Goal: Task Accomplishment & Management: Manage account settings

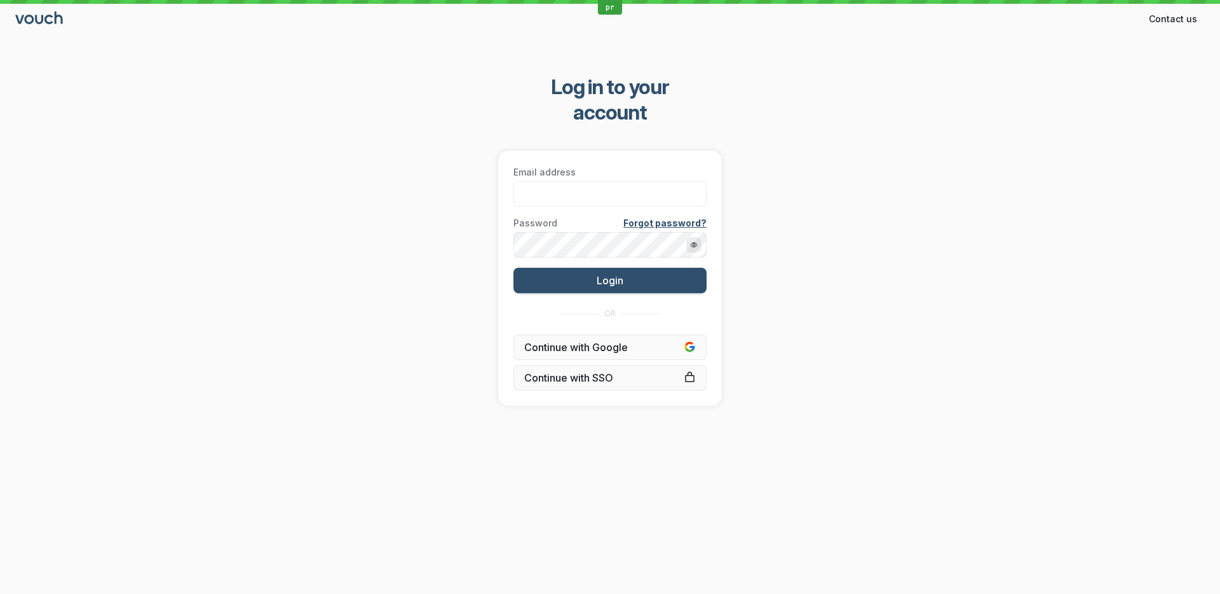
click at [430, 177] on div "Log in to your account Email address Password Forgot password? Login OR Continu…" at bounding box center [610, 240] width 1220 height 372
click at [536, 181] on input "Email address" at bounding box center [609, 193] width 193 height 25
type input "[PERSON_NAME][EMAIL_ADDRESS][DOMAIN_NAME]"
click at [513, 268] on button "Login" at bounding box center [609, 280] width 193 height 25
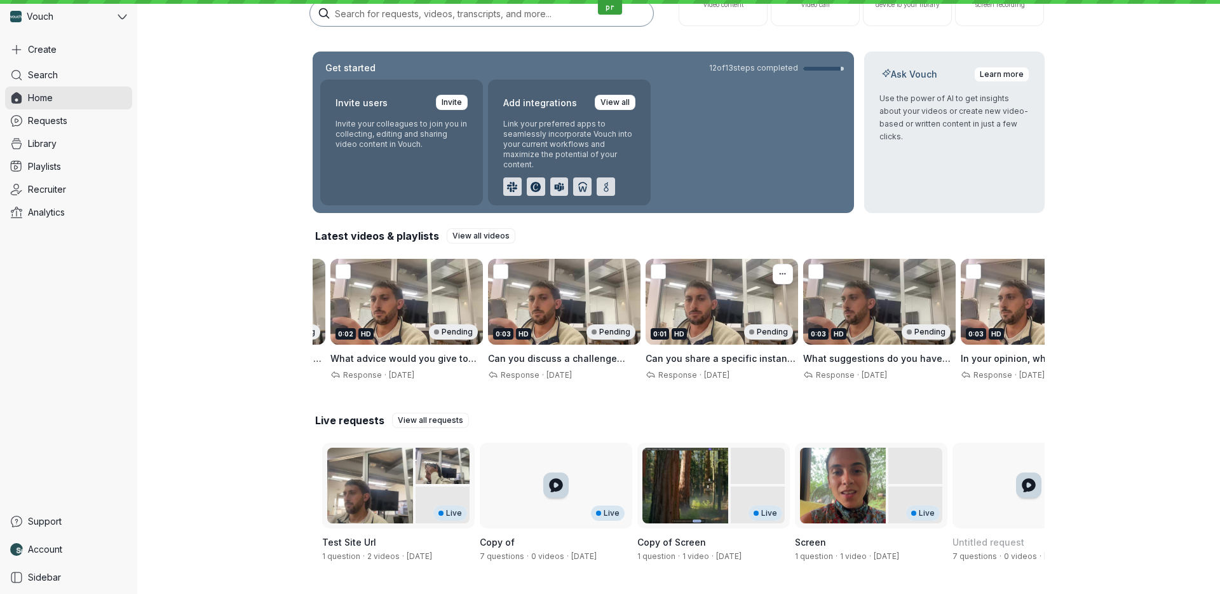
scroll to position [0, 6993]
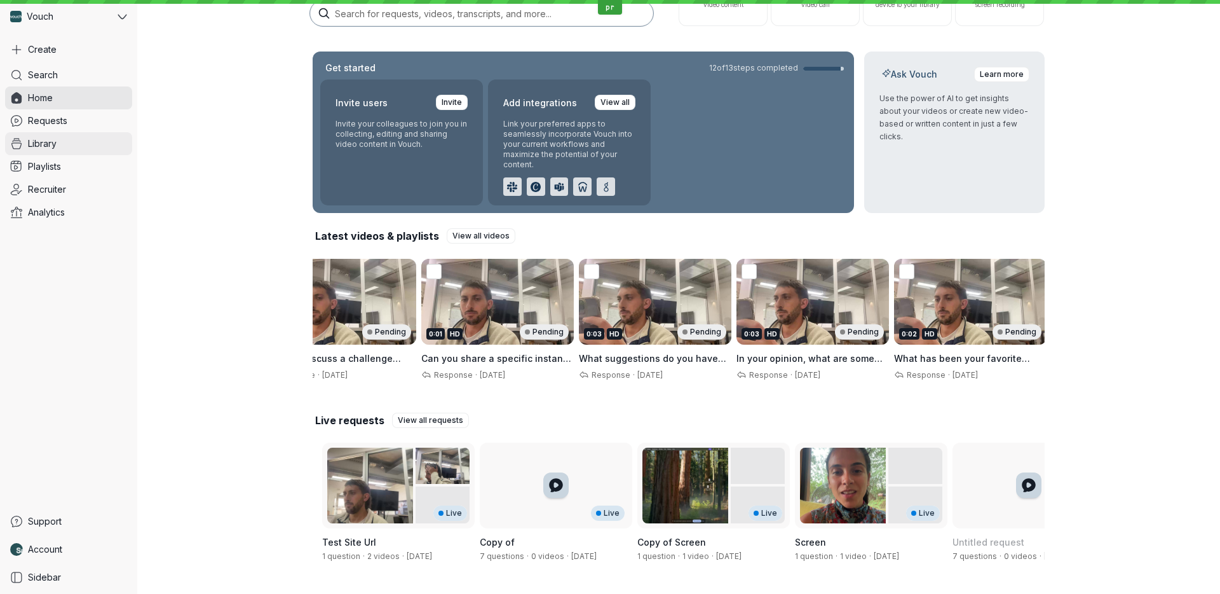
click at [65, 146] on link "Library" at bounding box center [68, 143] width 127 height 23
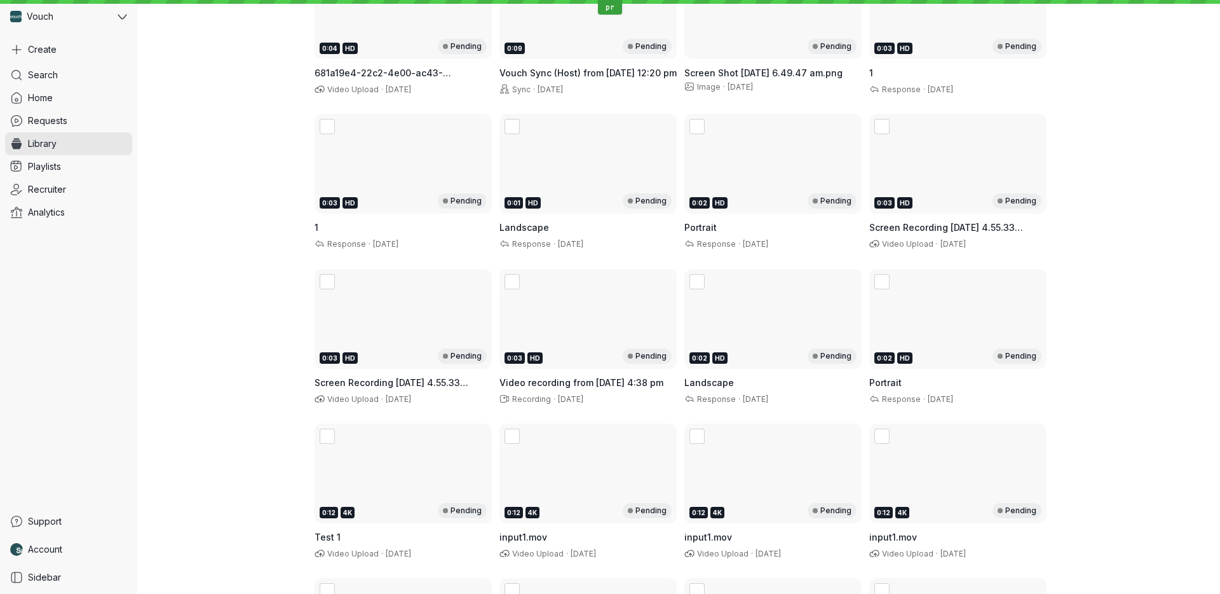
scroll to position [4782, 0]
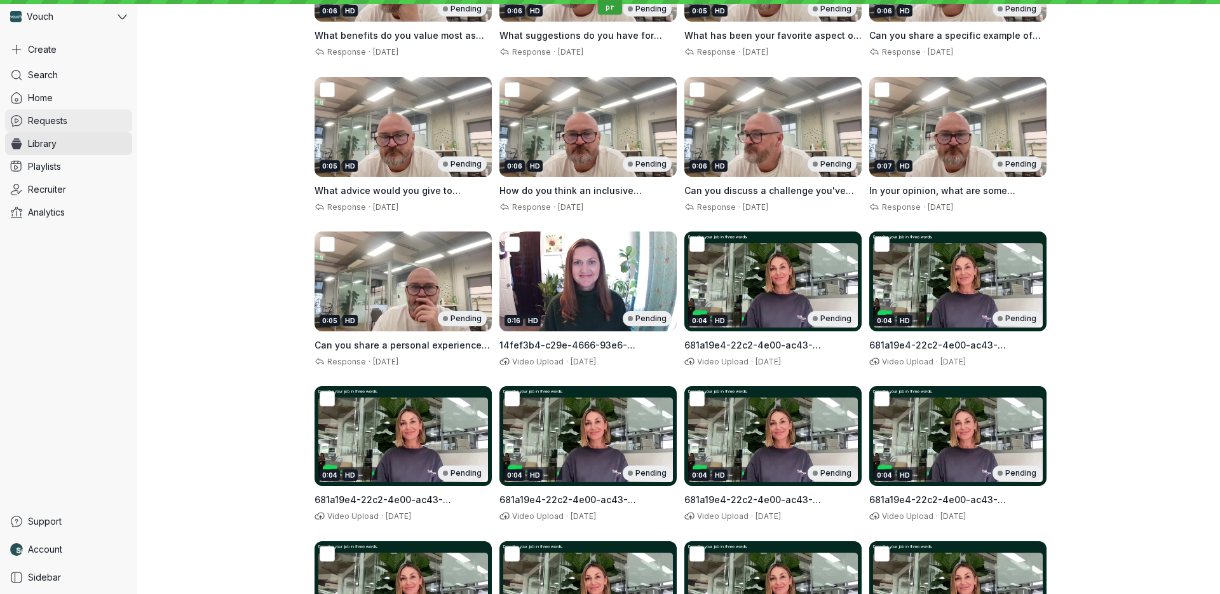
click at [58, 120] on span "Requests" at bounding box center [47, 120] width 39 height 13
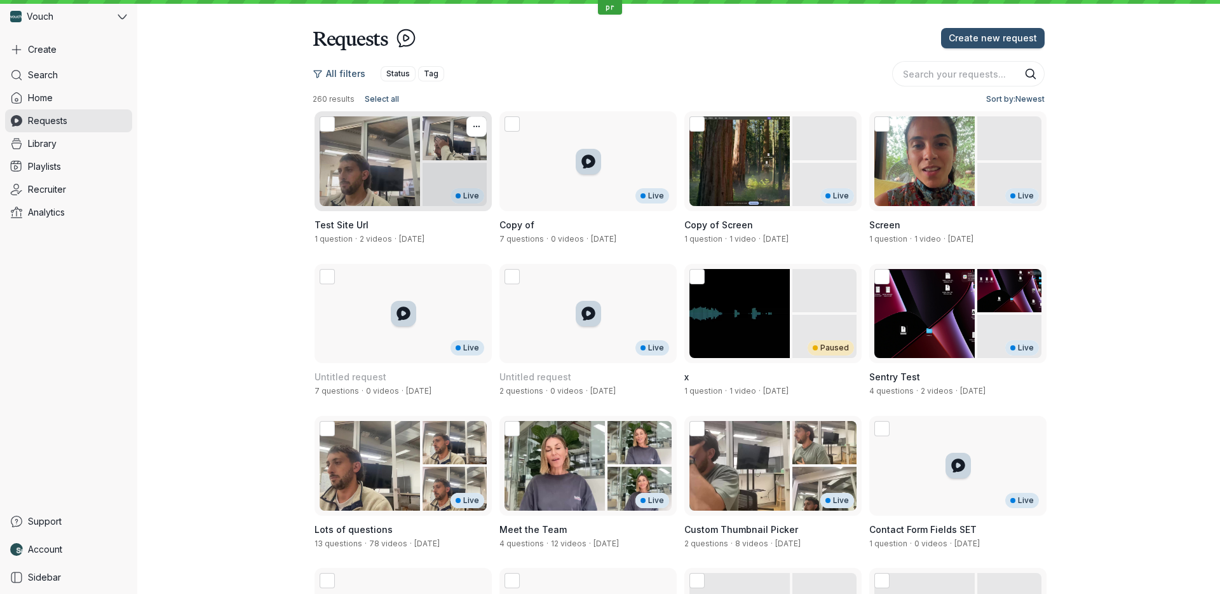
click at [377, 186] on div "Live" at bounding box center [403, 161] width 177 height 100
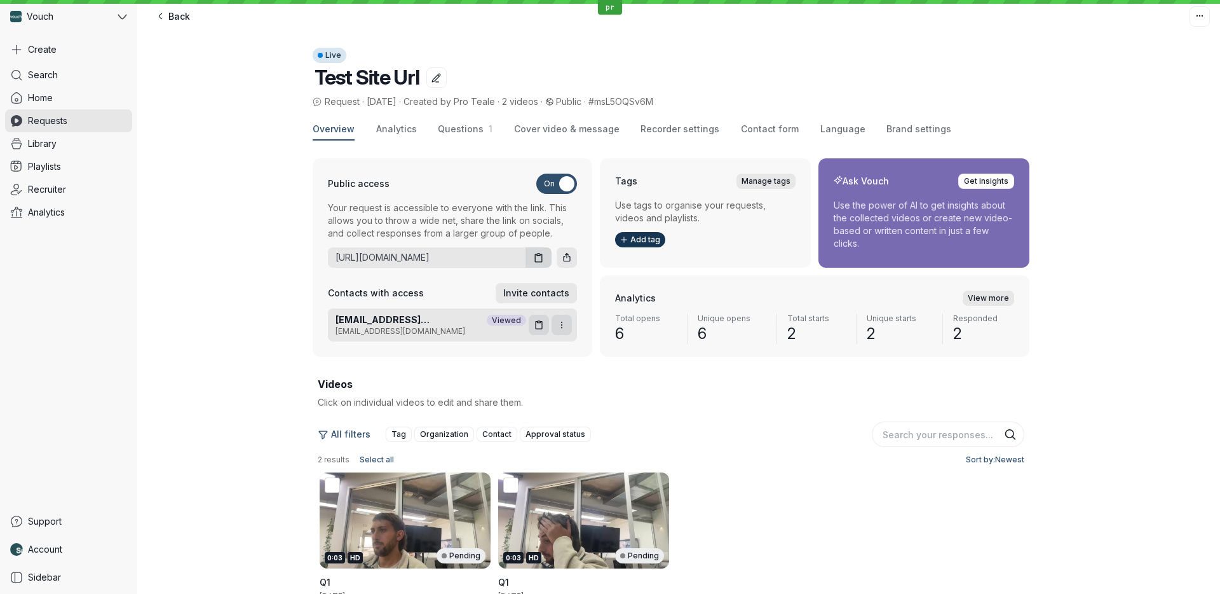
click at [477, 144] on div "Overview Analytics Questions 1 Cover video & message Recorder settings Contact …" at bounding box center [679, 393] width 732 height 548
click at [477, 139] on button "Questions 1" at bounding box center [465, 130] width 55 height 22
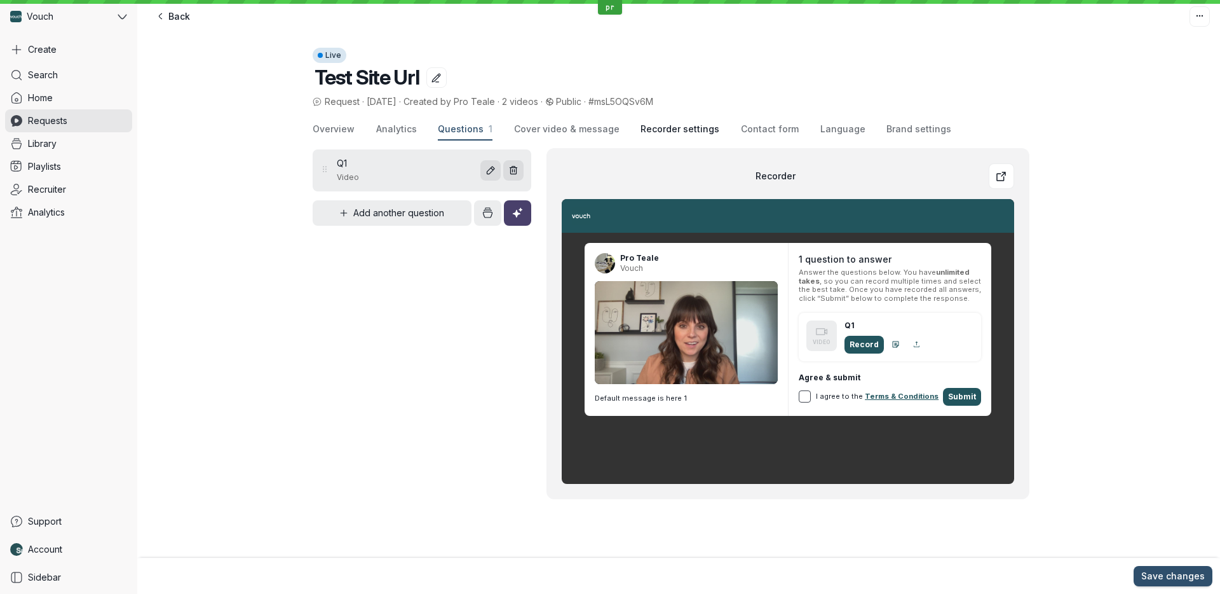
click at [672, 125] on span "Recorder settings" at bounding box center [680, 129] width 79 height 13
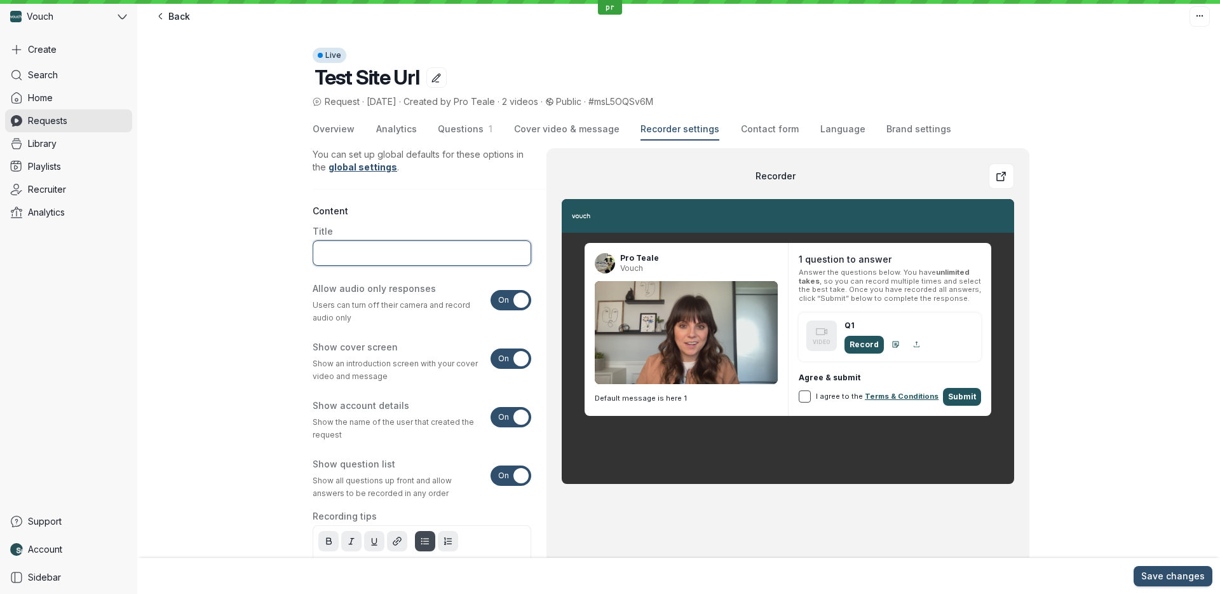
click at [360, 263] on input "Title" at bounding box center [422, 252] width 219 height 25
click at [368, 247] on input "Title" at bounding box center [422, 252] width 219 height 25
click at [376, 233] on label "Title" at bounding box center [422, 231] width 219 height 13
click at [376, 240] on input "Title" at bounding box center [422, 252] width 219 height 25
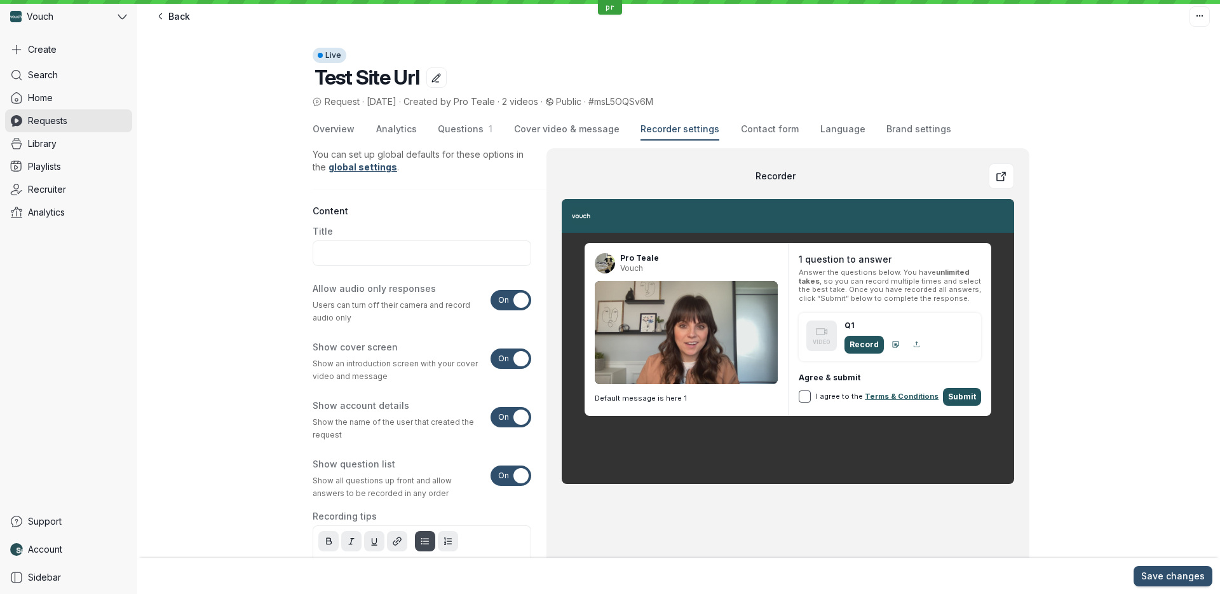
click at [376, 223] on div "Title" at bounding box center [422, 245] width 227 height 49
click at [327, 289] on span "Allow audio only responses" at bounding box center [374, 288] width 123 height 13
click at [0, 0] on input "On Off" at bounding box center [0, 0] width 0 height 0
click at [327, 289] on span "Allow audio only responses" at bounding box center [374, 288] width 123 height 13
click at [0, 0] on input "On Off" at bounding box center [0, 0] width 0 height 0
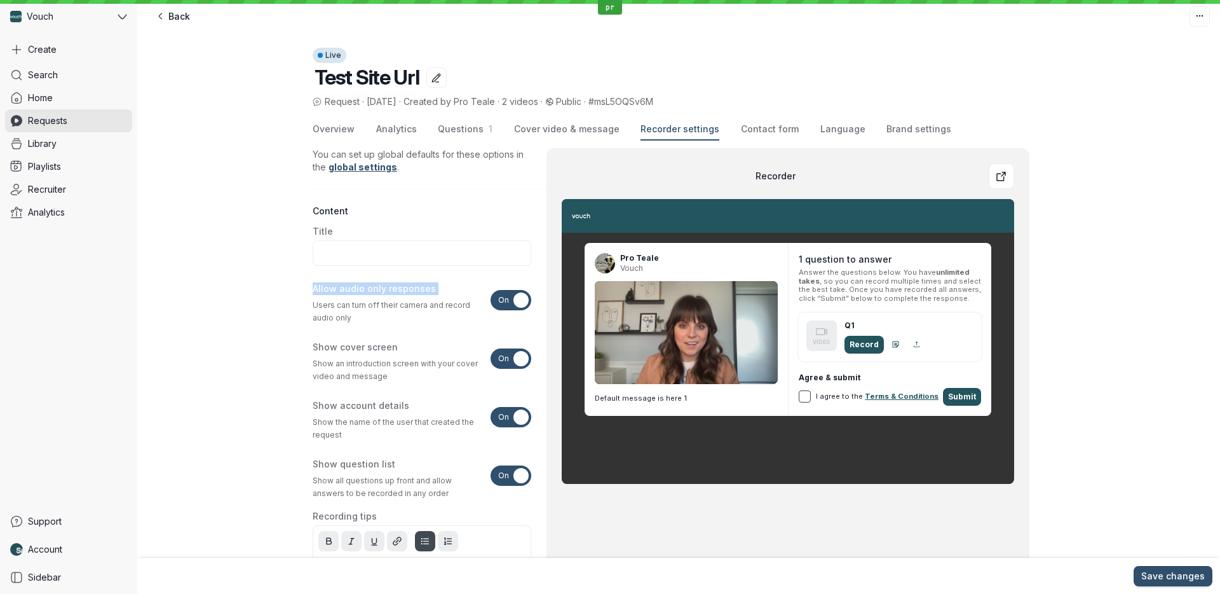
click at [327, 289] on span "Allow audio only responses" at bounding box center [374, 288] width 123 height 13
click at [0, 0] on input "On Off" at bounding box center [0, 0] width 0 height 0
click at [325, 227] on span "Title" at bounding box center [323, 231] width 20 height 13
click at [325, 240] on input "Title" at bounding box center [422, 252] width 219 height 25
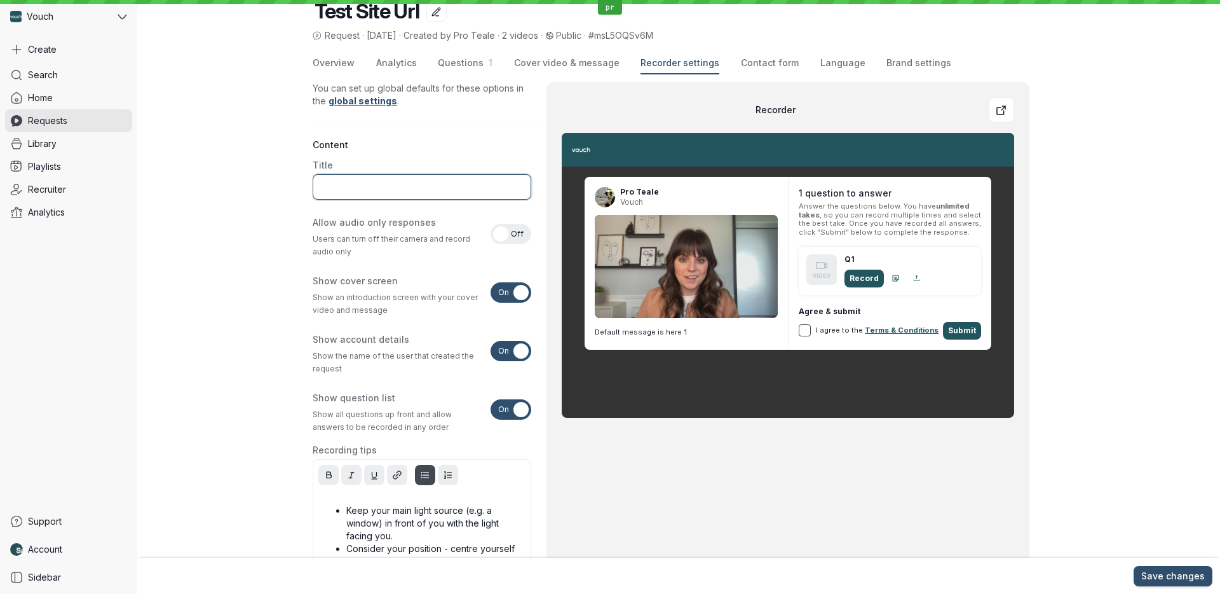
scroll to position [73, 0]
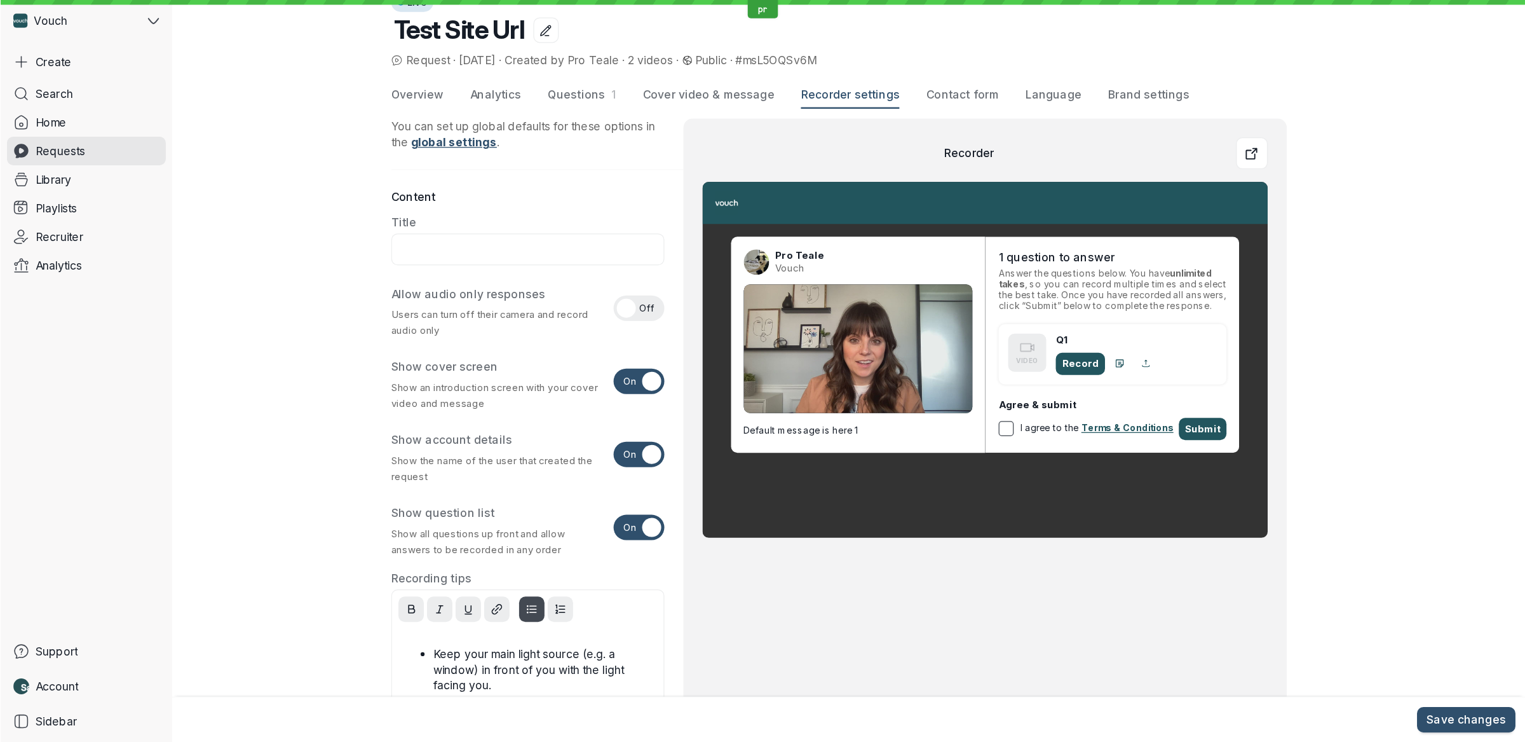
scroll to position [0, 0]
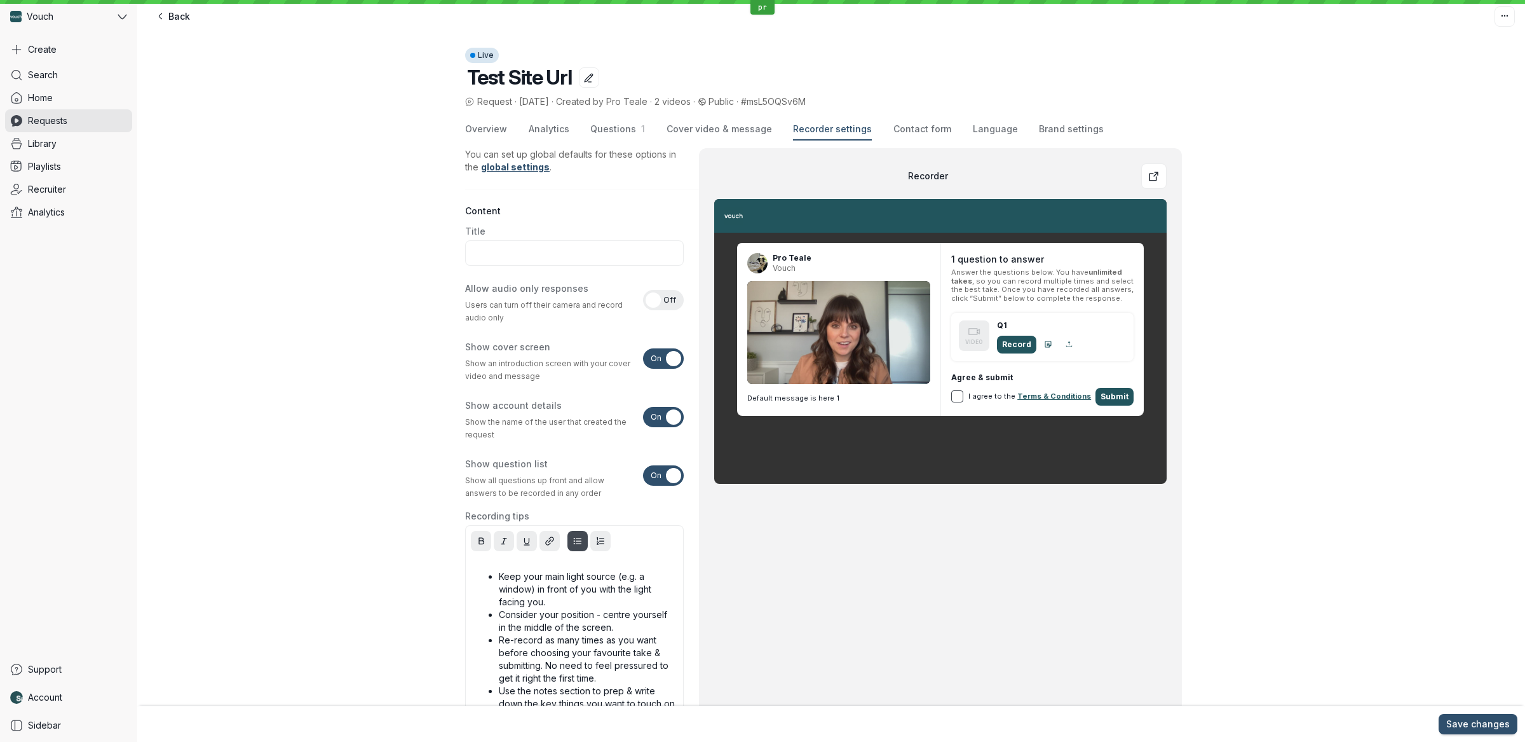
click at [1219, 61] on header "Live Test Site Url Request · [DATE] · Created by Pro Teale · 2 videos · Public …" at bounding box center [831, 65] width 1388 height 86
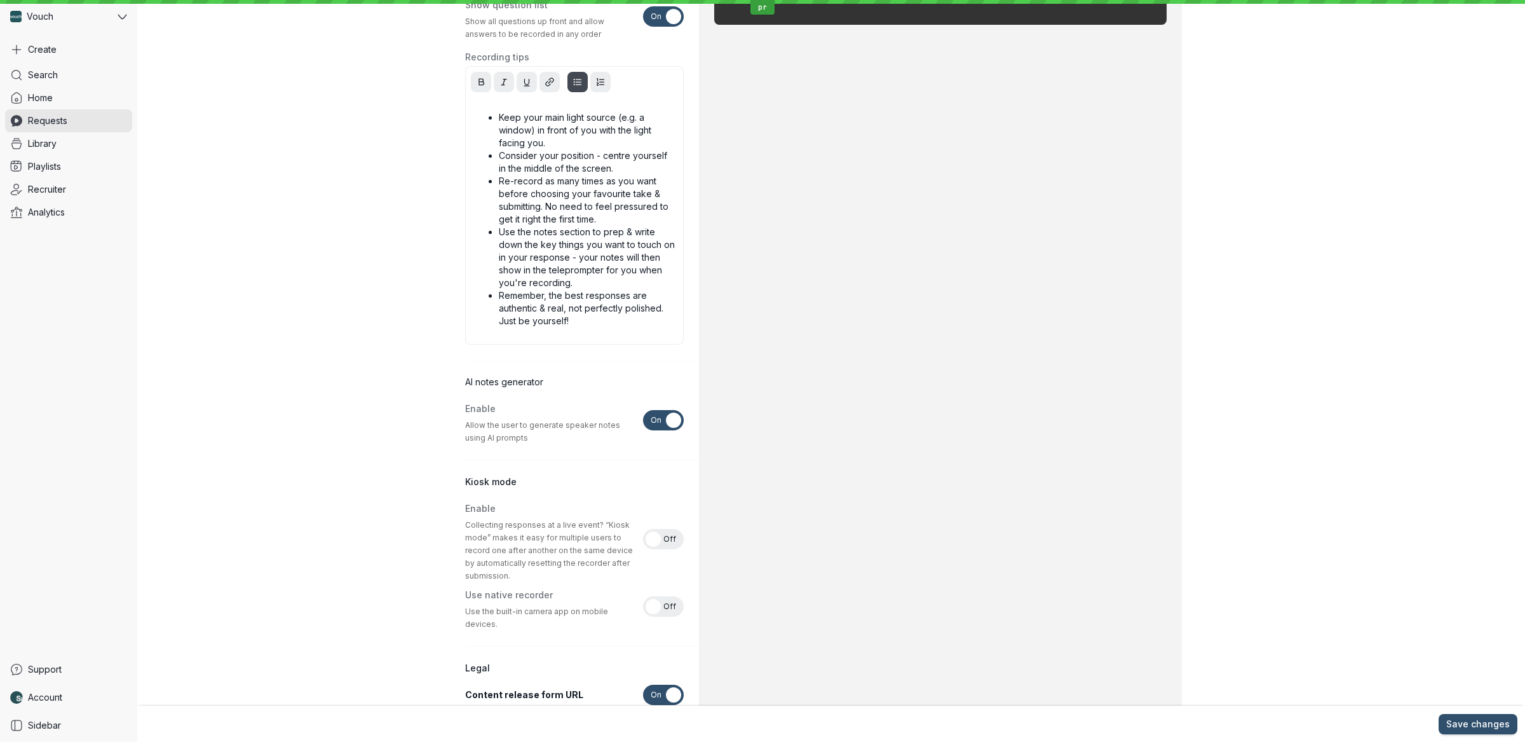
scroll to position [545, 0]
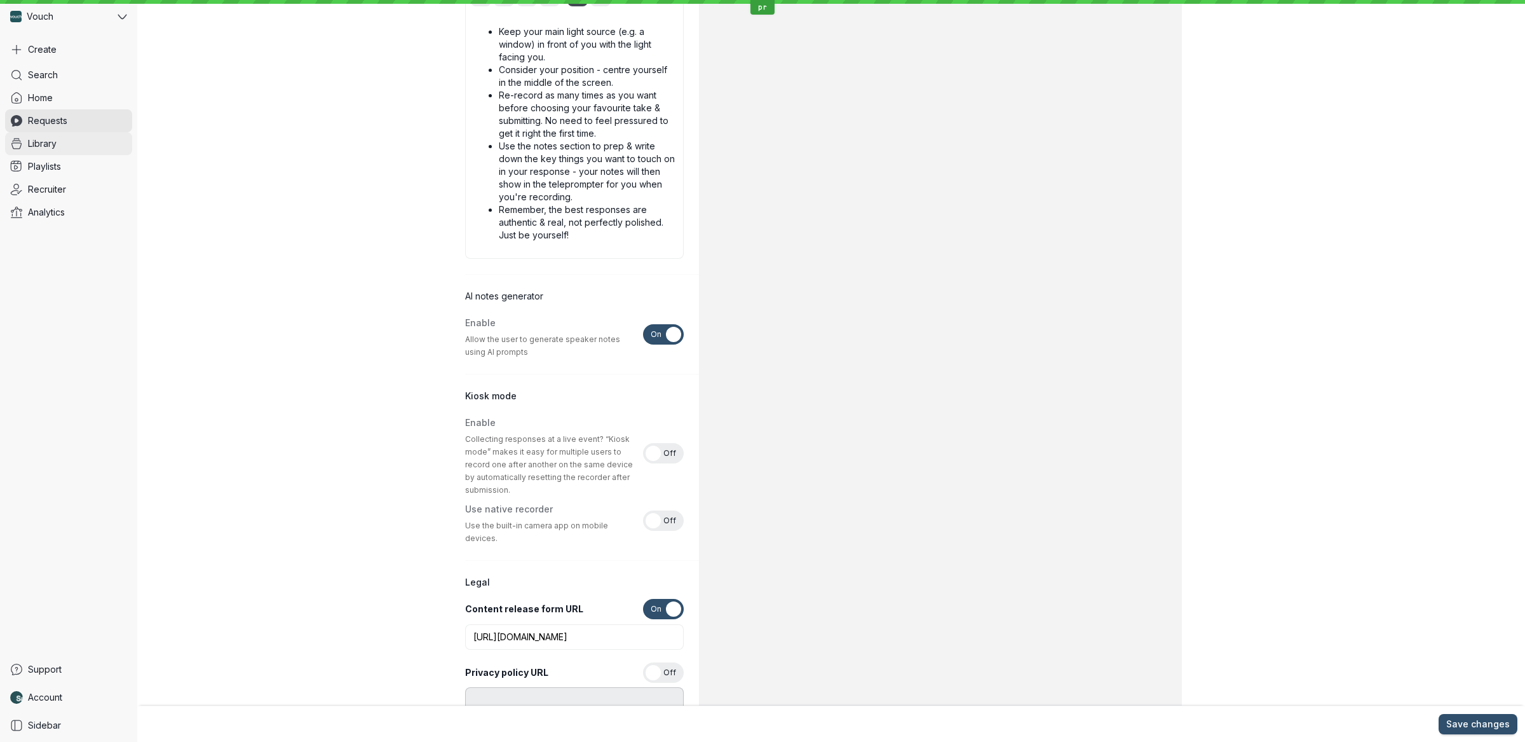
click at [65, 135] on link "Library" at bounding box center [68, 143] width 127 height 23
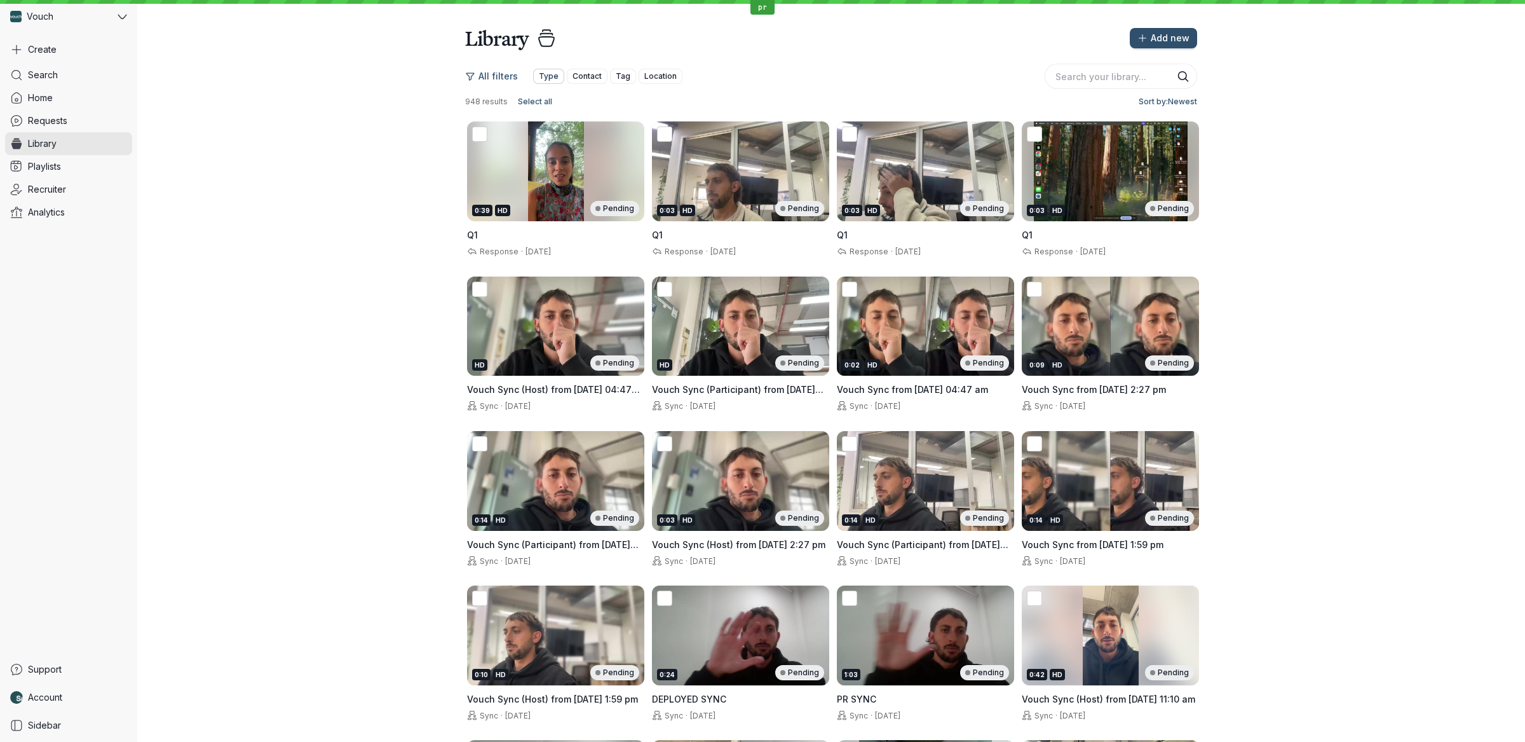
click at [550, 78] on span "Type" at bounding box center [549, 76] width 20 height 13
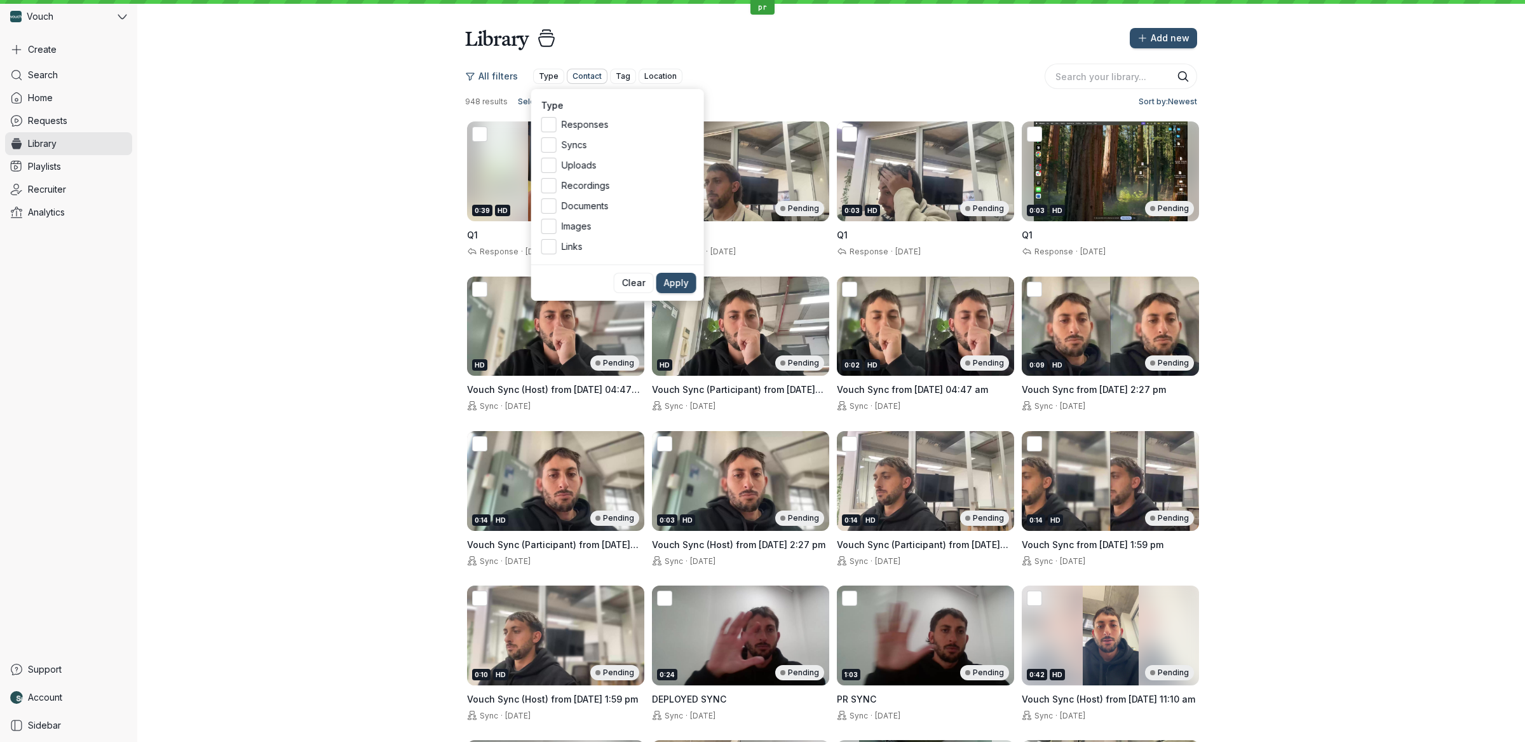
click at [593, 71] on span "Contact" at bounding box center [587, 76] width 29 height 13
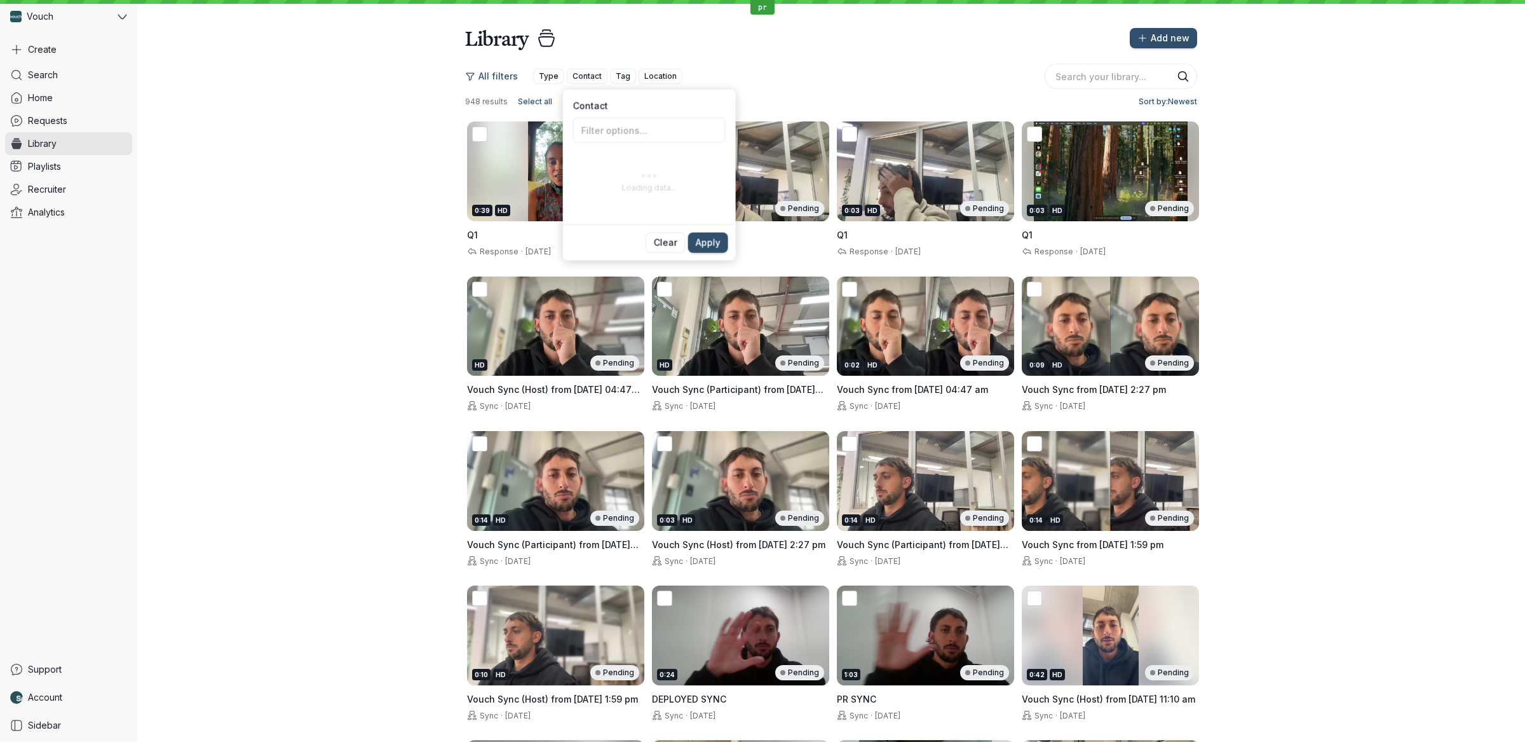
click at [639, 67] on div "All filters Type Contact Tag Location" at bounding box center [751, 76] width 572 height 20
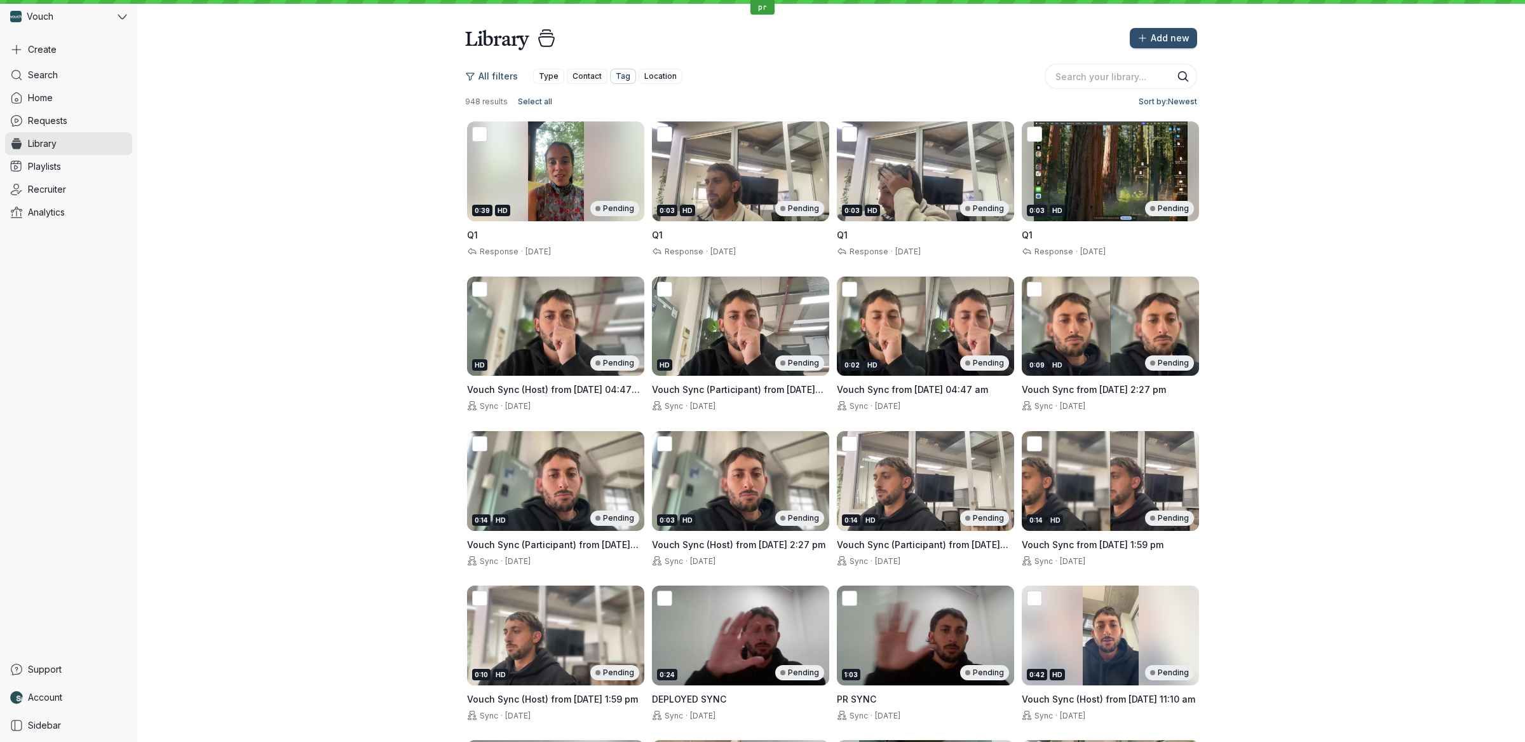
click at [621, 76] on span "Tag" at bounding box center [623, 76] width 15 height 13
click at [645, 75] on span "Location" at bounding box center [660, 76] width 32 height 13
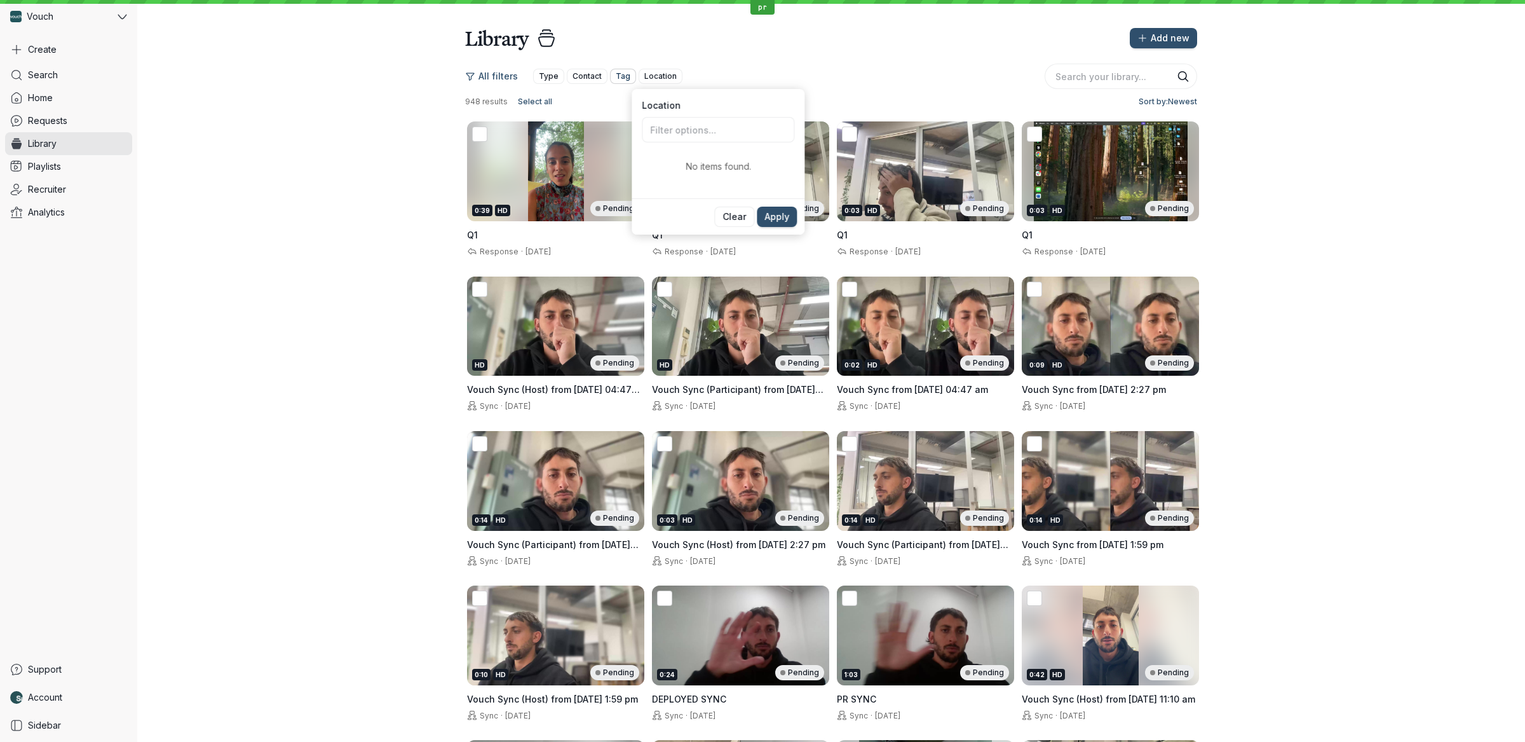
click at [619, 72] on span "Tag" at bounding box center [623, 76] width 15 height 13
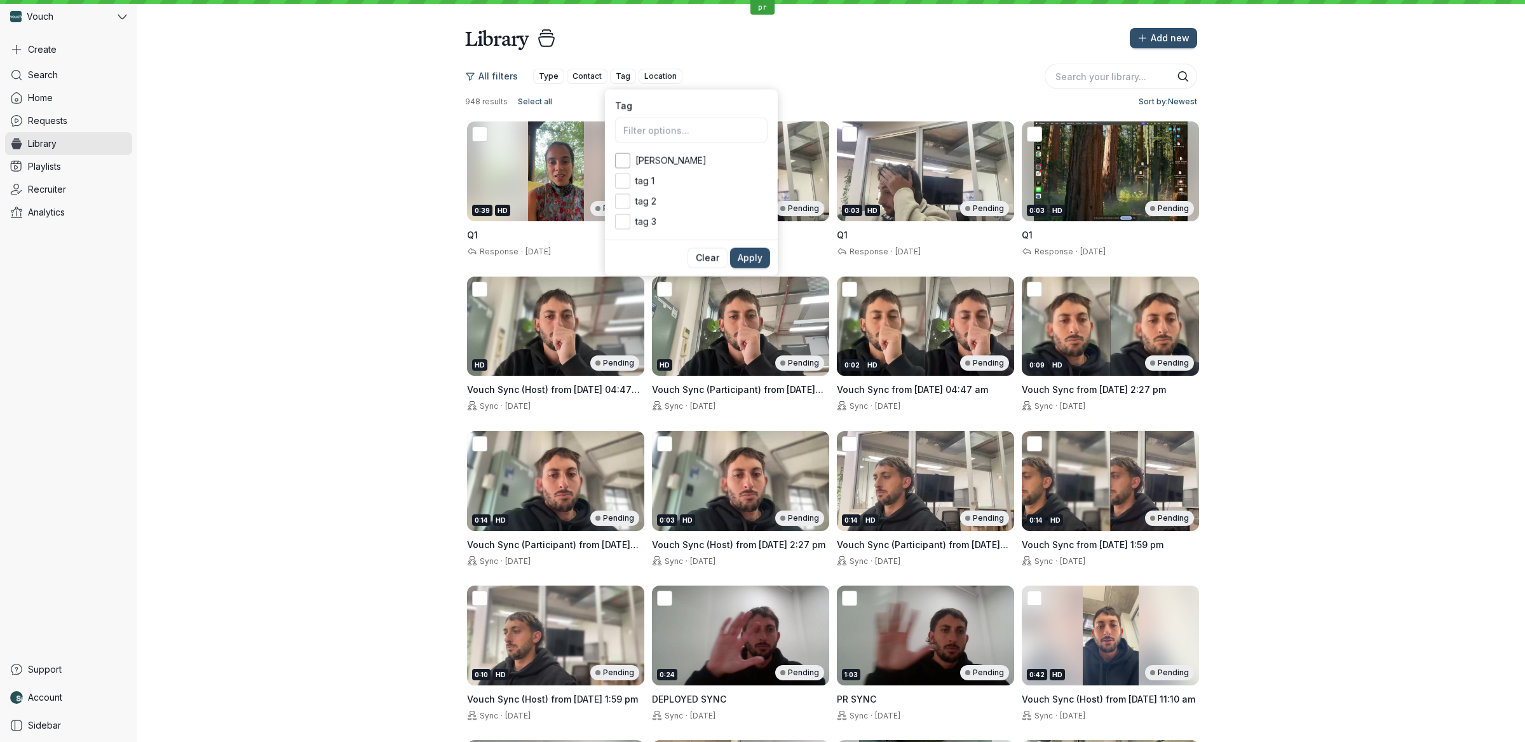
click at [644, 168] on label "[PERSON_NAME]" at bounding box center [691, 160] width 153 height 15
click at [0, 0] on input "[PERSON_NAME]" at bounding box center [0, 0] width 0 height 0
drag, startPoint x: 643, startPoint y: 185, endPoint x: 643, endPoint y: 196, distance: 10.8
click at [643, 186] on span "tag 1" at bounding box center [701, 181] width 132 height 13
click at [0, 0] on input "tag 1" at bounding box center [0, 0] width 0 height 0
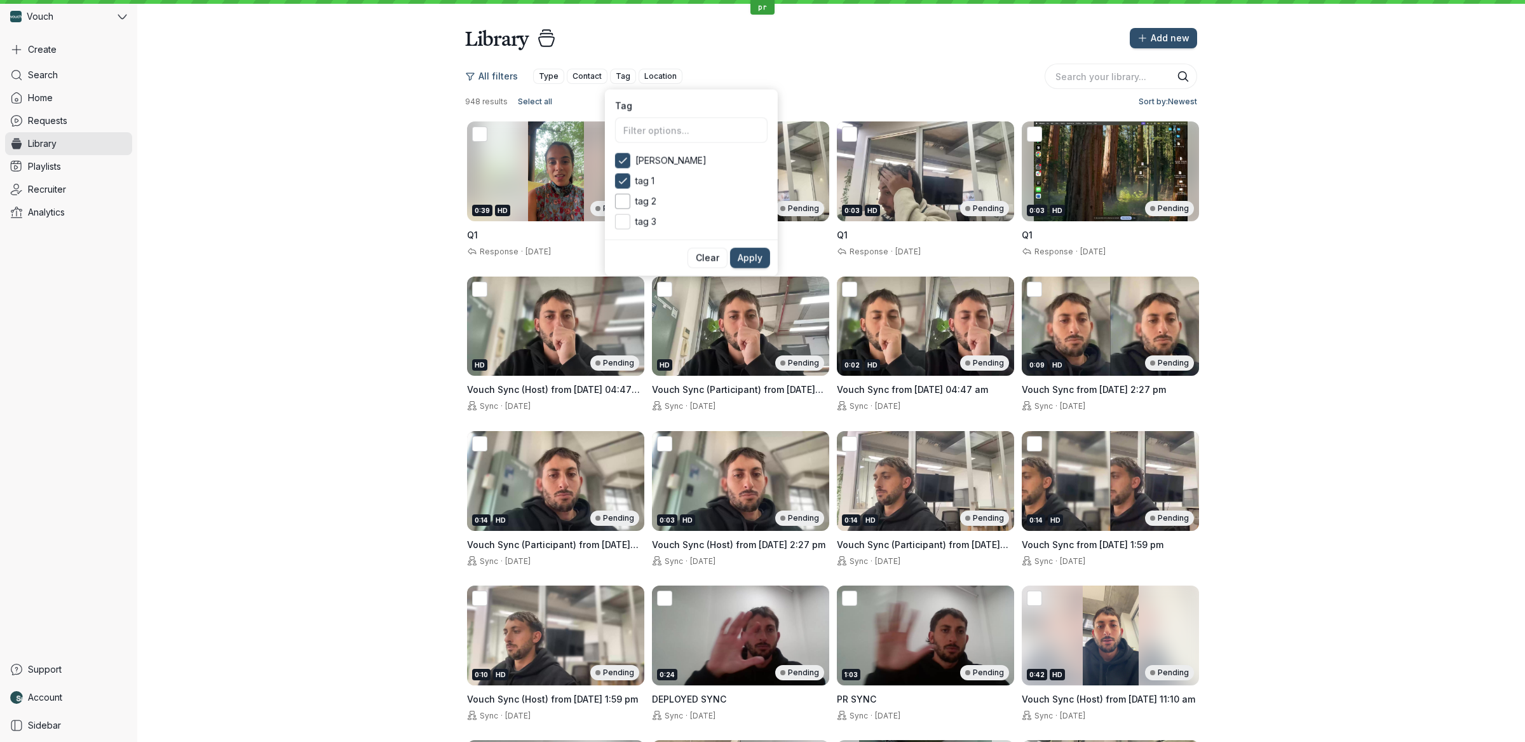
drag, startPoint x: 643, startPoint y: 196, endPoint x: 642, endPoint y: 205, distance: 9.6
click at [643, 198] on span "tag 2" at bounding box center [701, 201] width 132 height 13
click at [0, 0] on input "tag 2" at bounding box center [0, 0] width 0 height 0
click at [642, 205] on span "tag 2" at bounding box center [701, 201] width 132 height 13
click at [0, 0] on input "tag 2" at bounding box center [0, 0] width 0 height 0
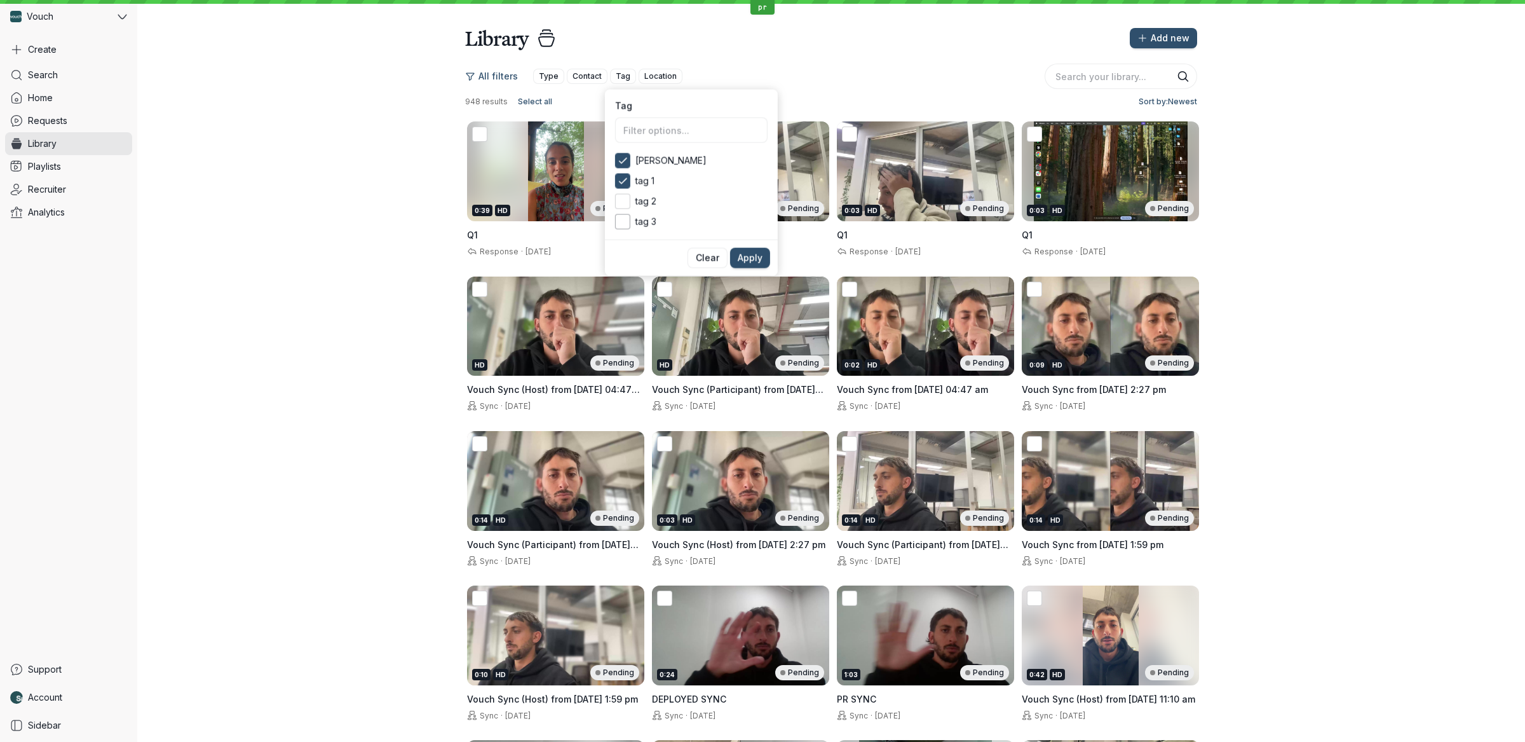
click at [642, 217] on span "tag 3" at bounding box center [701, 221] width 132 height 13
click at [0, 0] on input "tag 3" at bounding box center [0, 0] width 0 height 0
click at [643, 203] on span "tag 2" at bounding box center [701, 201] width 132 height 13
click at [0, 0] on input "tag 2" at bounding box center [0, 0] width 0 height 0
click at [744, 255] on span "Apply" at bounding box center [750, 258] width 25 height 13
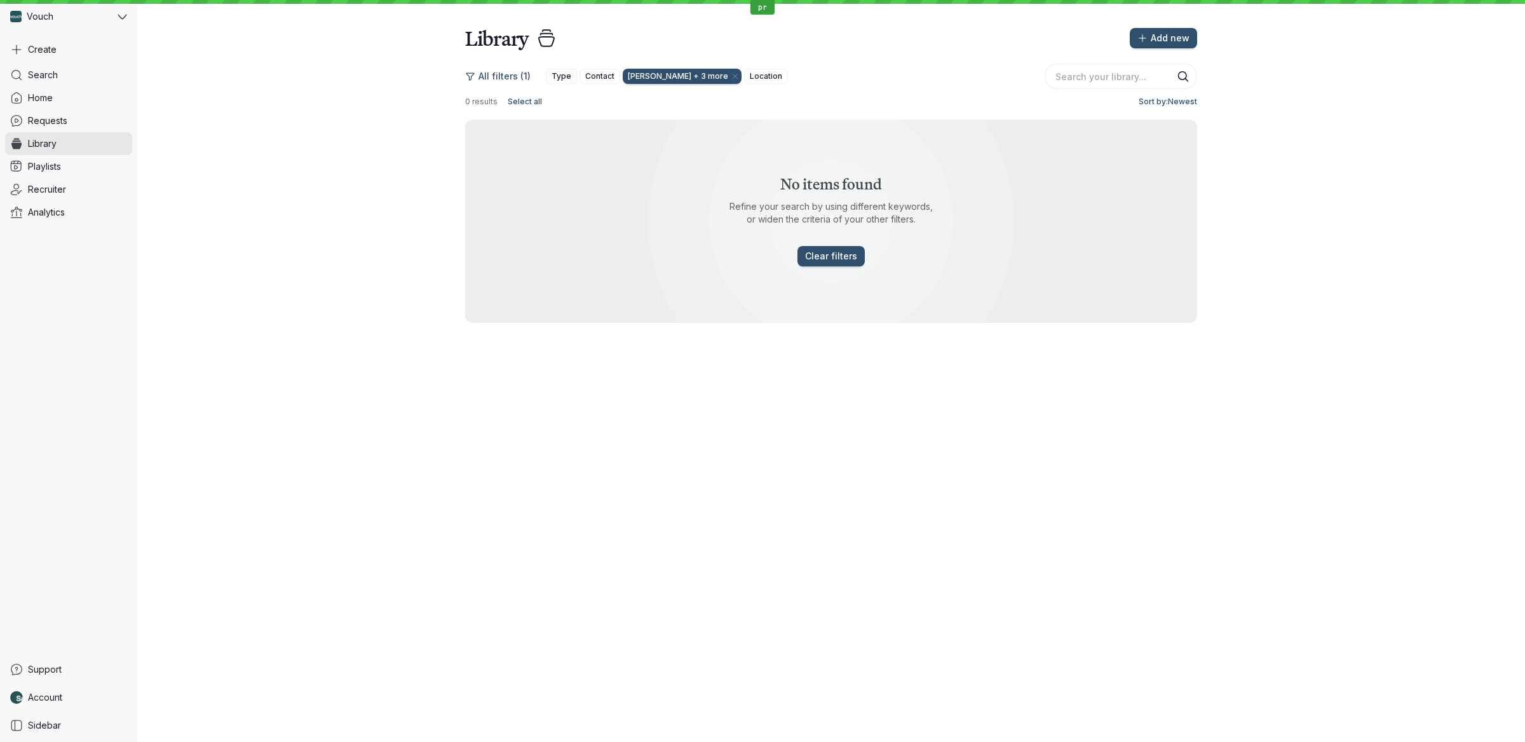
click at [801, 182] on h2 "No items found" at bounding box center [831, 184] width 102 height 17
click at [825, 255] on span "Clear filters" at bounding box center [831, 256] width 52 height 13
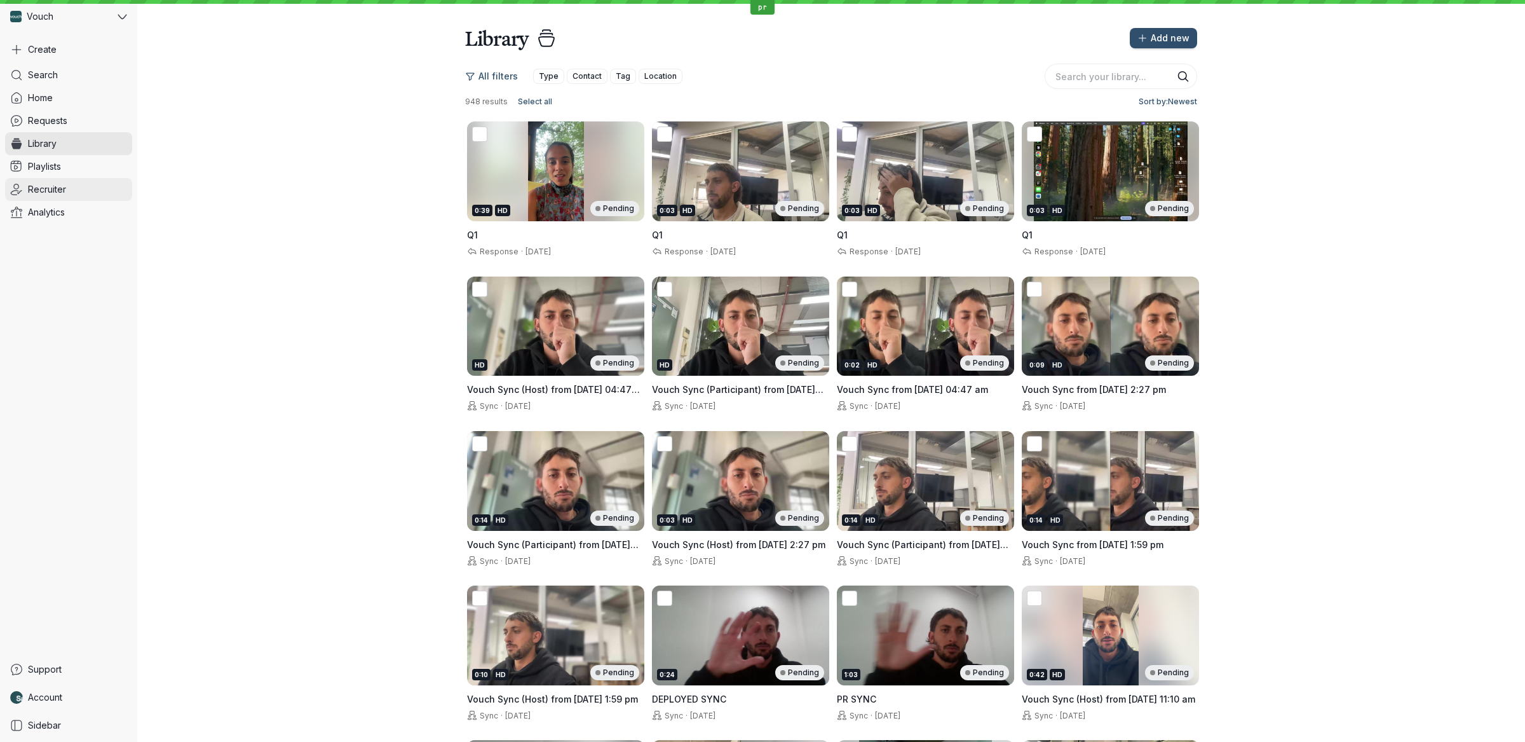
click at [74, 191] on link "Recruiter" at bounding box center [68, 189] width 127 height 23
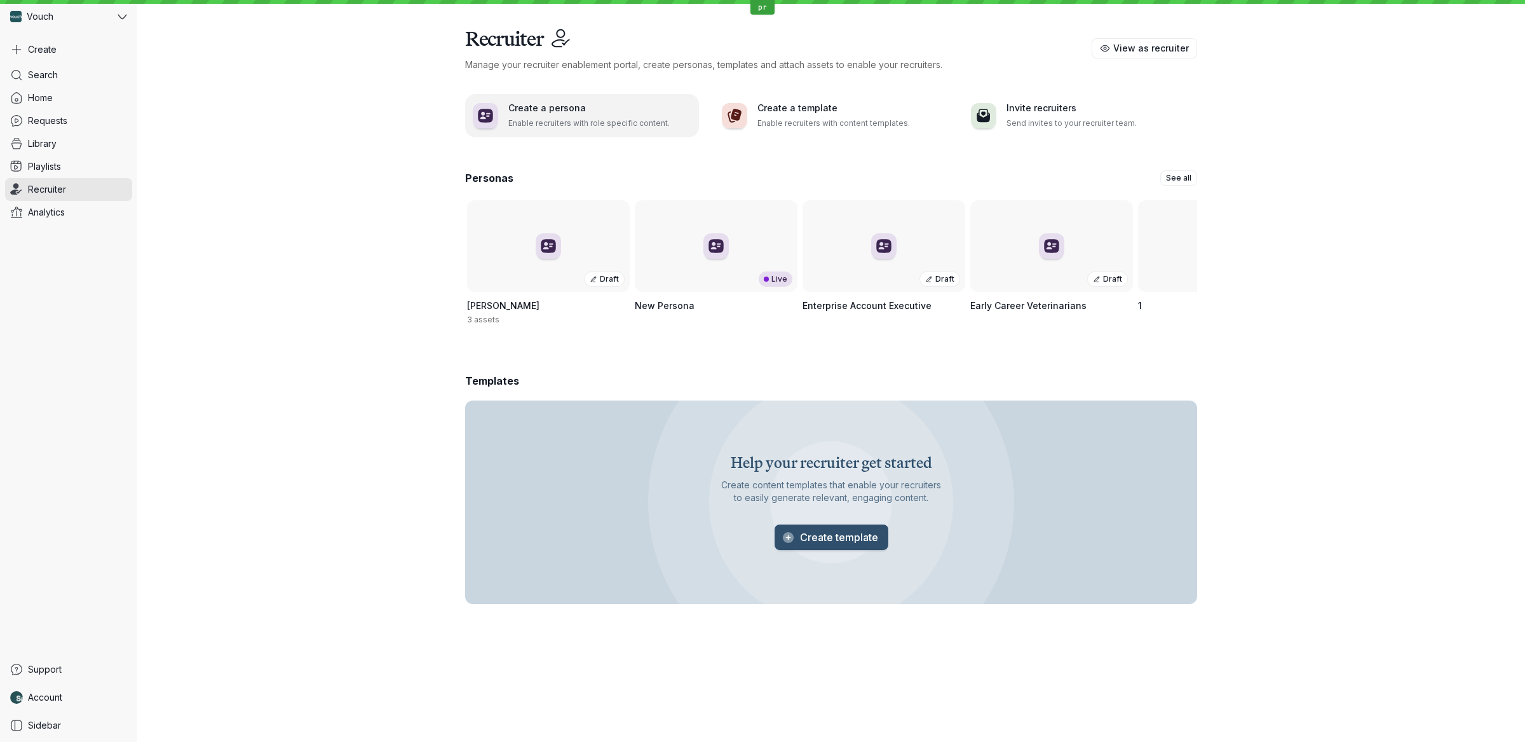
click at [592, 121] on p "Enable recruiters with role specific content." at bounding box center [599, 123] width 183 height 13
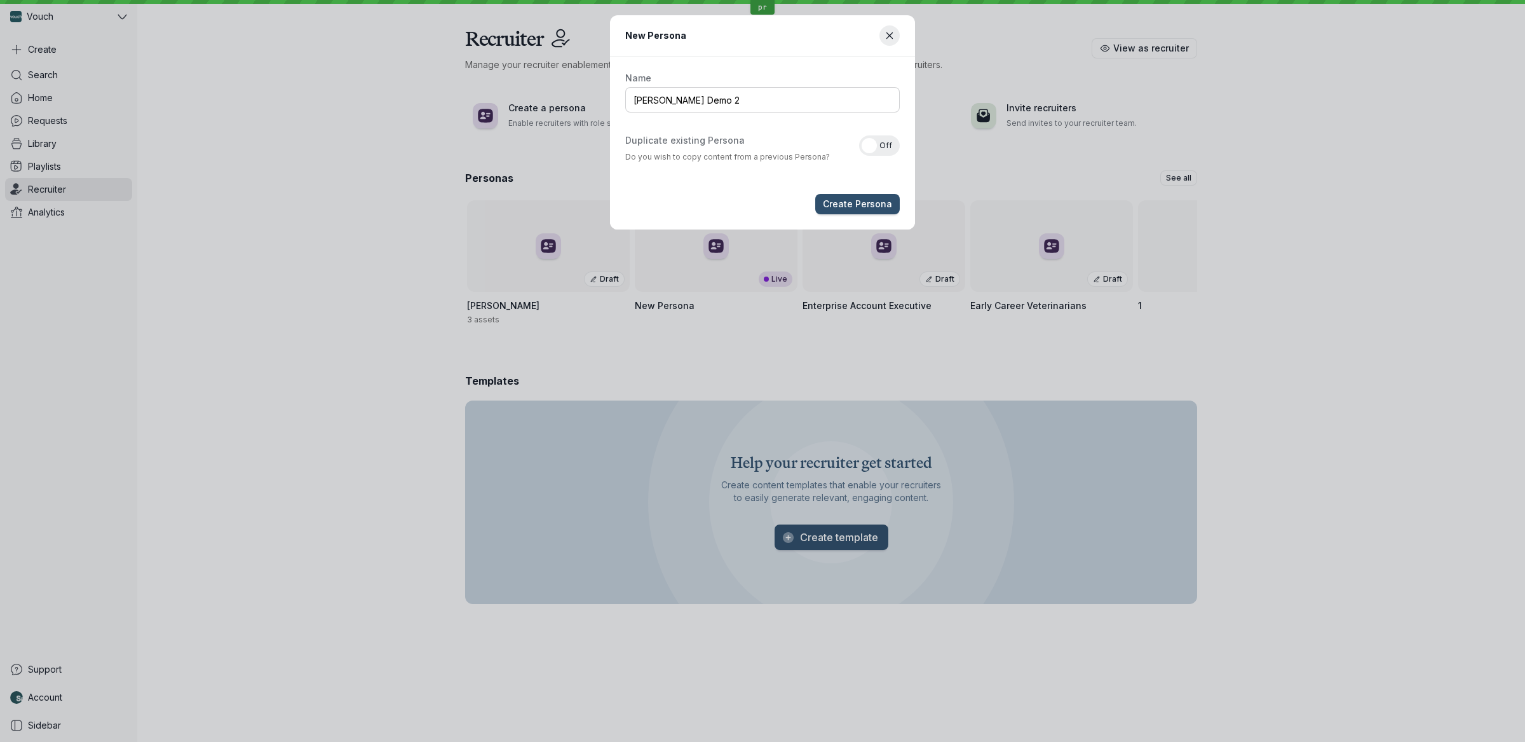
type input "[PERSON_NAME] Demo 2"
click at [815, 194] on button "Create Persona" at bounding box center [857, 204] width 85 height 20
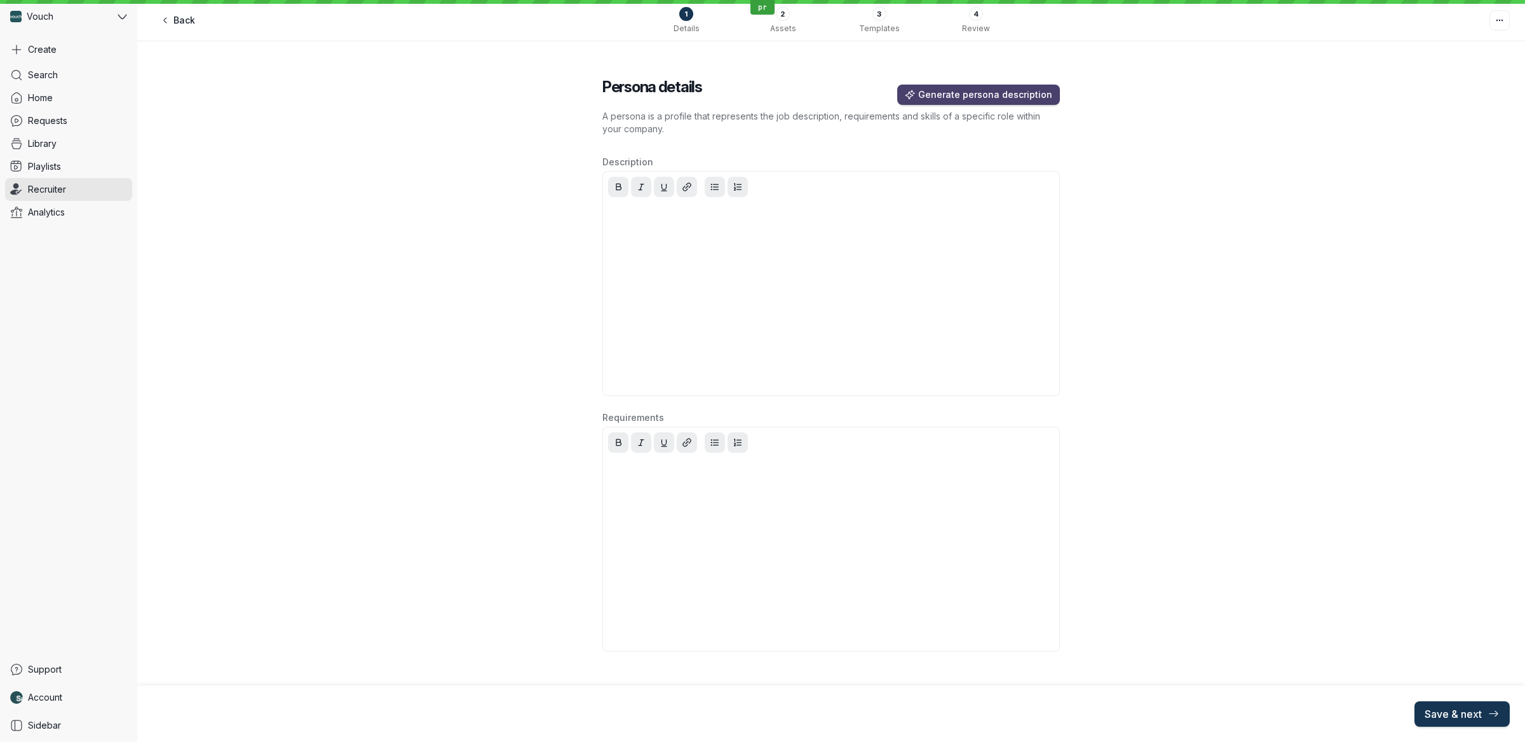
click at [1219, 593] on span "Save & next" at bounding box center [1462, 713] width 75 height 13
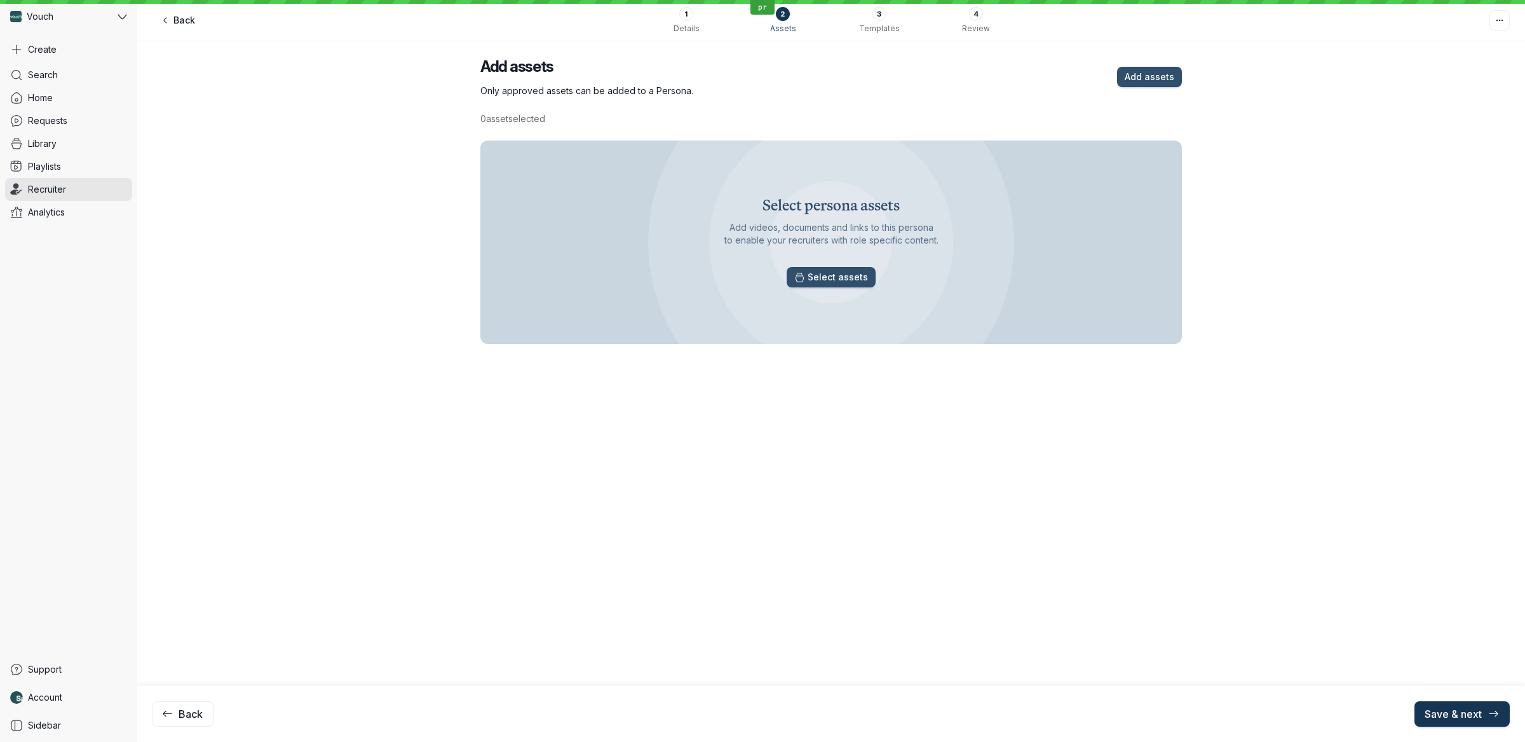
click at [1219, 593] on span "Save & next" at bounding box center [1462, 713] width 75 height 13
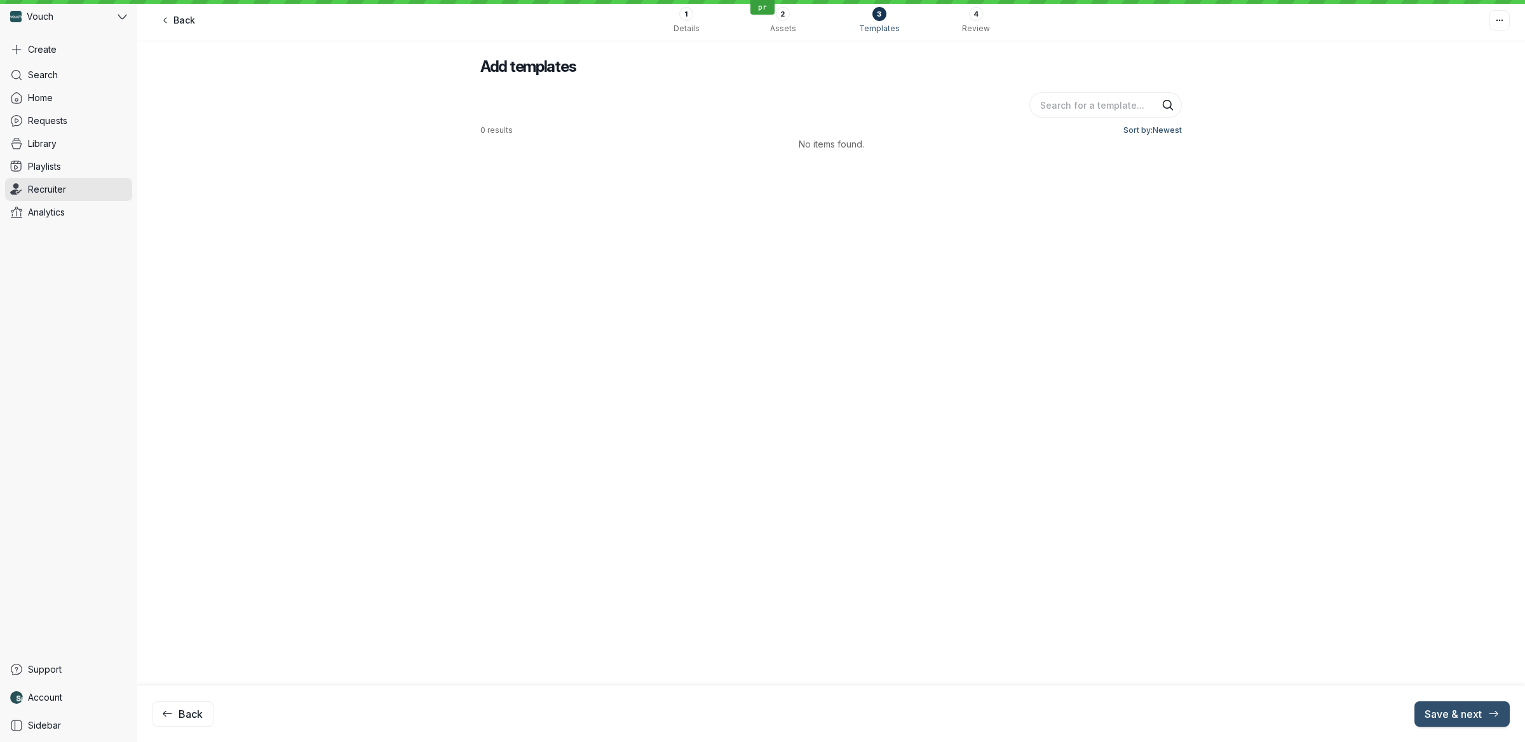
click at [789, 14] on div "2" at bounding box center [783, 14] width 14 height 14
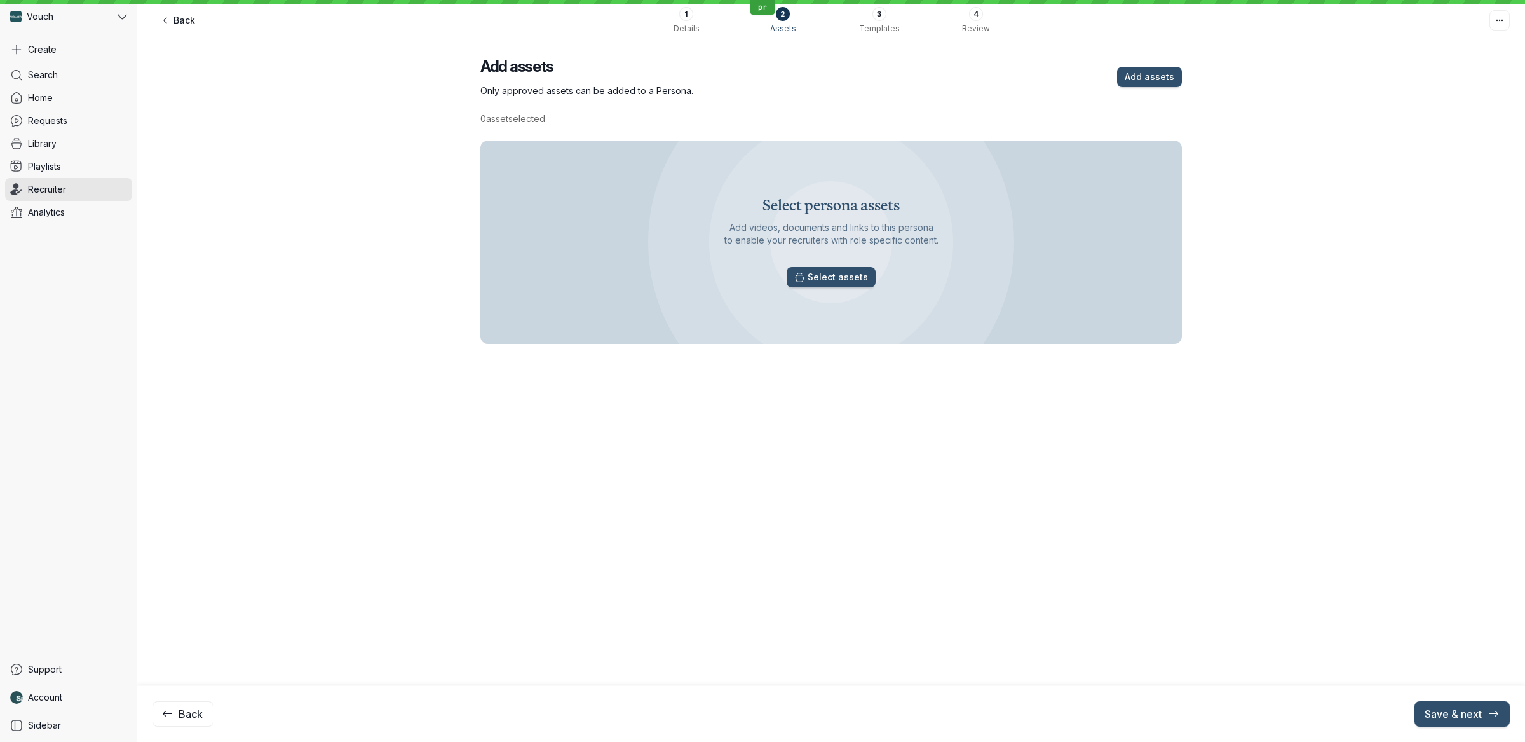
click at [819, 281] on span "Select assets" at bounding box center [838, 277] width 60 height 13
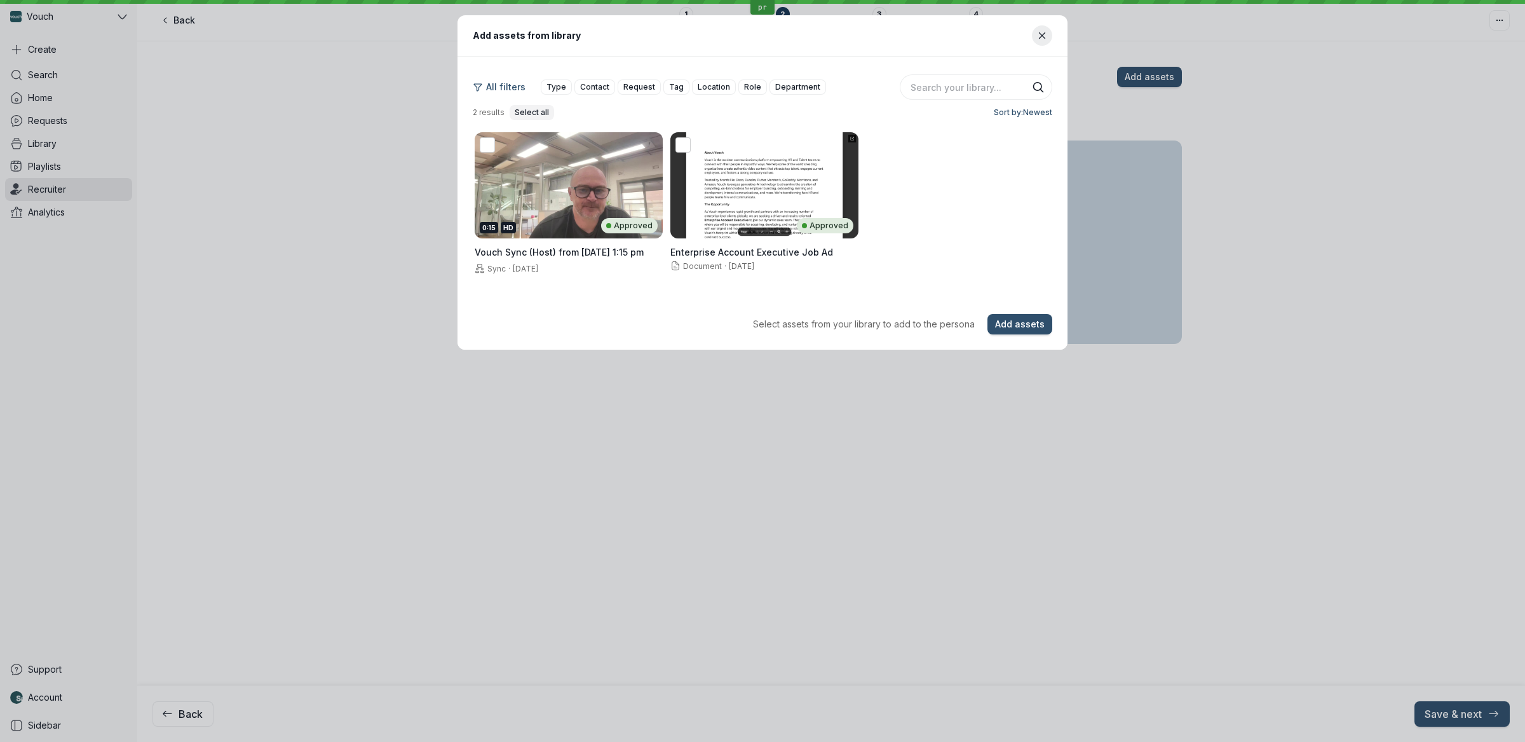
click at [519, 107] on span "Select all" at bounding box center [532, 112] width 34 height 13
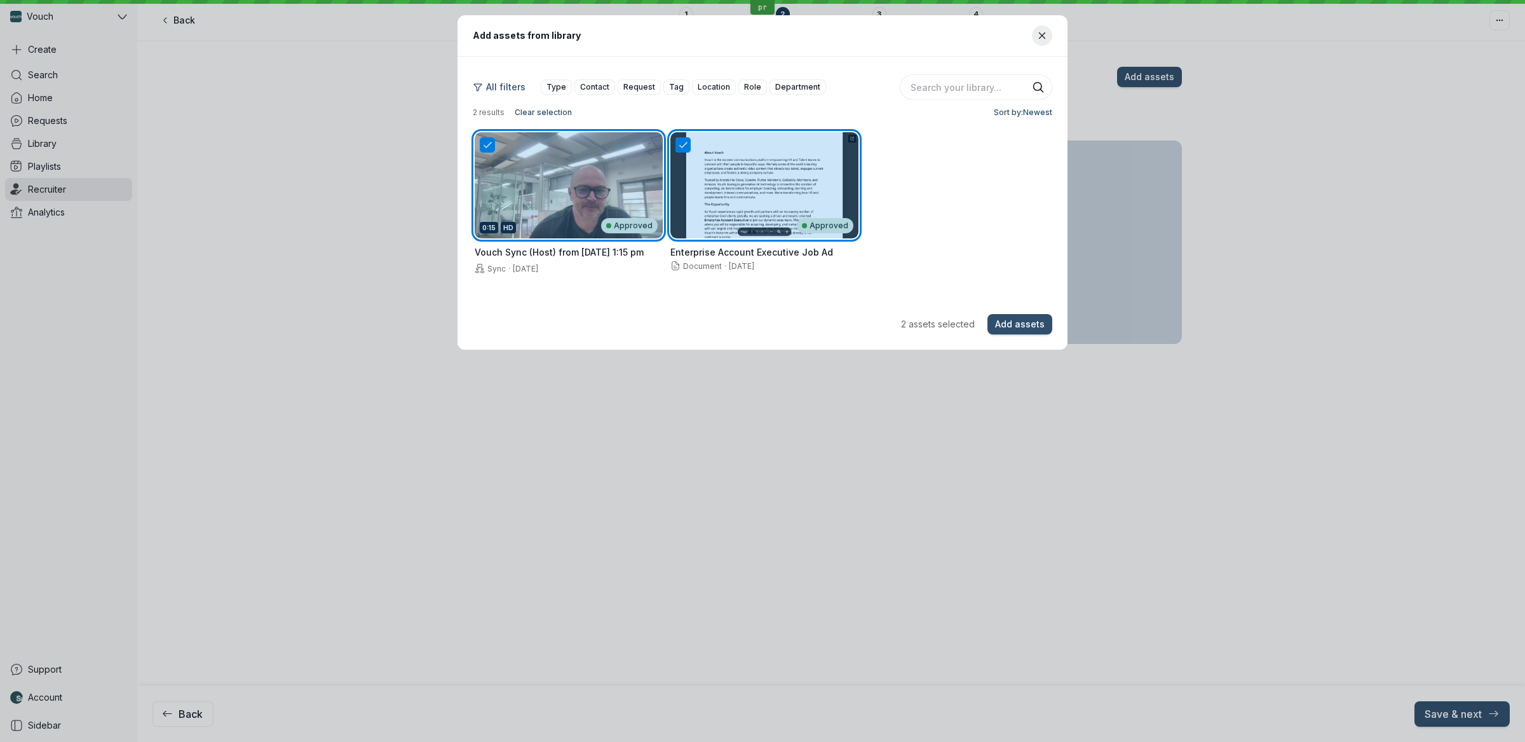
click at [553, 103] on div "All filters Type Contact Request Tag Location Role Department 2 results Clear s…" at bounding box center [763, 97] width 580 height 46
click at [556, 107] on span "Clear selection" at bounding box center [543, 112] width 57 height 13
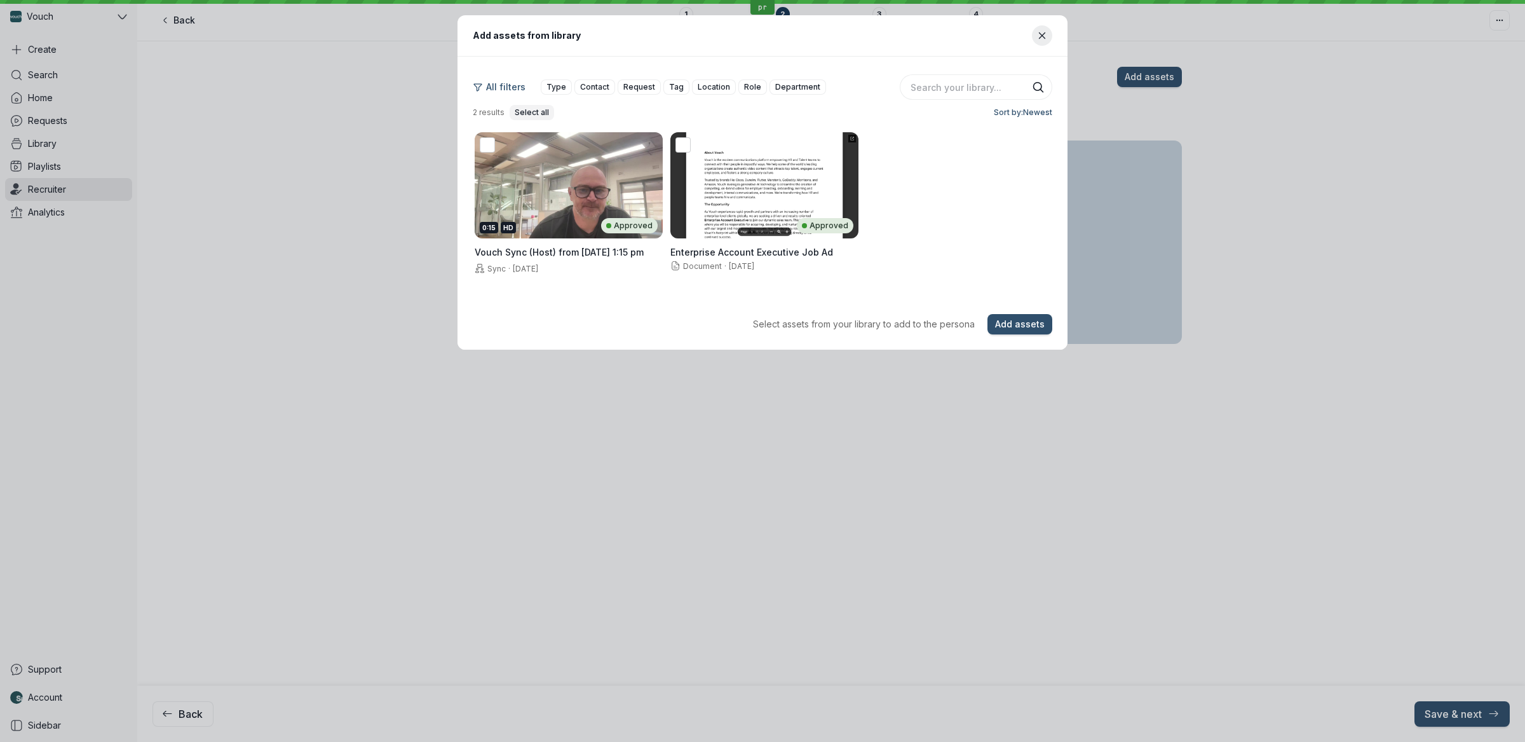
click at [535, 111] on span "Select all" at bounding box center [532, 112] width 34 height 13
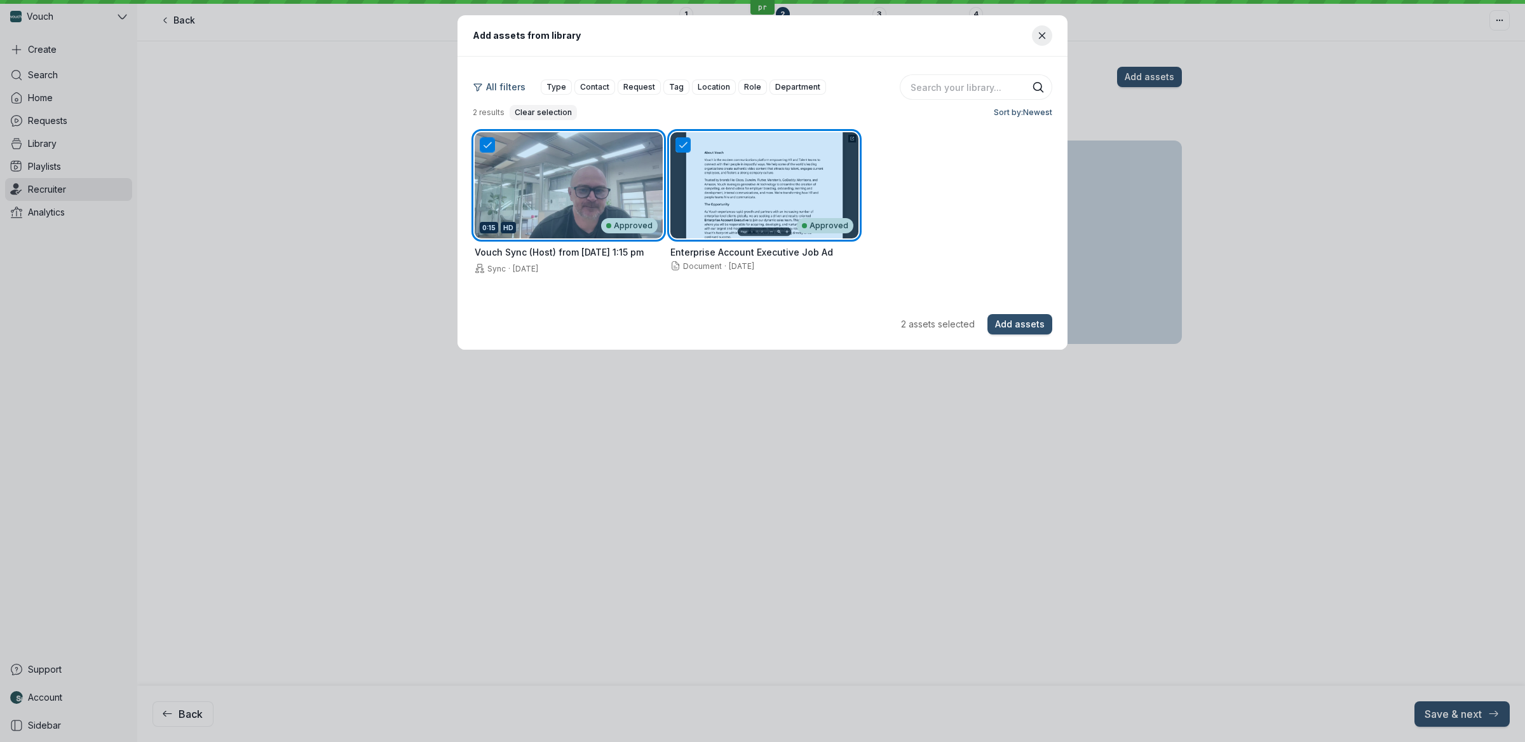
click at [535, 111] on span "Clear selection" at bounding box center [543, 112] width 57 height 13
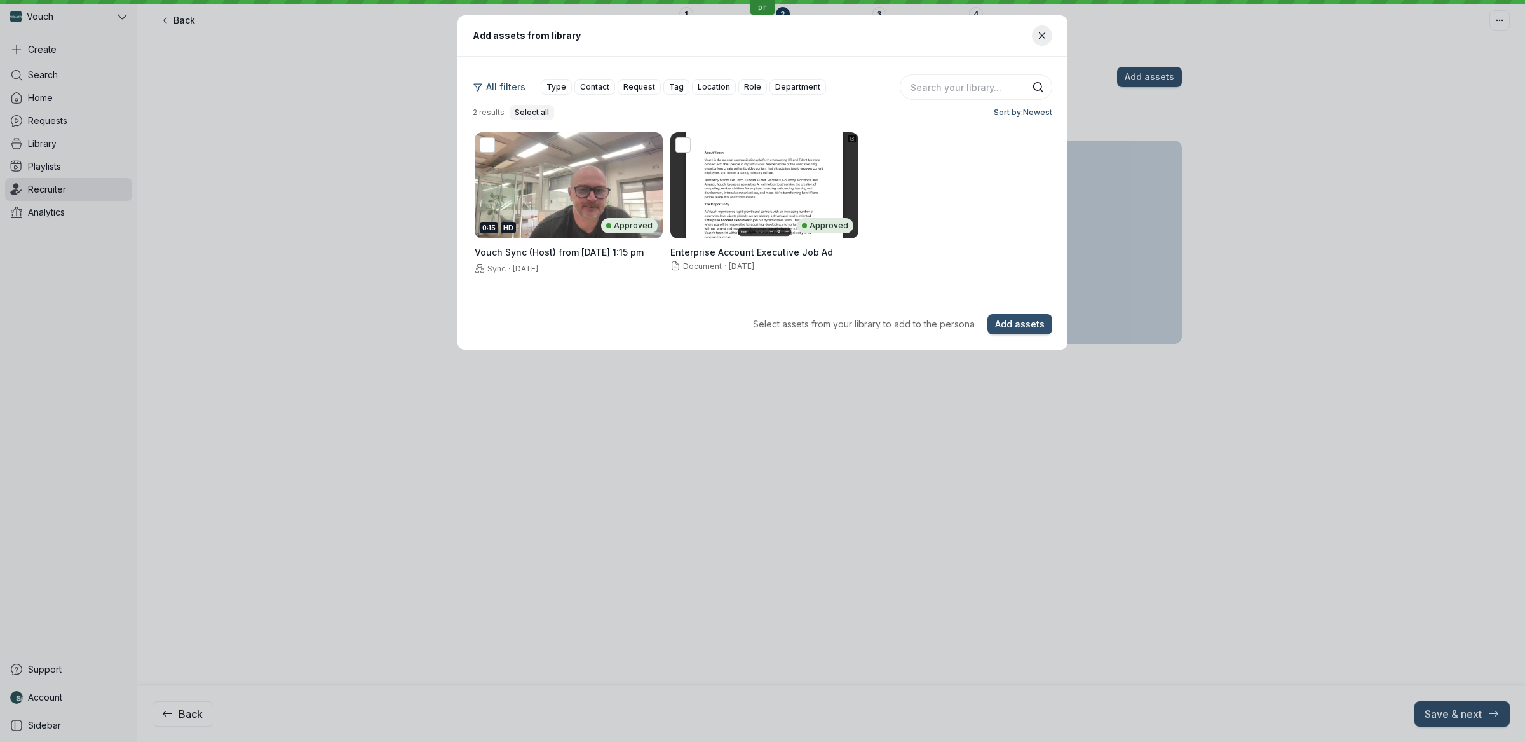
click at [535, 111] on span "Select all" at bounding box center [532, 112] width 34 height 13
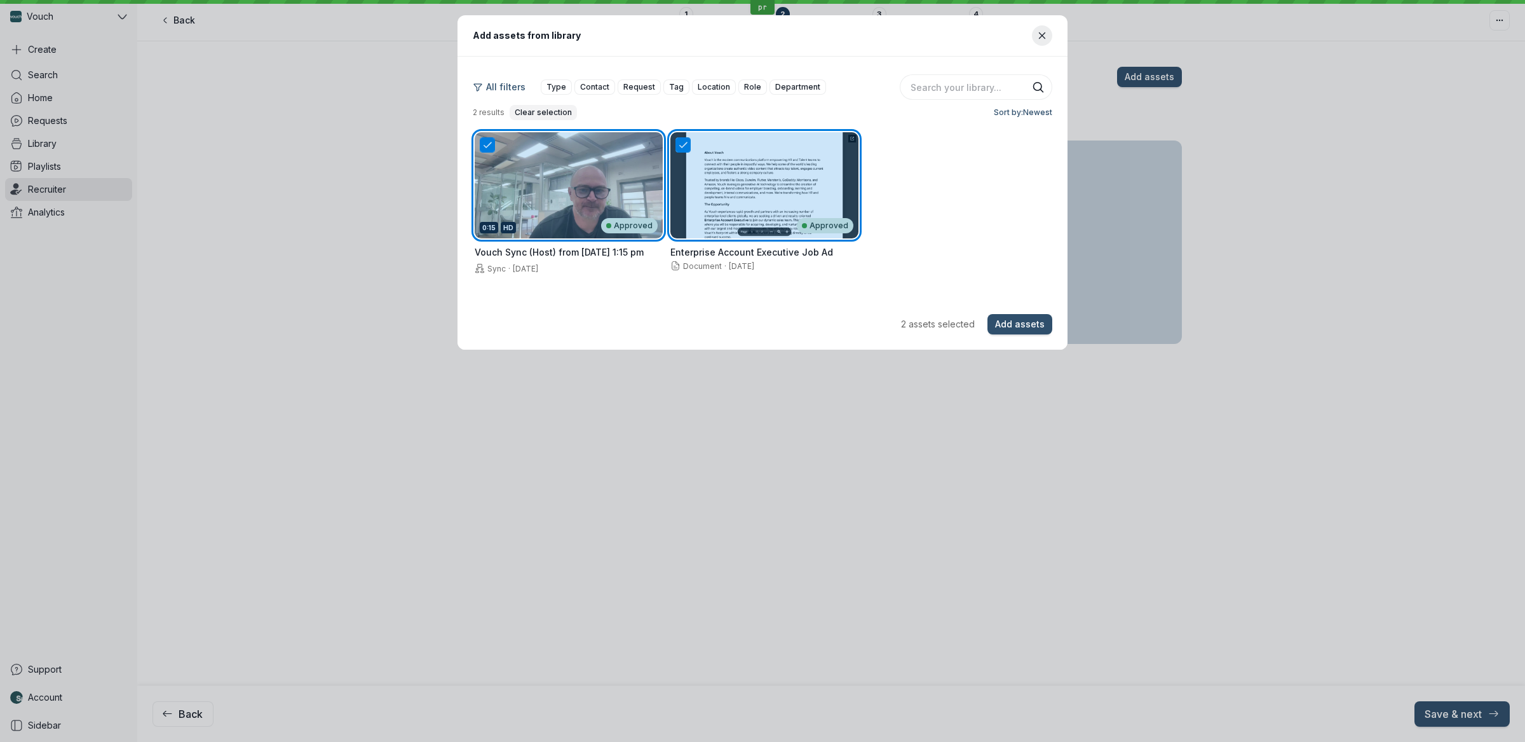
click at [535, 111] on span "Clear selection" at bounding box center [543, 112] width 57 height 13
click at [374, 146] on div "Add assets from library All filters Type Contact Request Tag Location Role Depa…" at bounding box center [762, 182] width 1495 height 334
click at [1037, 32] on icon "Close modal" at bounding box center [1042, 36] width 11 height 11
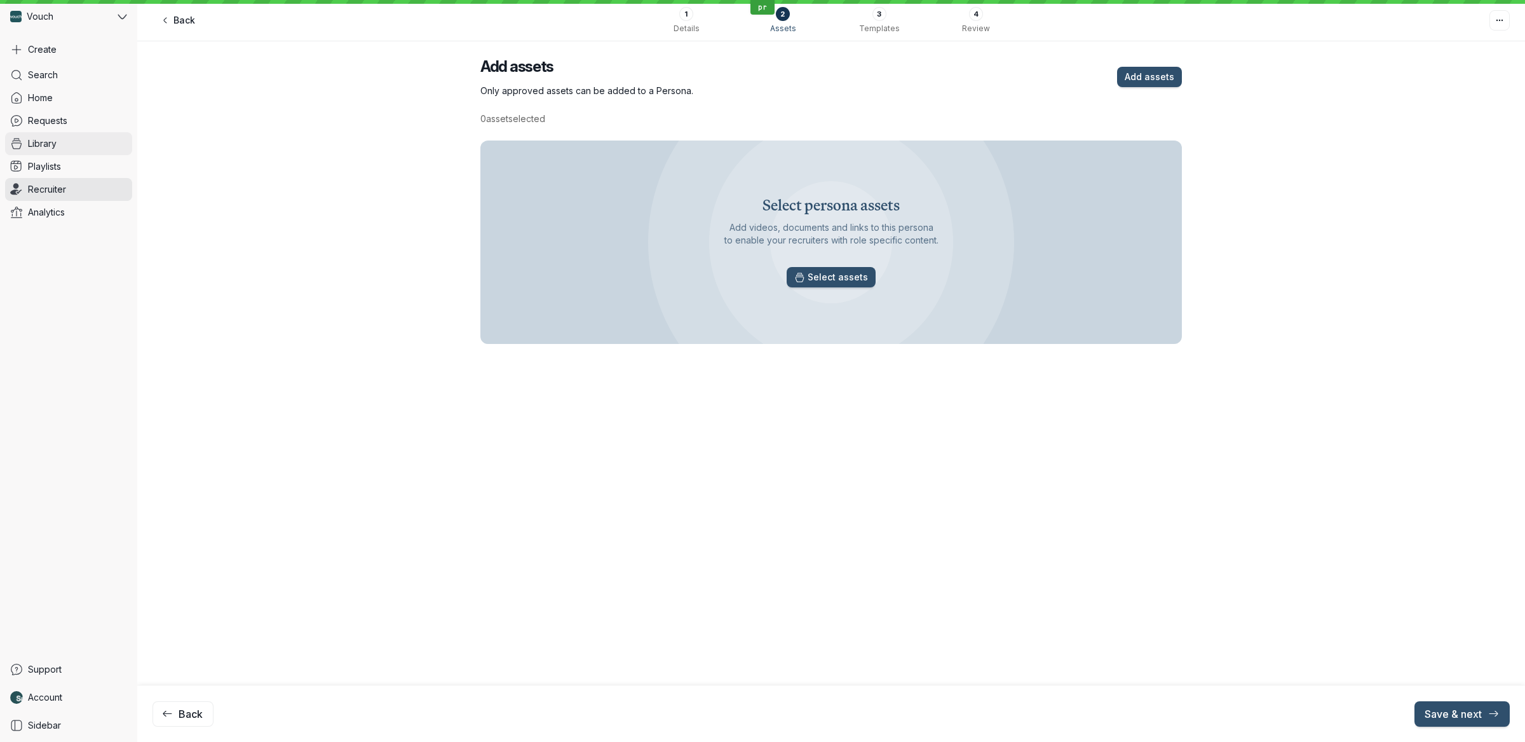
click at [42, 152] on link "Library" at bounding box center [68, 143] width 127 height 23
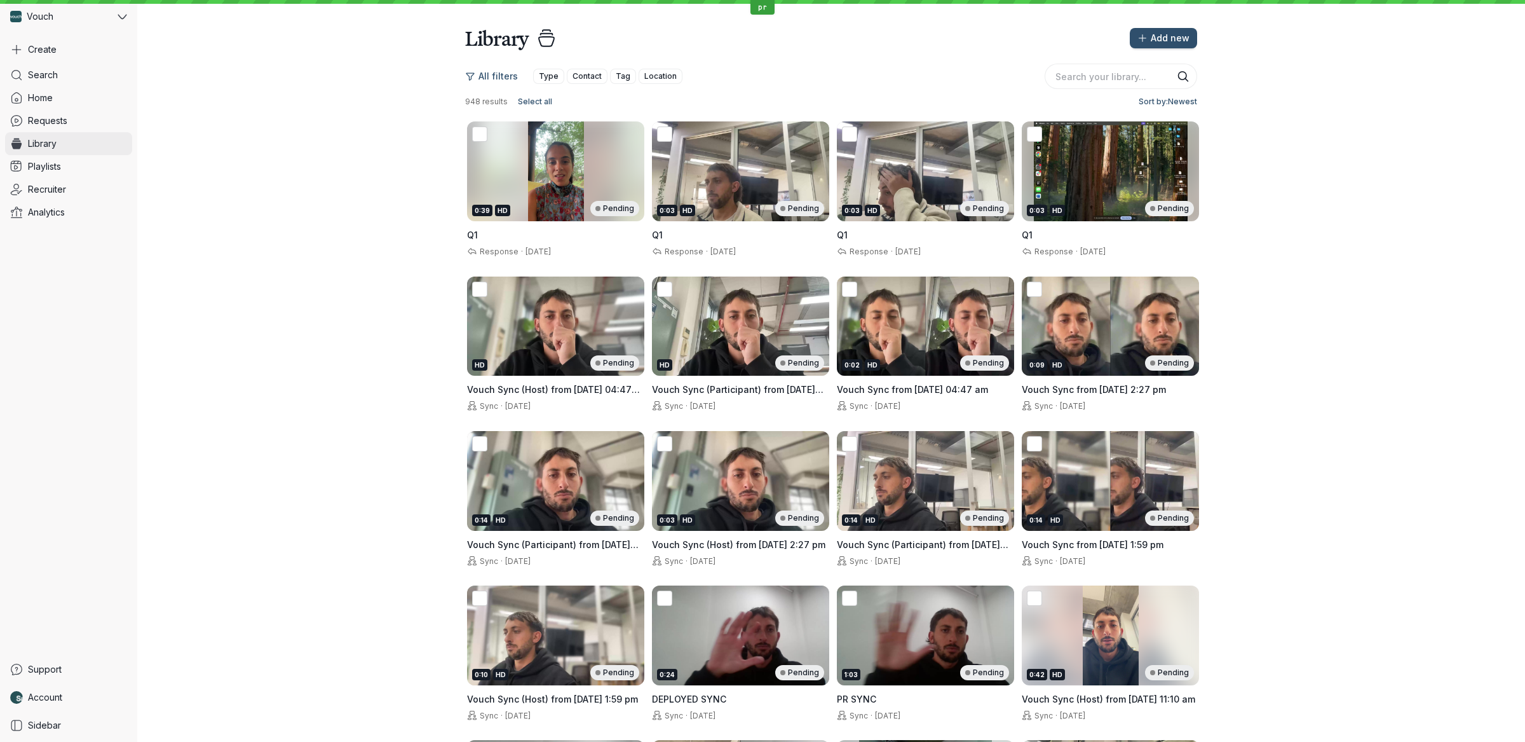
click at [41, 149] on span "Library" at bounding box center [42, 143] width 29 height 13
click at [992, 294] on icon "More actions" at bounding box center [999, 292] width 14 height 10
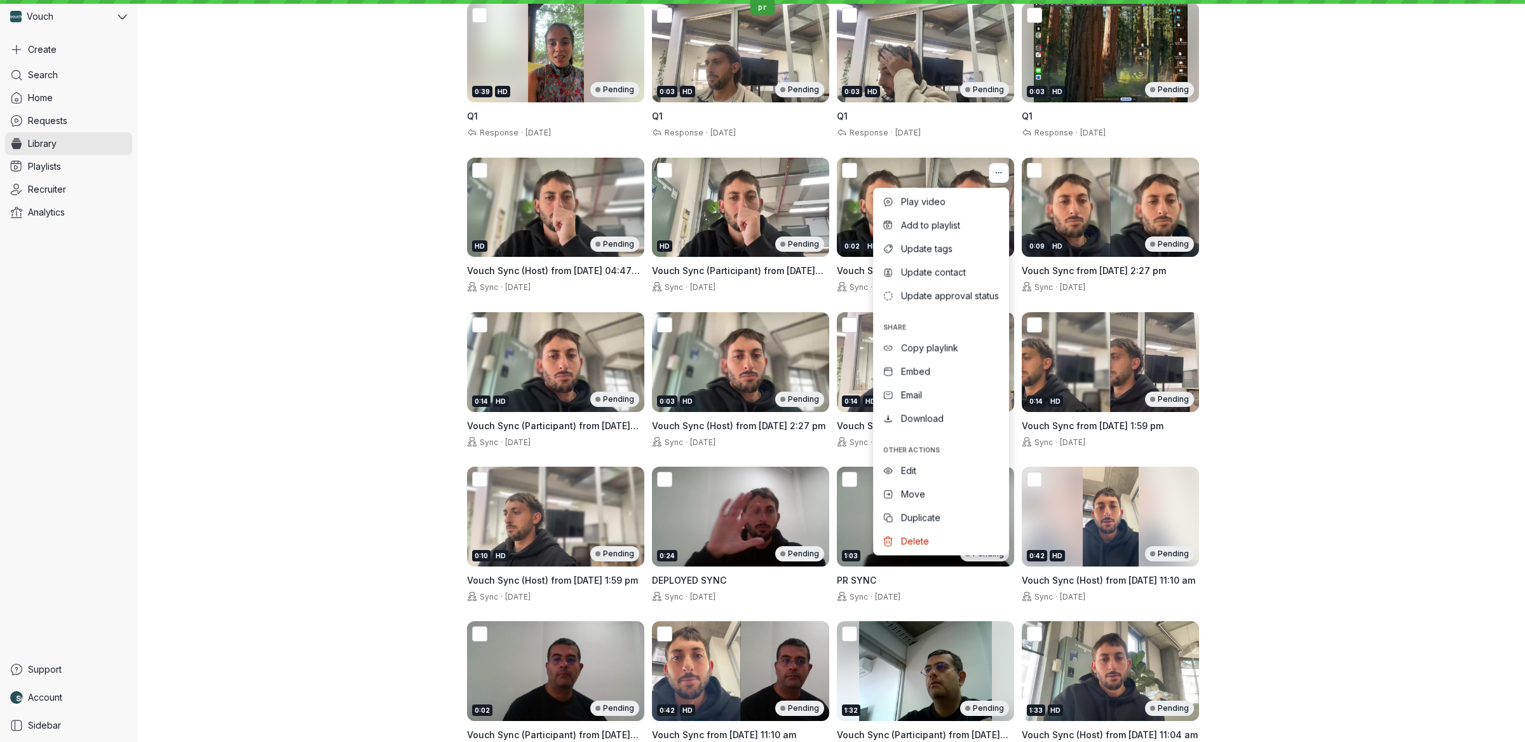
scroll to position [121, 0]
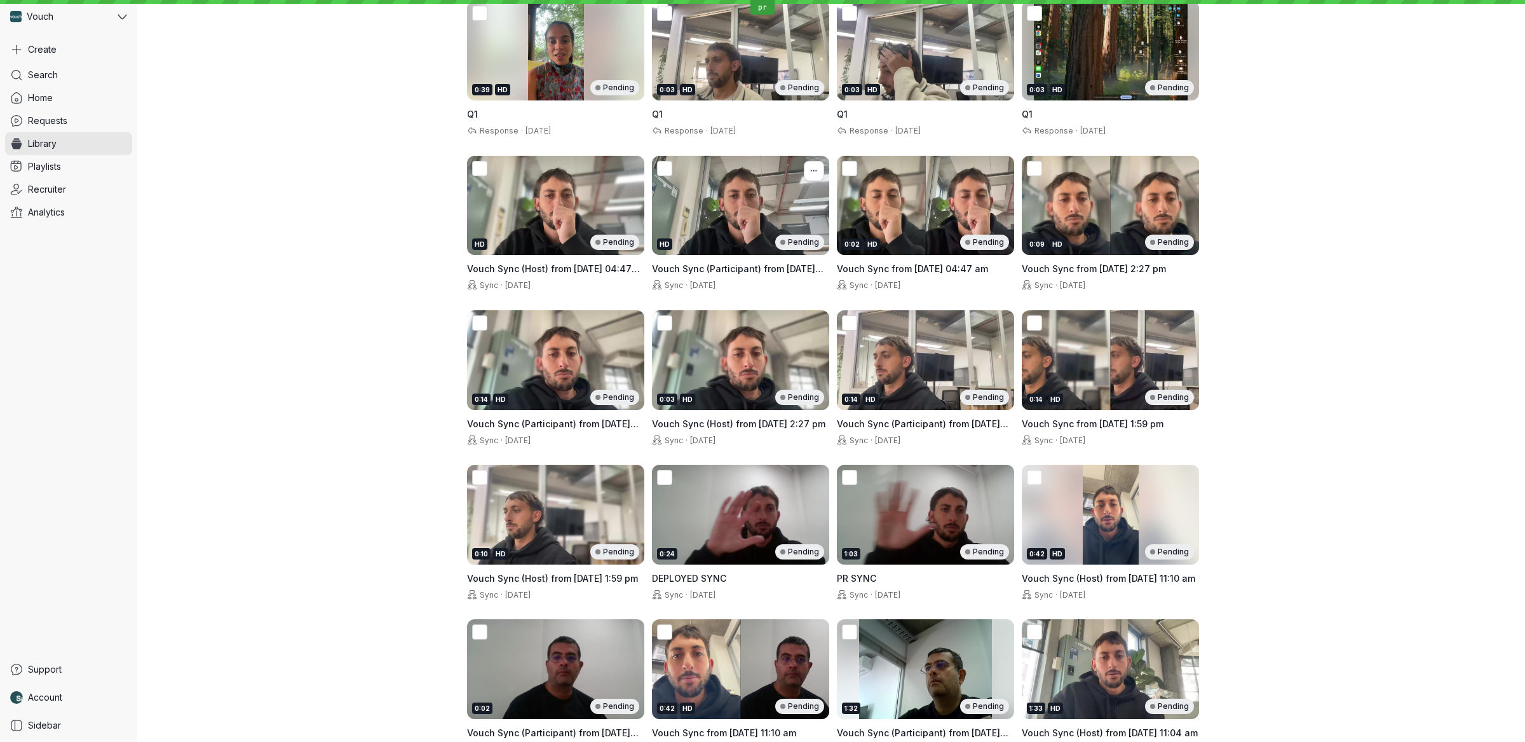
click at [811, 166] on icon "More actions" at bounding box center [814, 171] width 14 height 10
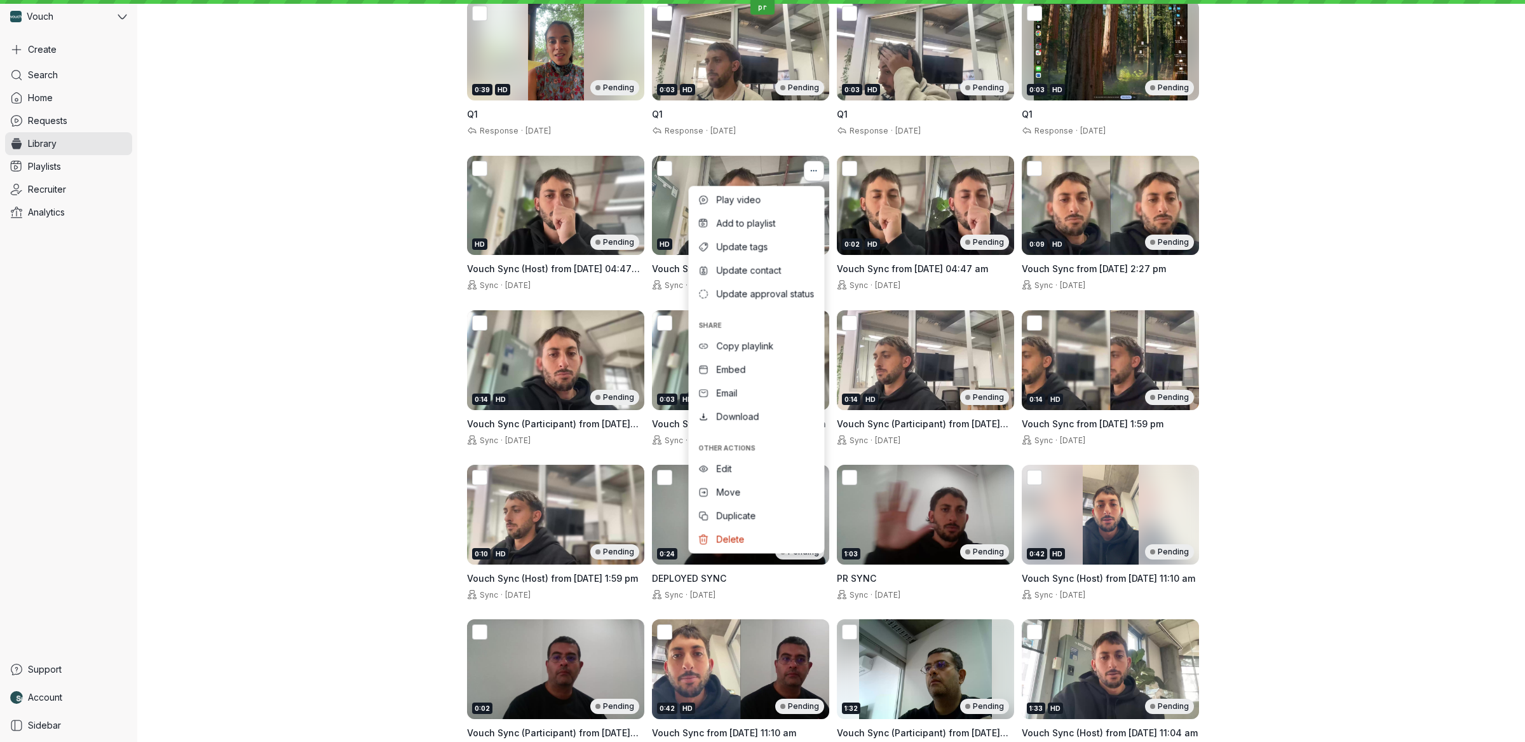
click at [811, 168] on icon "More actions" at bounding box center [814, 171] width 14 height 10
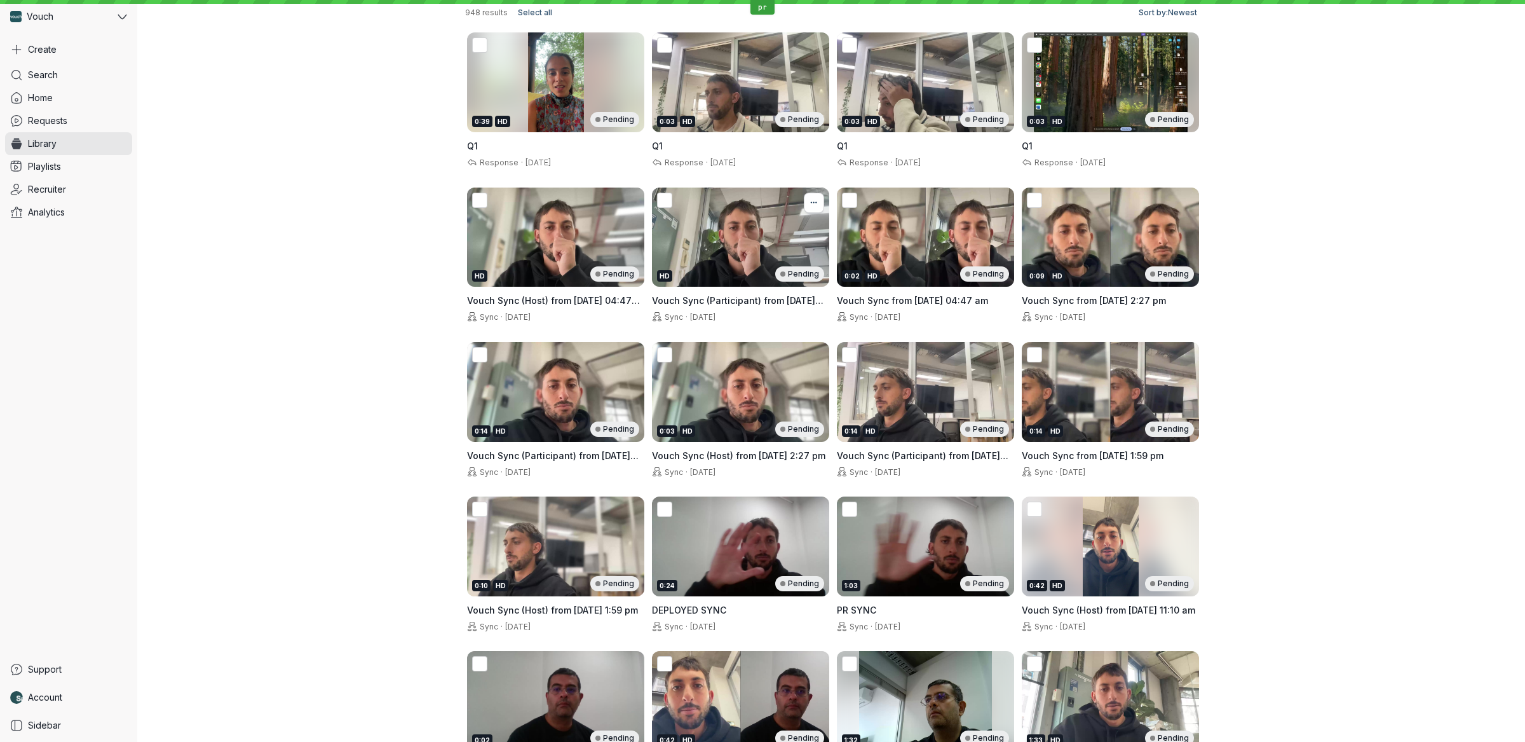
scroll to position [0, 0]
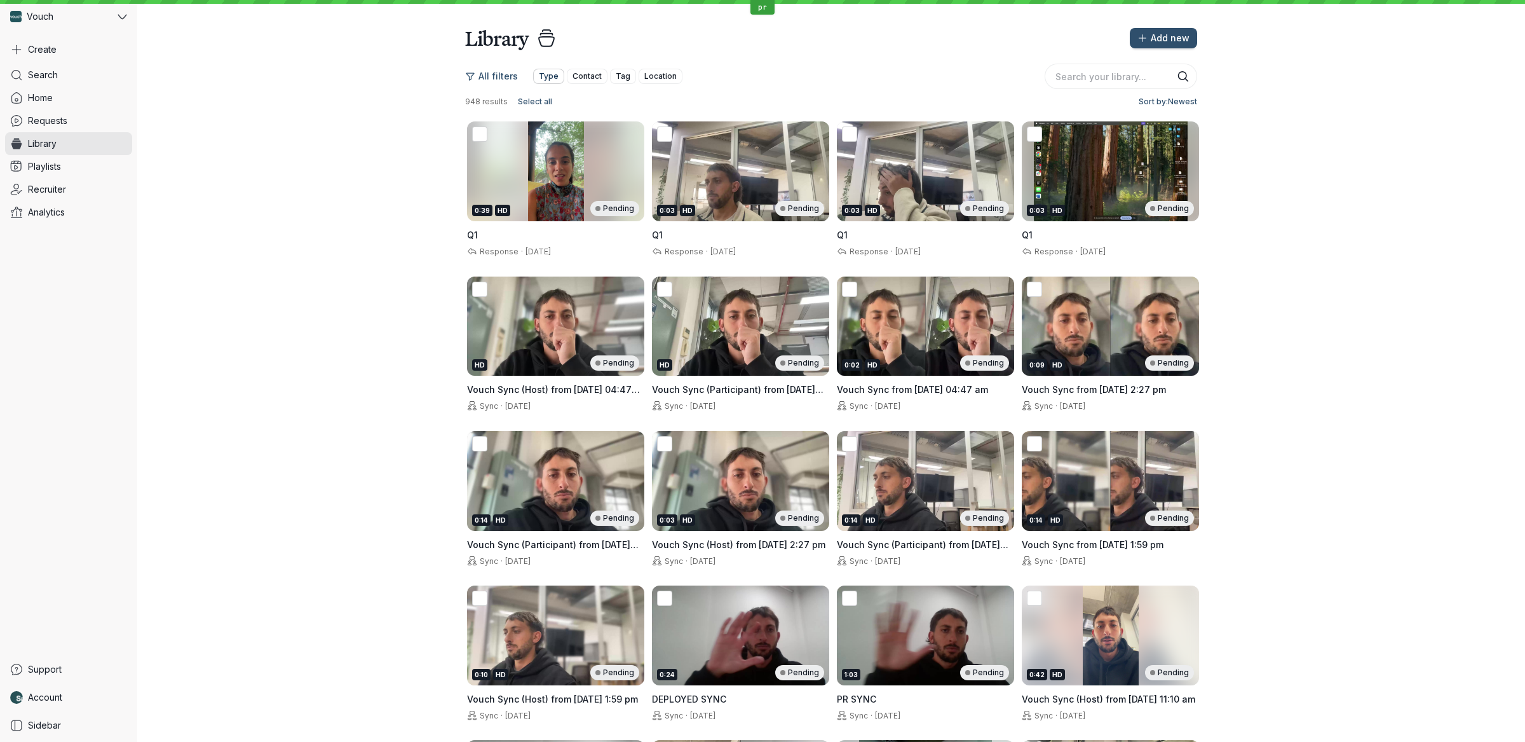
click at [542, 75] on span "Type" at bounding box center [549, 76] width 20 height 13
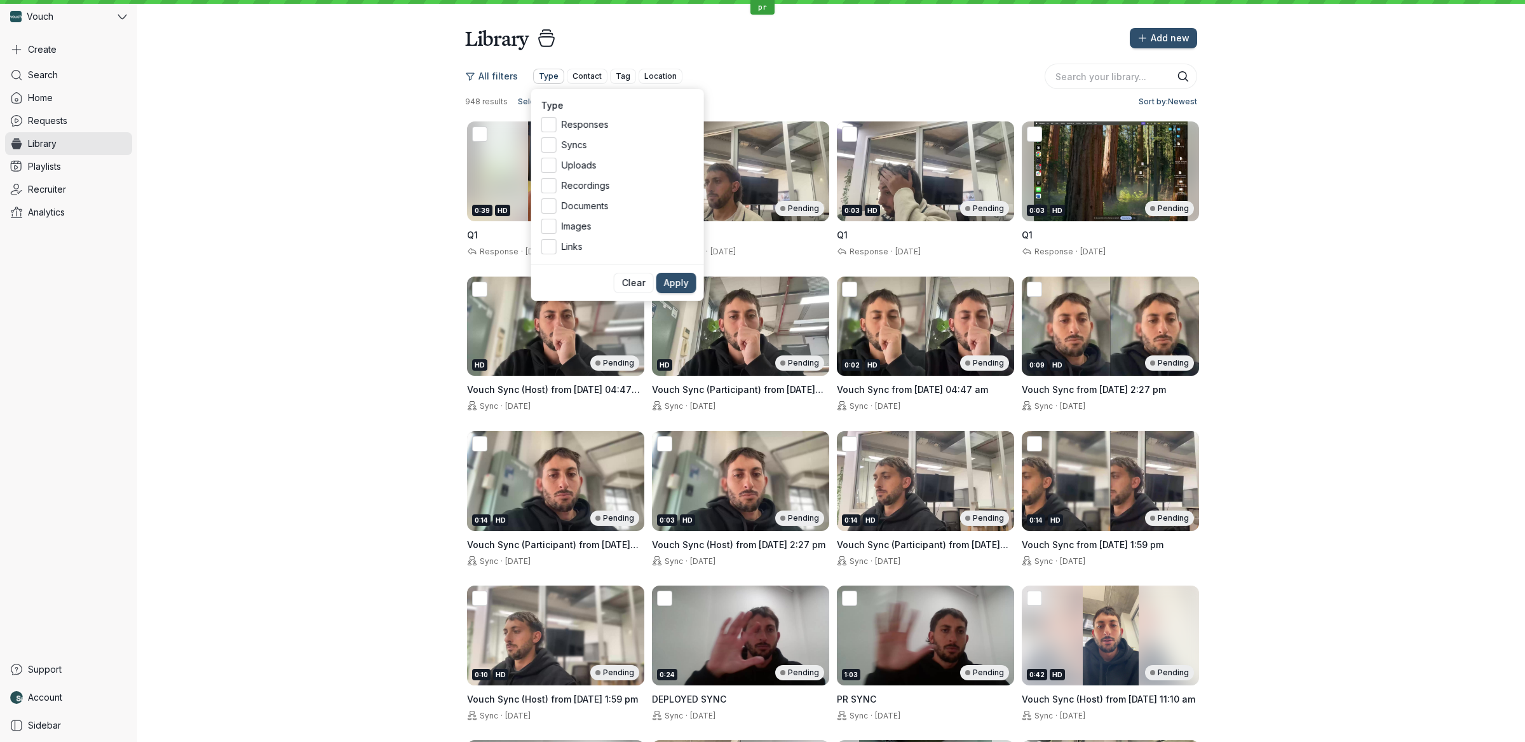
click at [542, 75] on span "Type" at bounding box center [549, 76] width 20 height 13
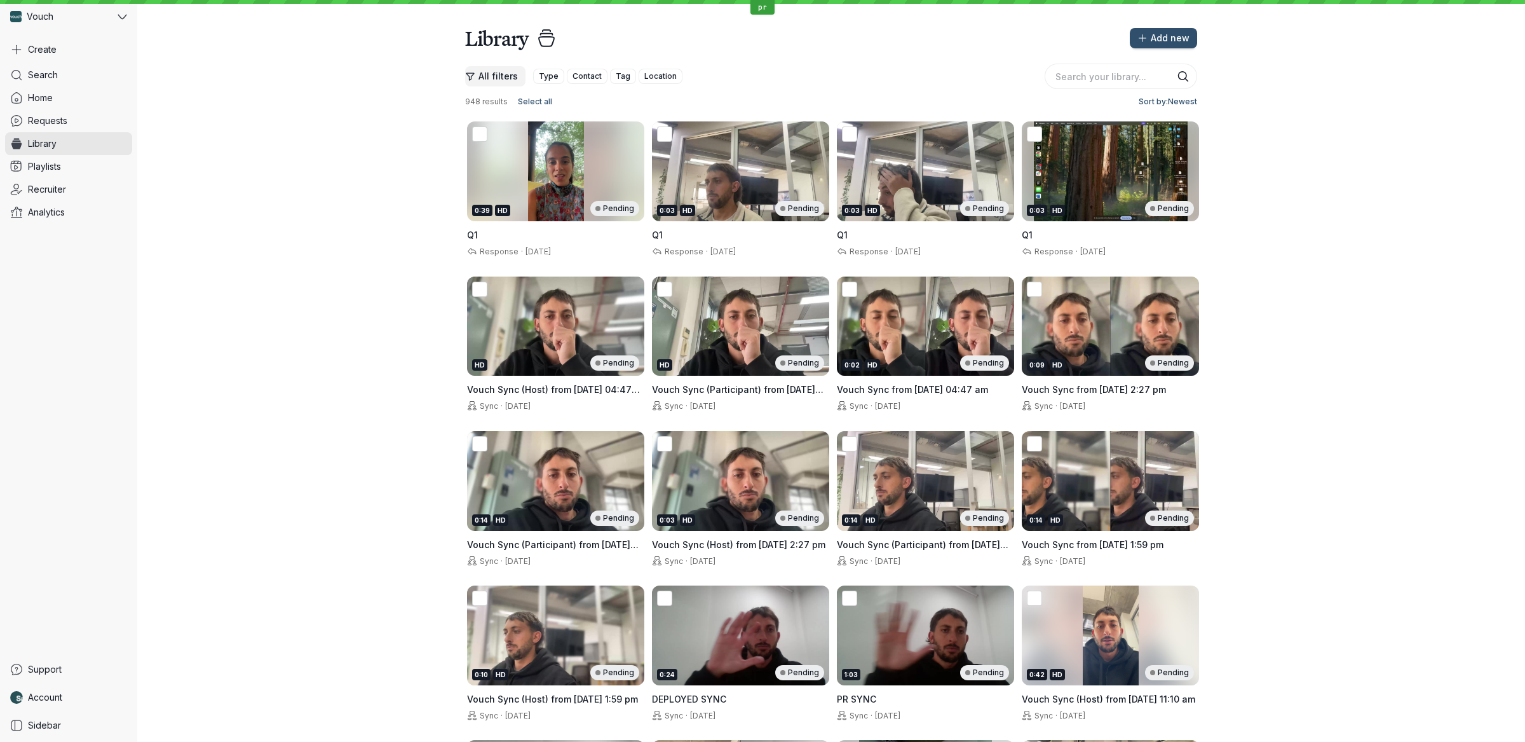
click at [490, 76] on span "All filters" at bounding box center [498, 76] width 39 height 13
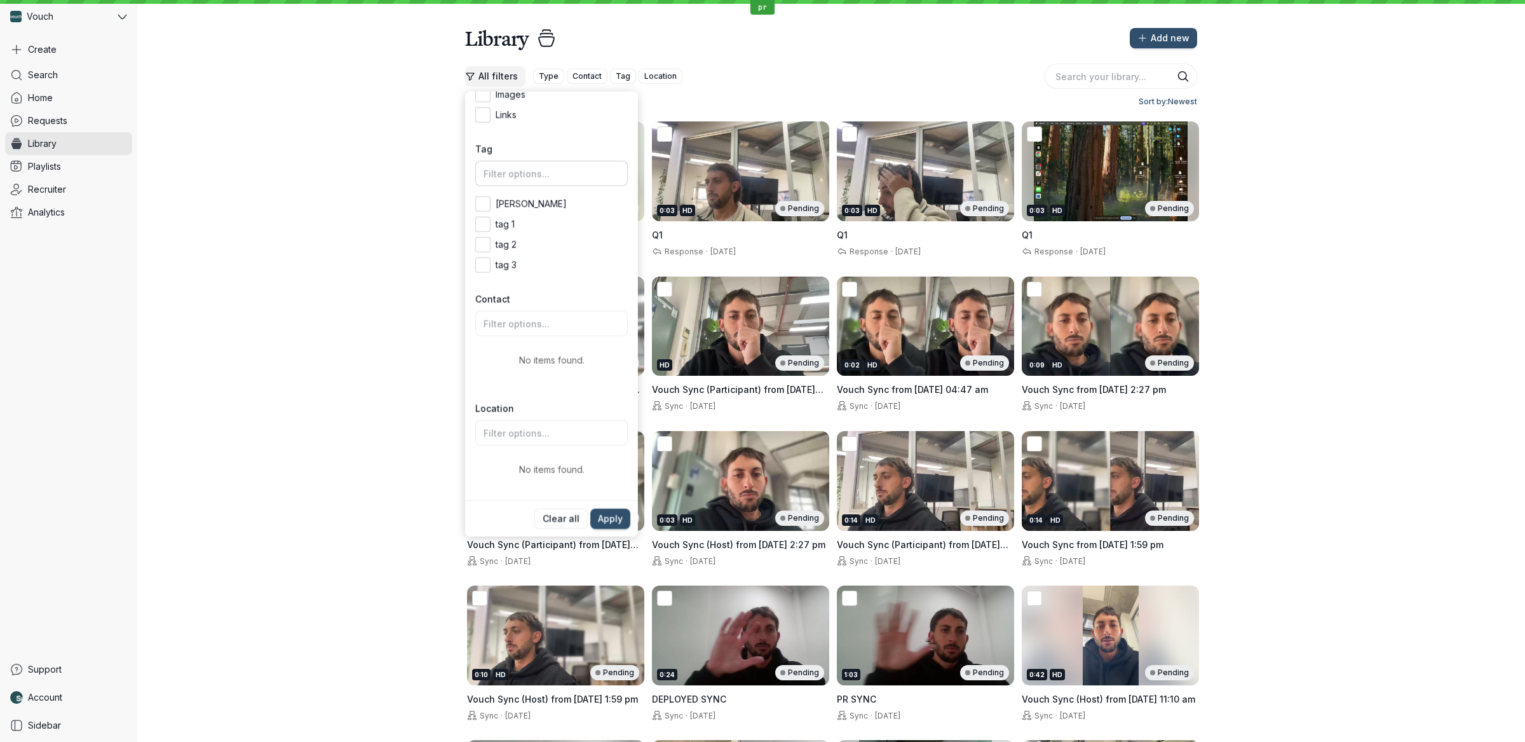
scroll to position [134, 0]
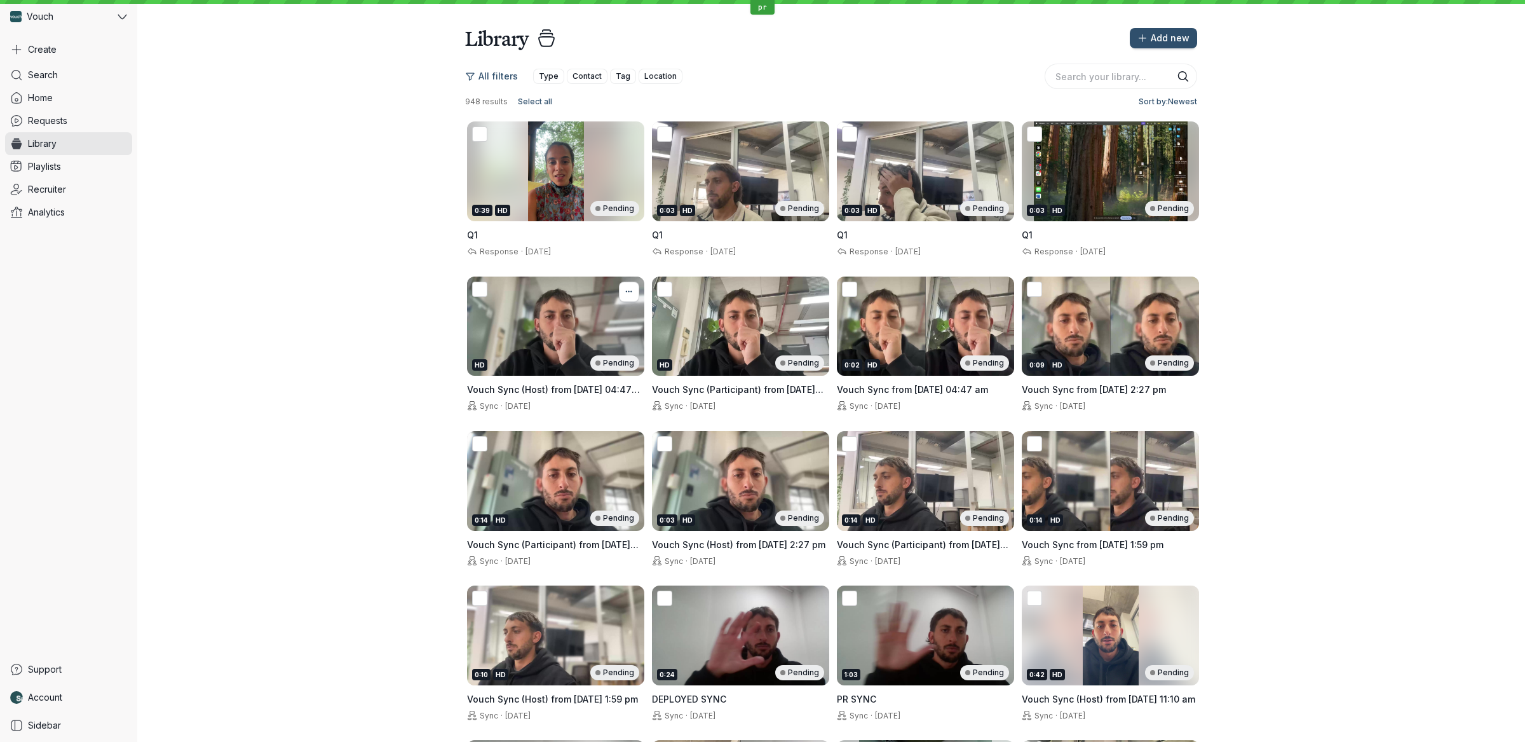
click at [628, 293] on icon "More actions" at bounding box center [629, 292] width 14 height 10
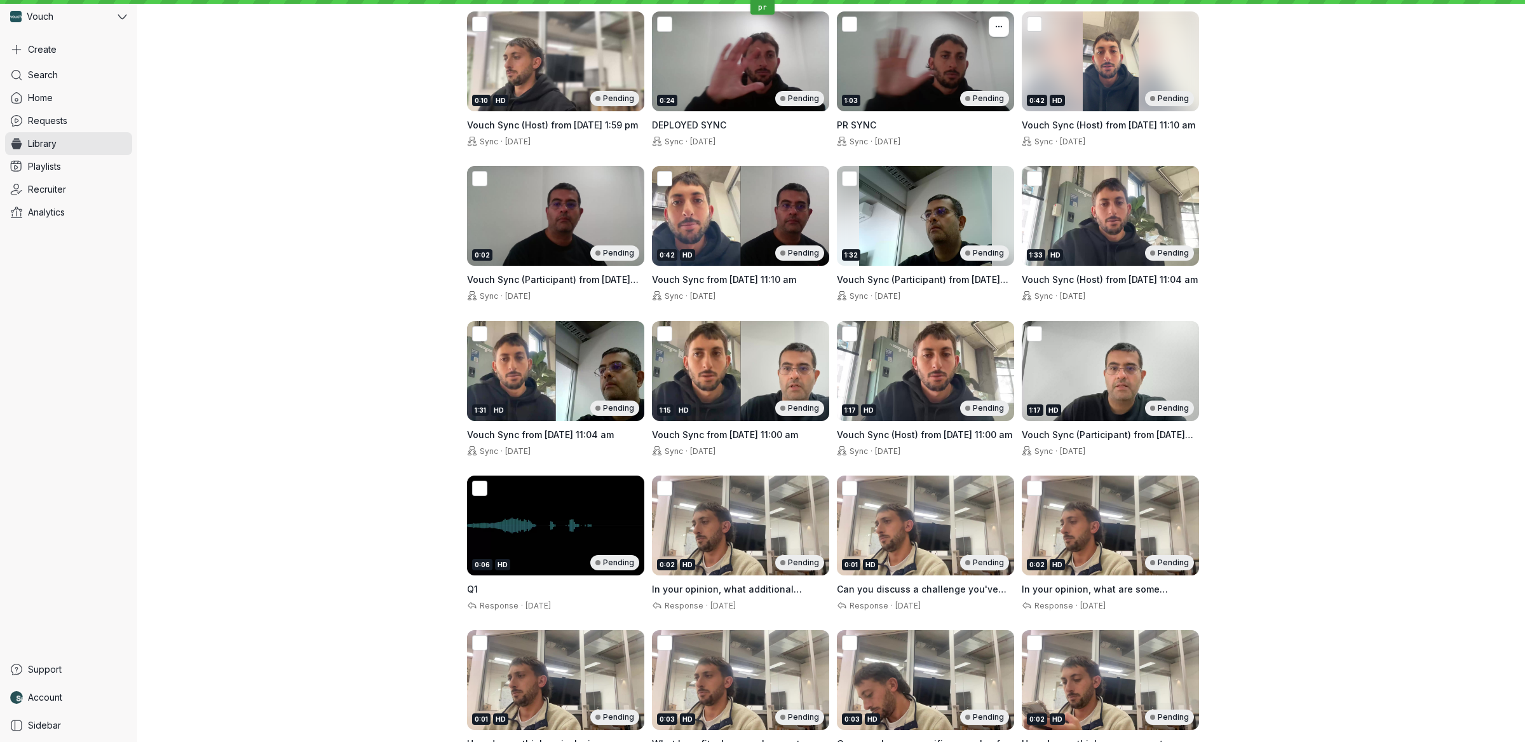
scroll to position [925, 0]
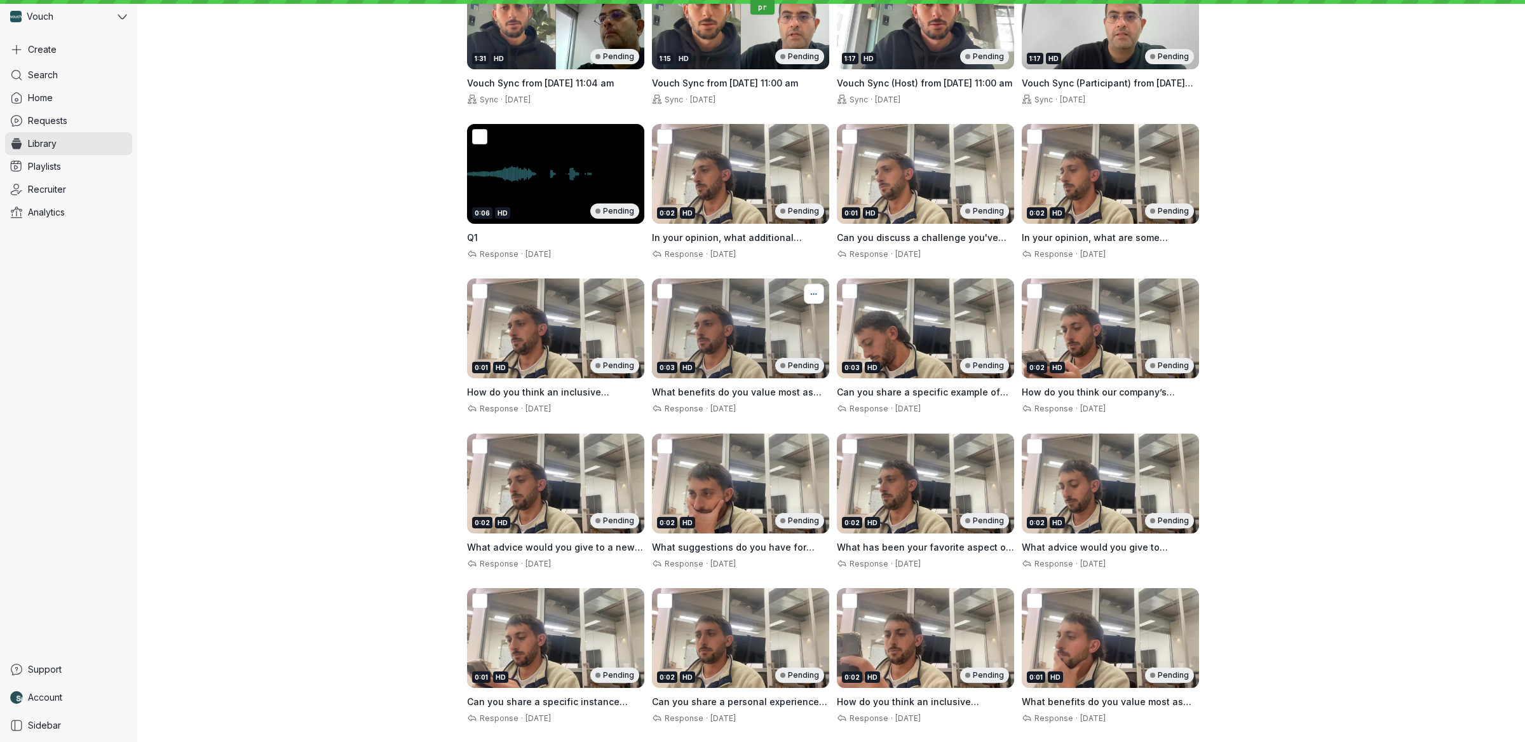
click at [814, 292] on icon "More actions" at bounding box center [814, 294] width 14 height 10
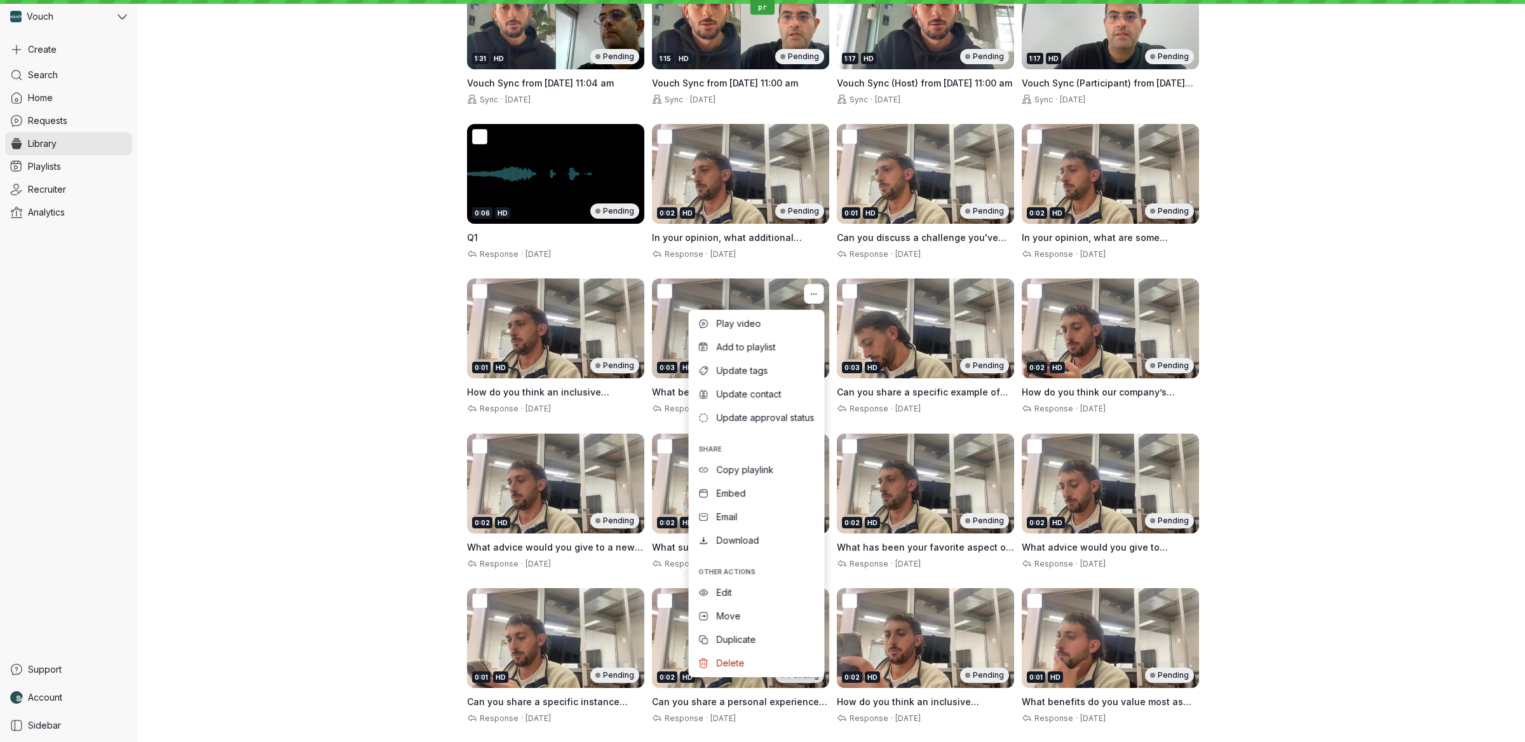
click at [814, 292] on icon "More actions" at bounding box center [814, 294] width 14 height 10
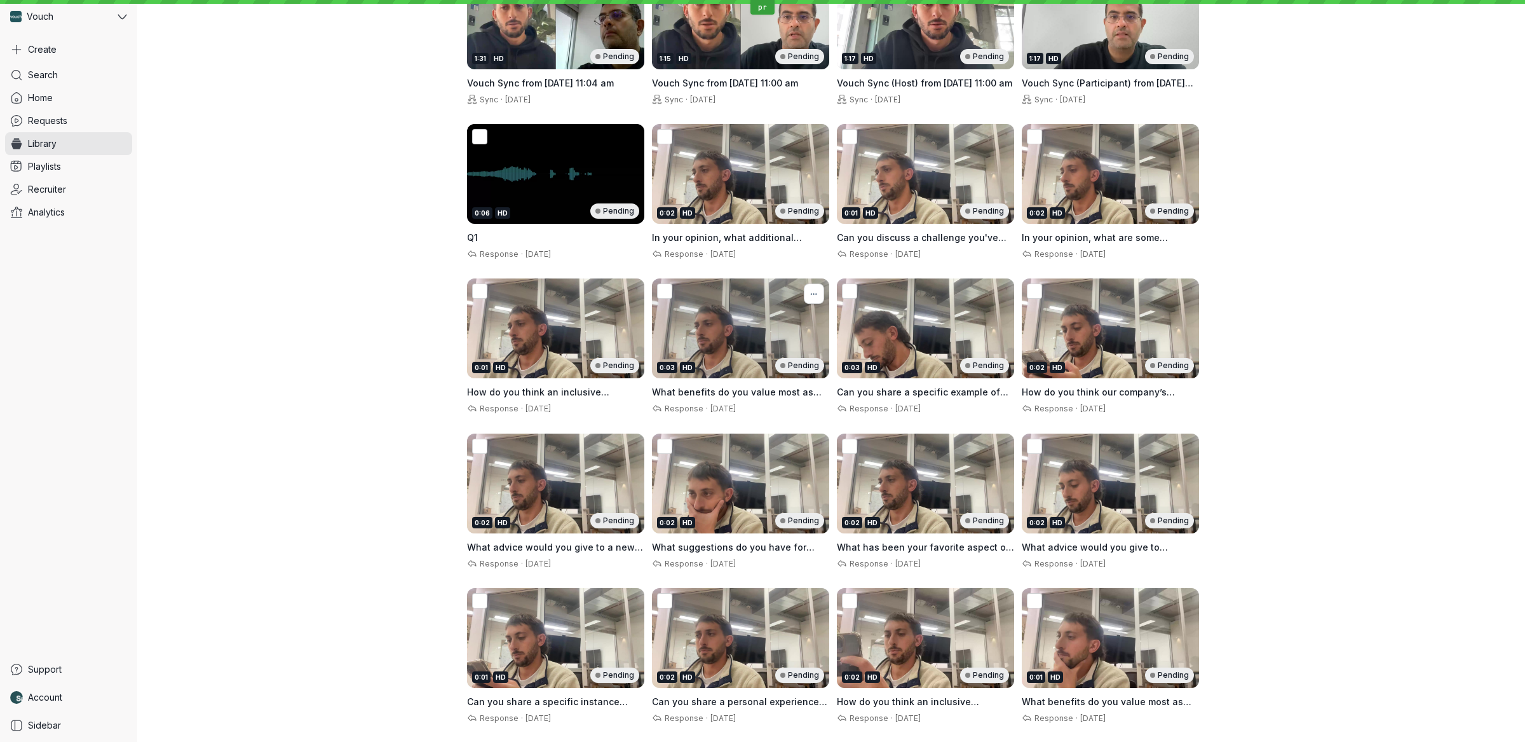
click at [814, 293] on icon "More actions" at bounding box center [814, 294] width 14 height 10
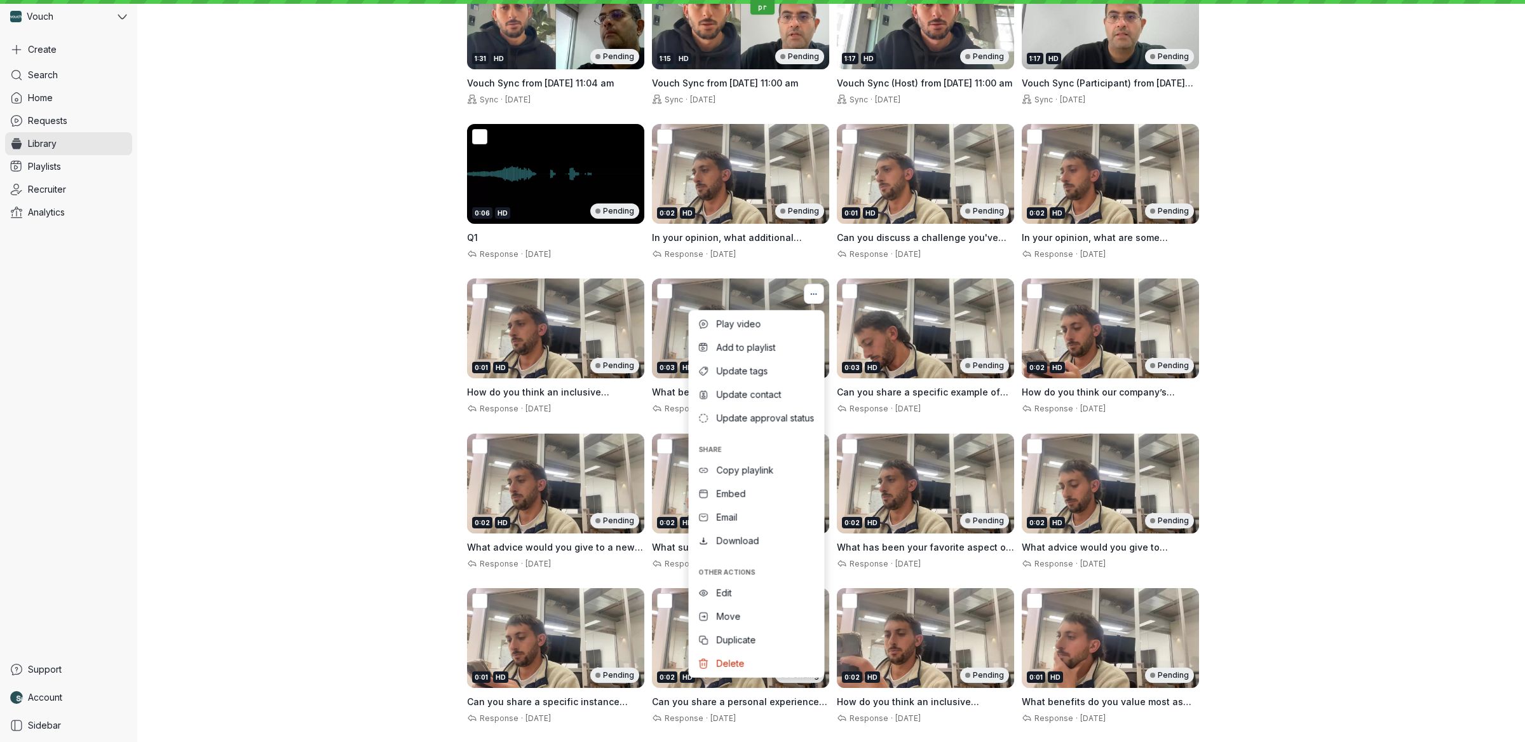
click at [814, 293] on icon "More actions" at bounding box center [814, 294] width 14 height 10
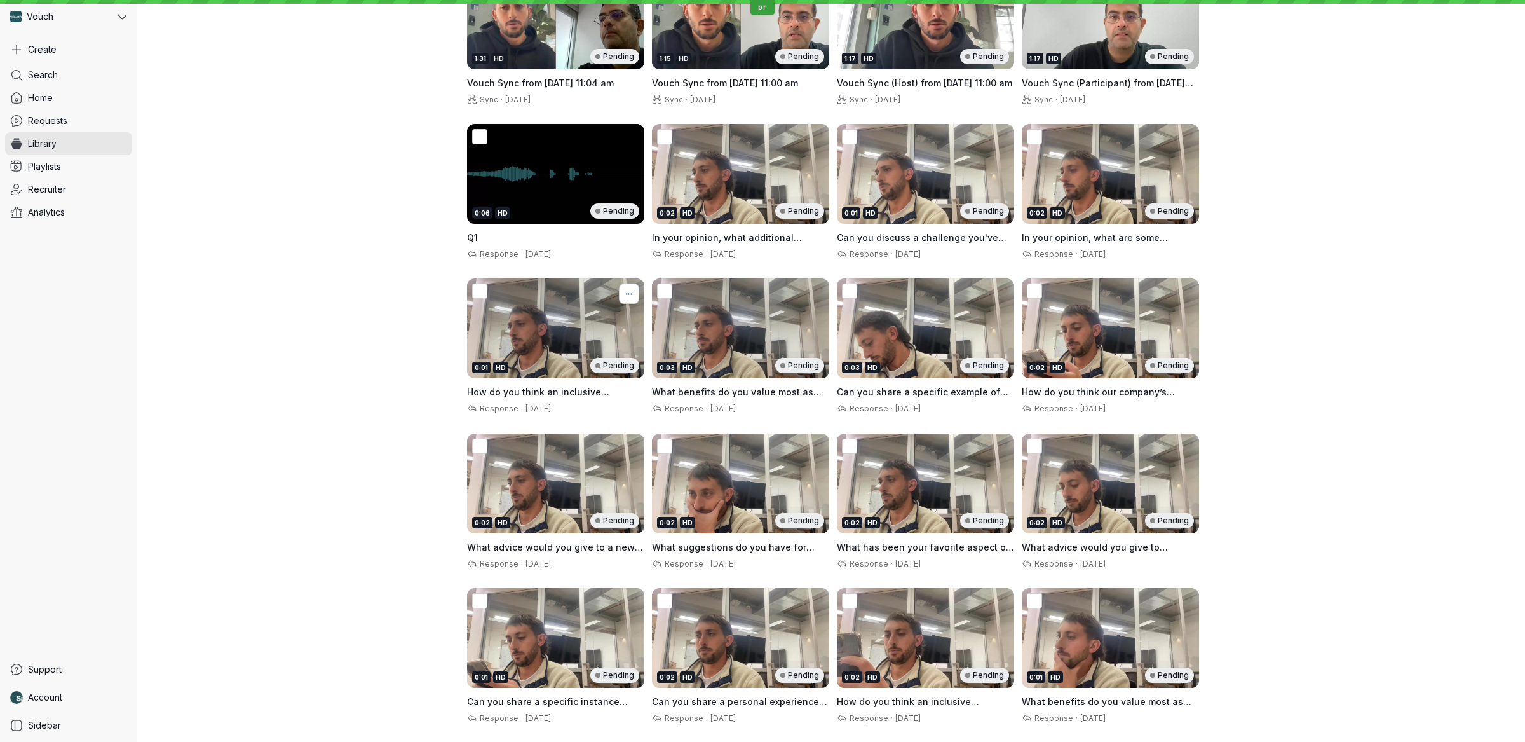
click at [636, 291] on button "More actions" at bounding box center [629, 293] width 20 height 20
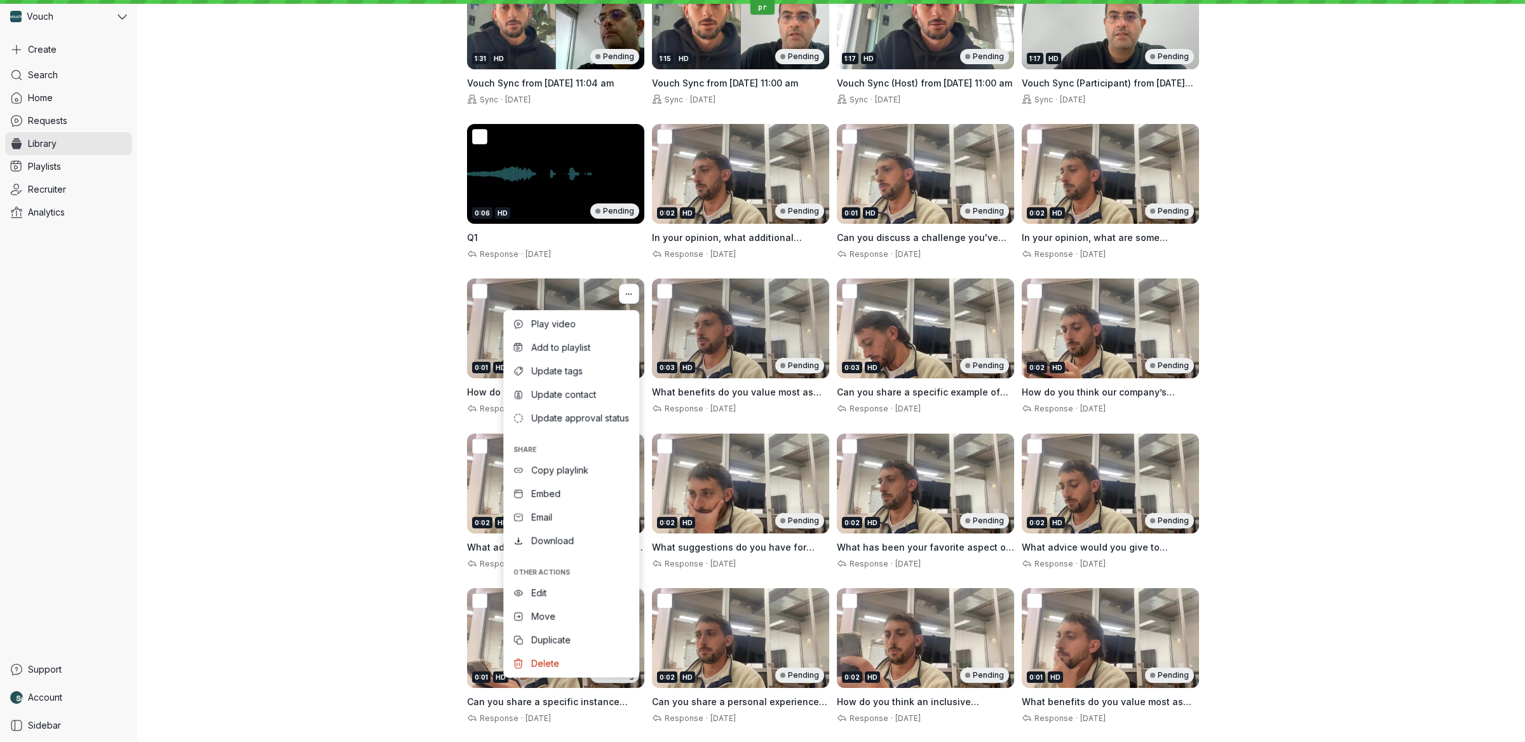
drag, startPoint x: 634, startPoint y: 293, endPoint x: 443, endPoint y: 343, distance: 197.8
click at [634, 293] on icon "More actions" at bounding box center [629, 294] width 14 height 10
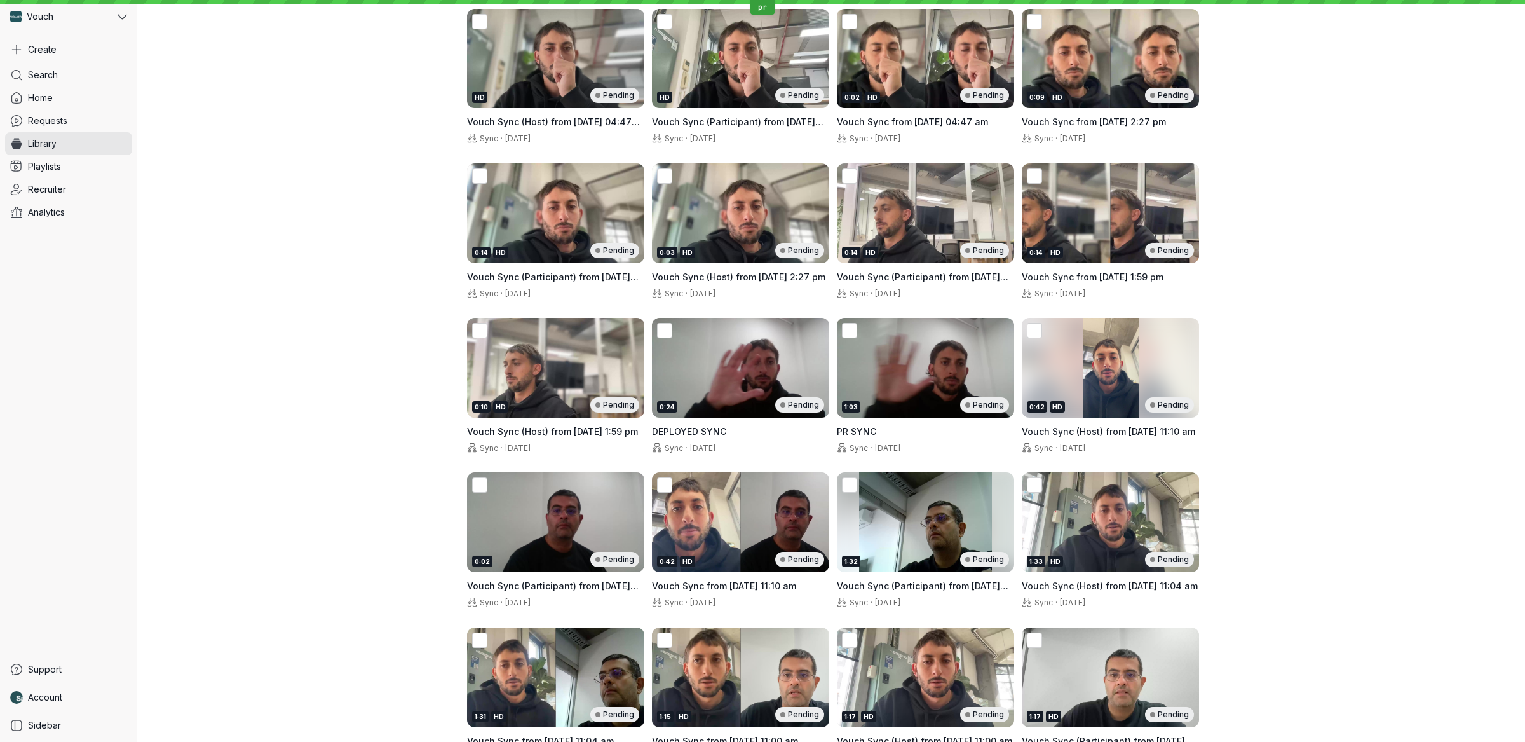
scroll to position [0, 0]
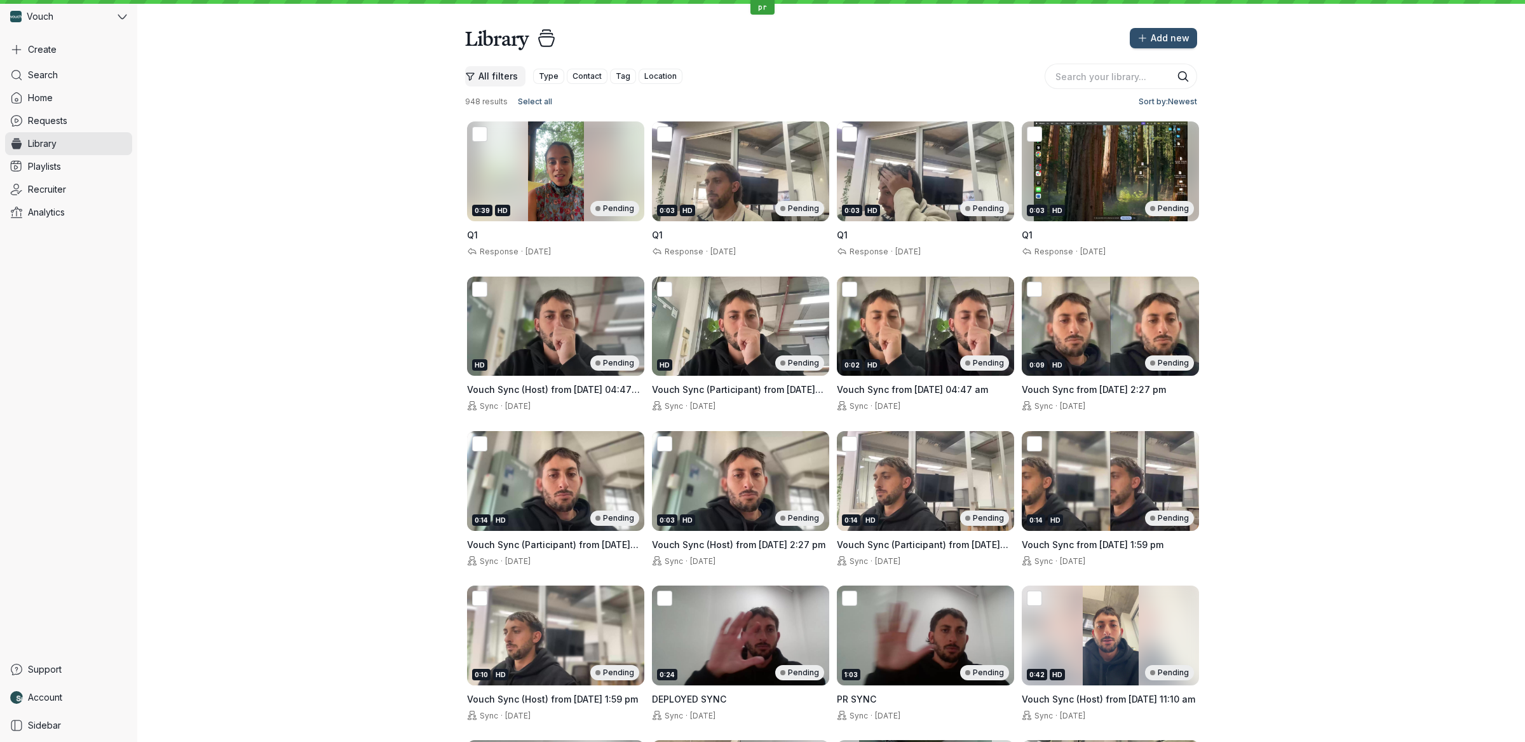
click at [503, 67] on button "All filters" at bounding box center [495, 76] width 60 height 20
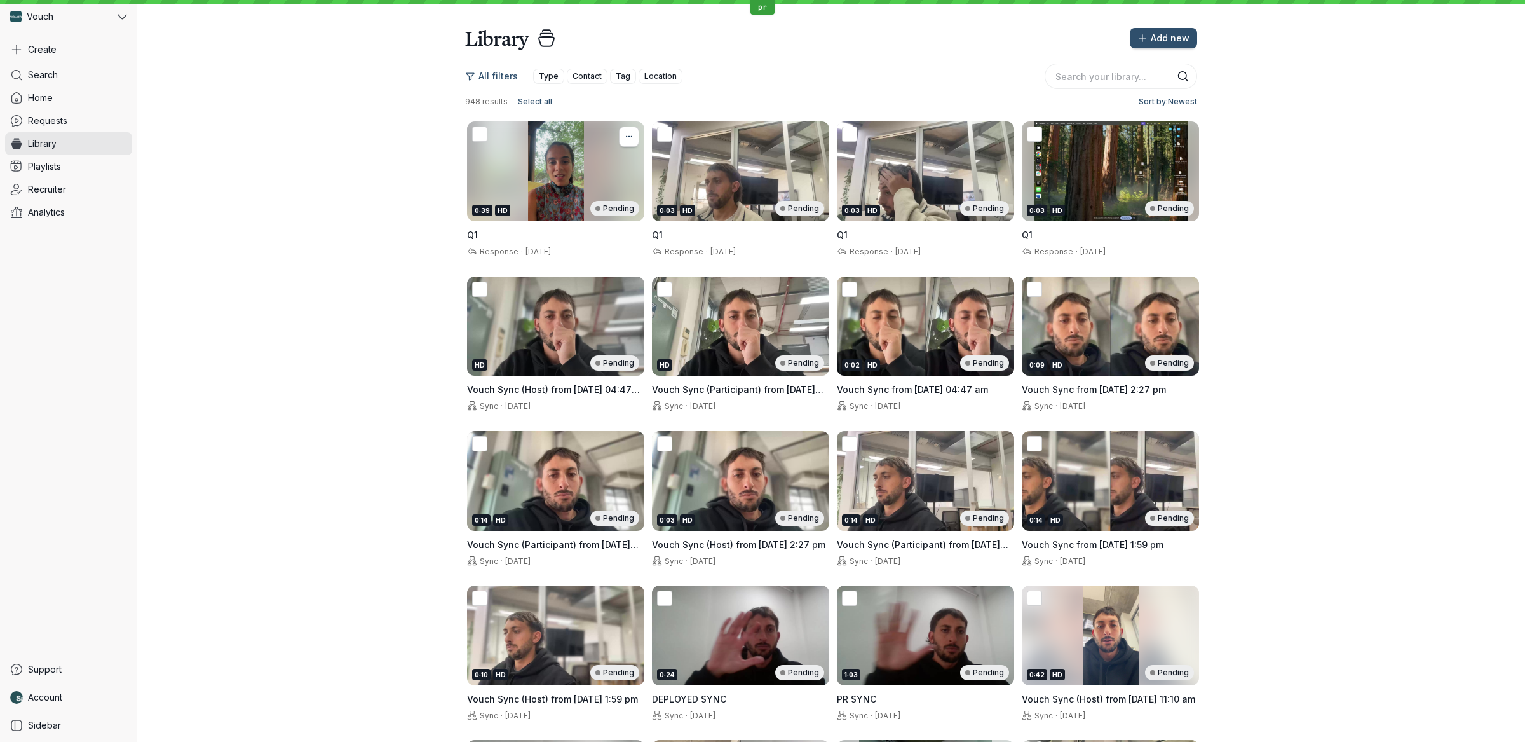
click at [625, 140] on icon "More actions" at bounding box center [629, 137] width 14 height 10
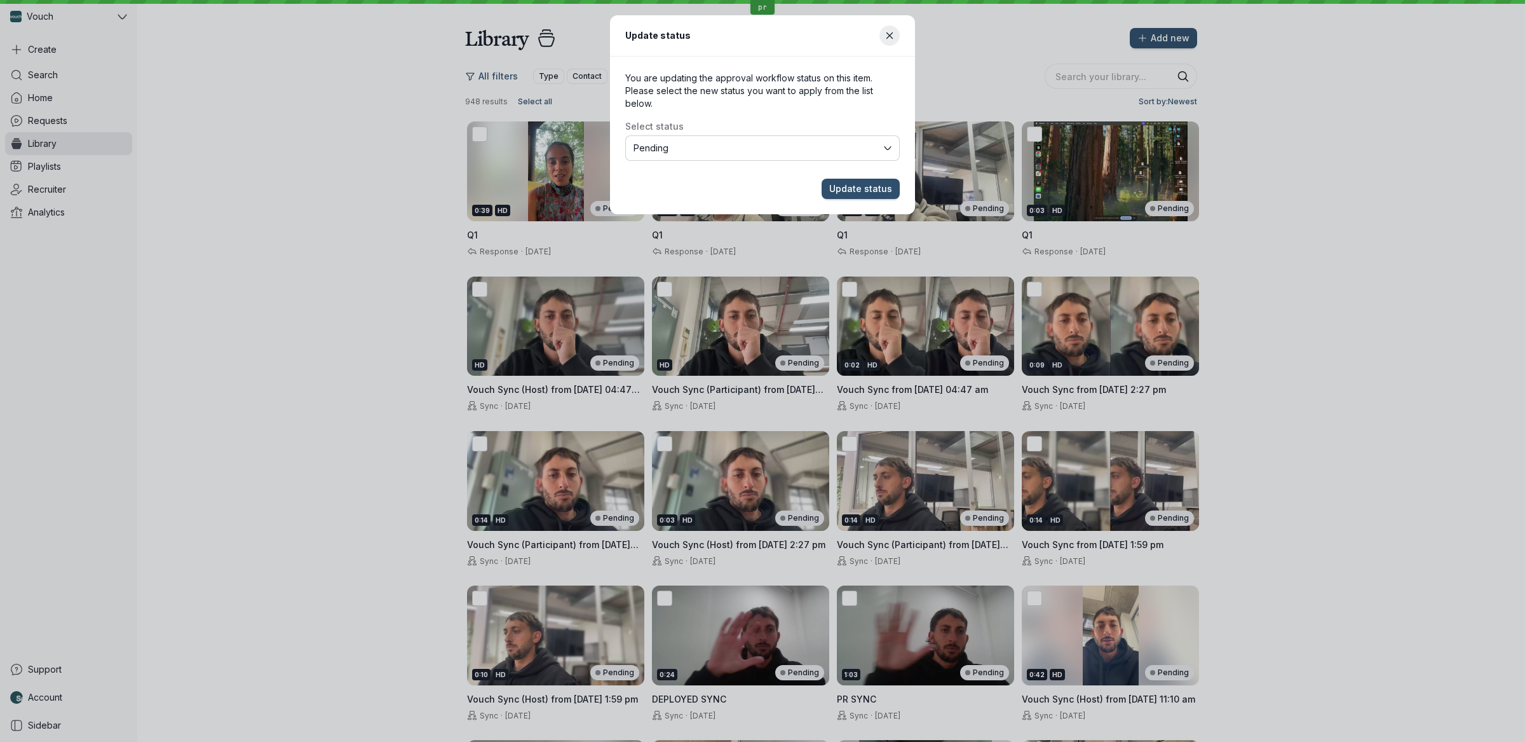
click at [822, 146] on span "Pending" at bounding box center [758, 148] width 248 height 13
click at [859, 185] on span "Update status" at bounding box center [860, 188] width 63 height 13
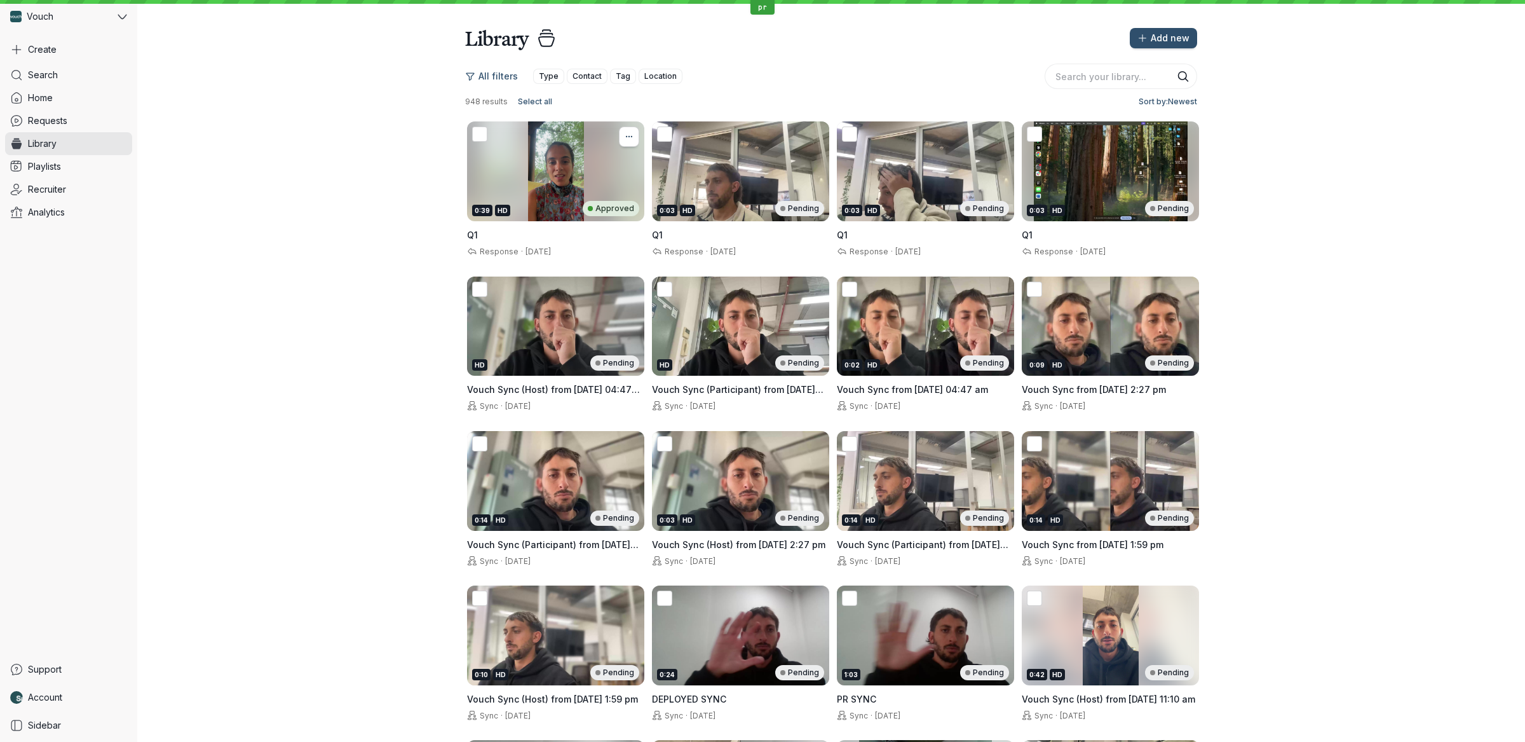
click at [628, 136] on icon "More actions" at bounding box center [628, 136] width 1 height 1
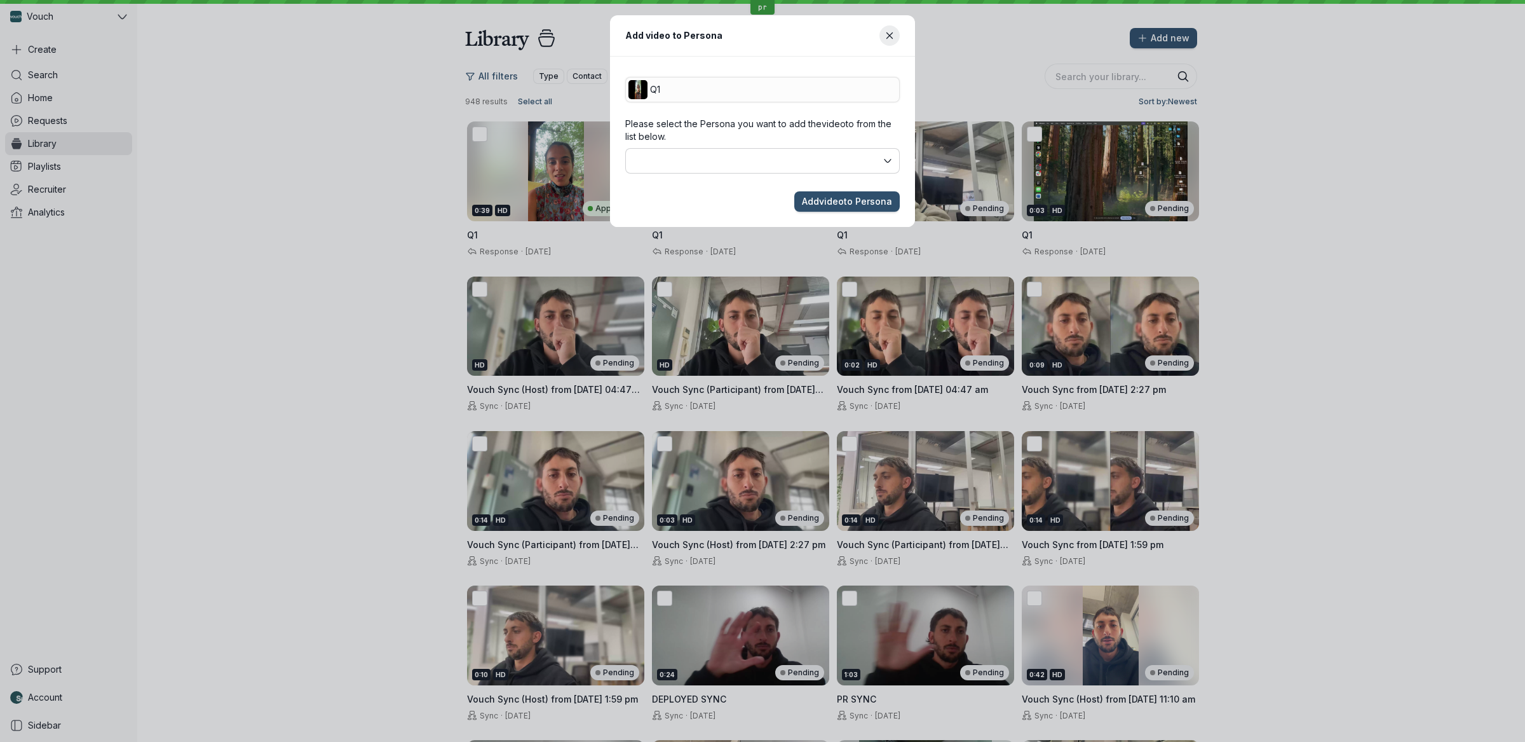
click at [840, 165] on button "button" at bounding box center [762, 160] width 275 height 25
click at [885, 44] on button "Close modal" at bounding box center [889, 35] width 20 height 20
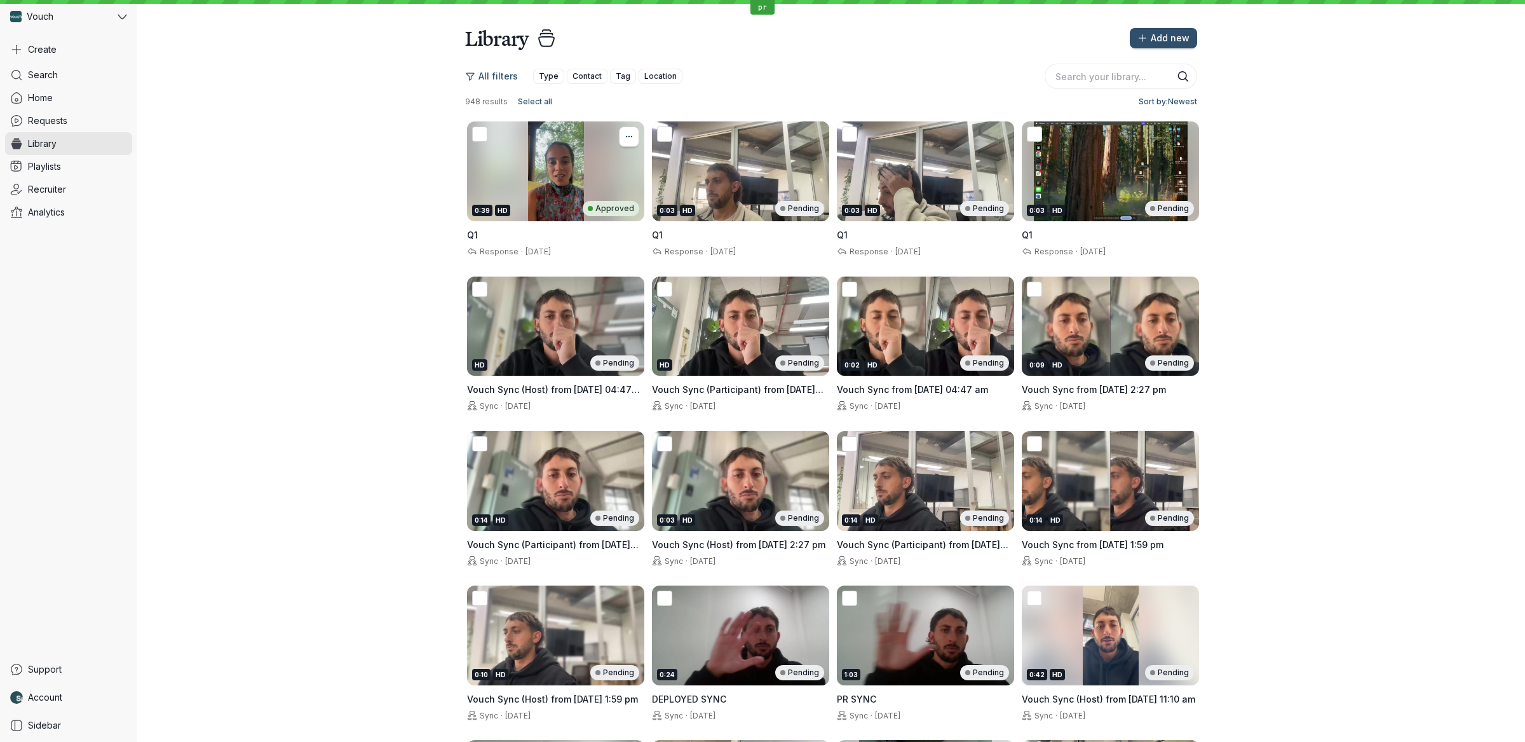
click at [622, 135] on icon "More actions" at bounding box center [629, 137] width 14 height 10
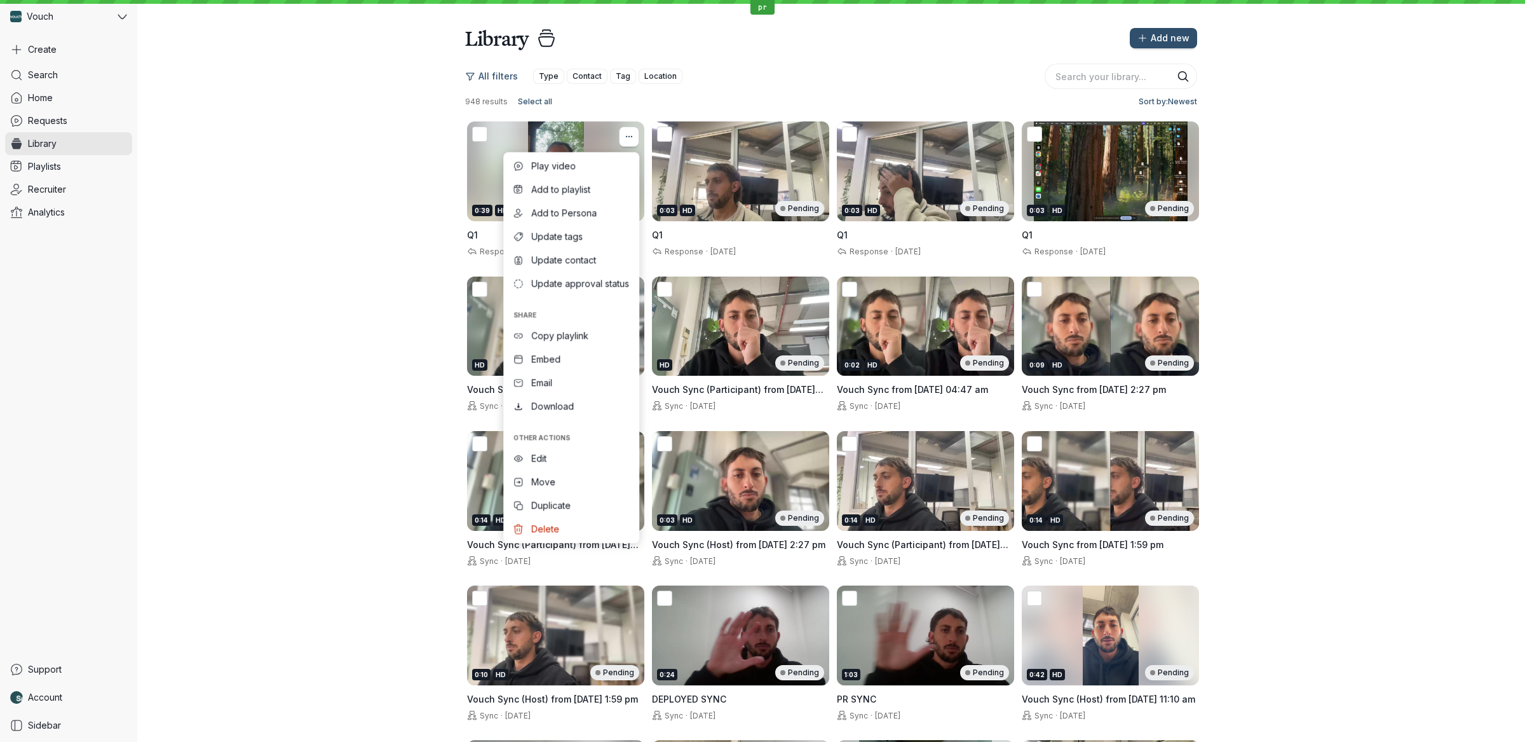
click at [623, 135] on icon "More actions" at bounding box center [629, 137] width 14 height 10
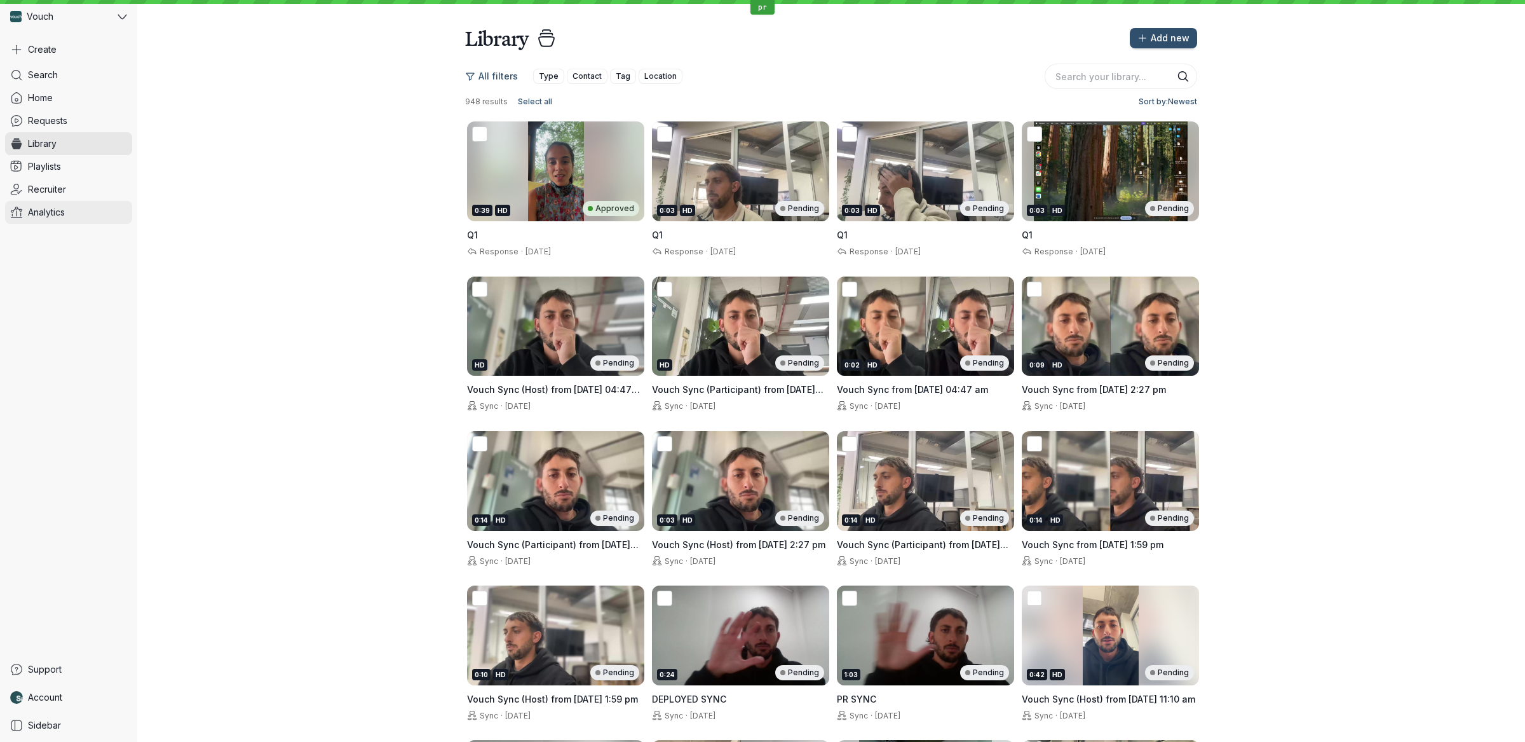
click at [86, 207] on link "Analytics" at bounding box center [68, 212] width 127 height 23
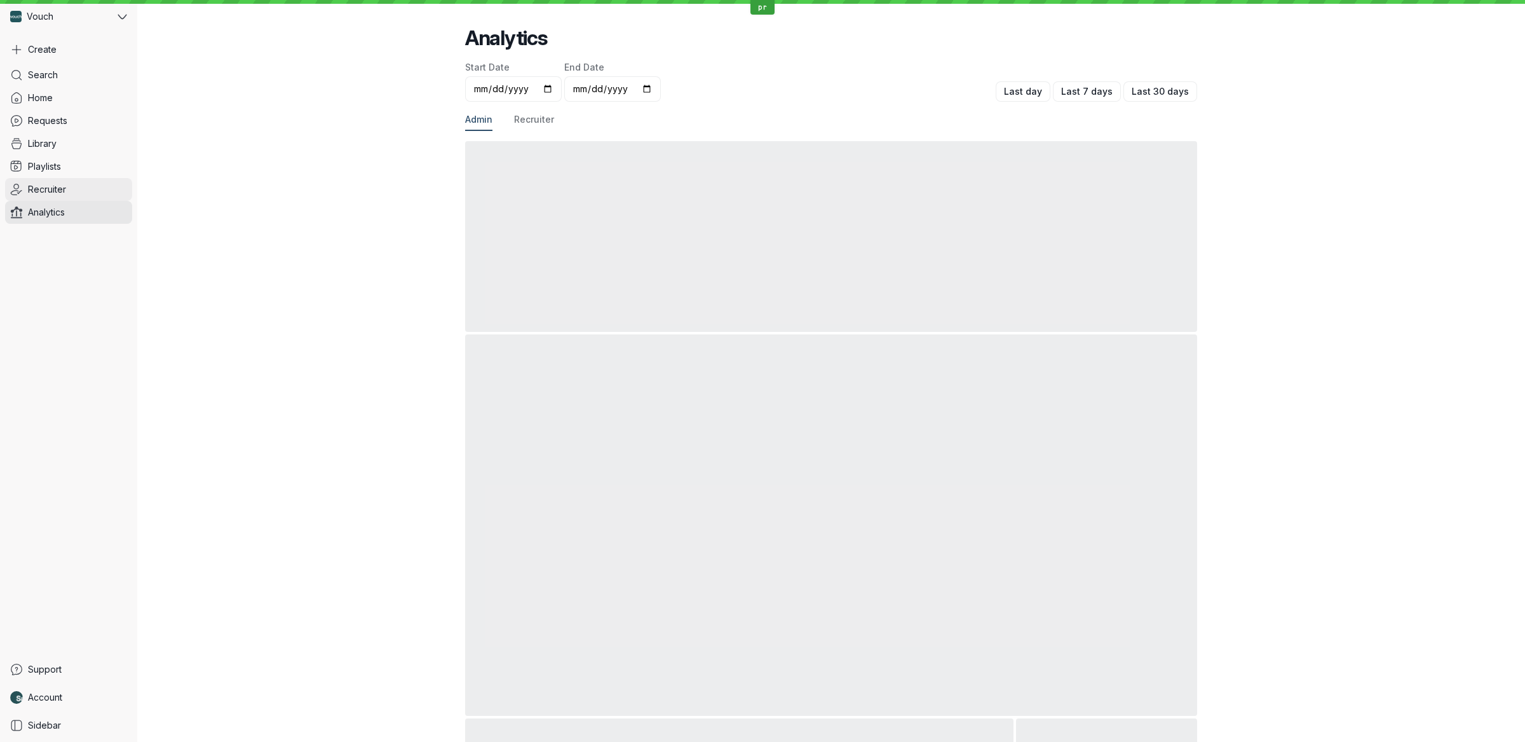
click at [84, 187] on link "Recruiter" at bounding box center [68, 189] width 127 height 23
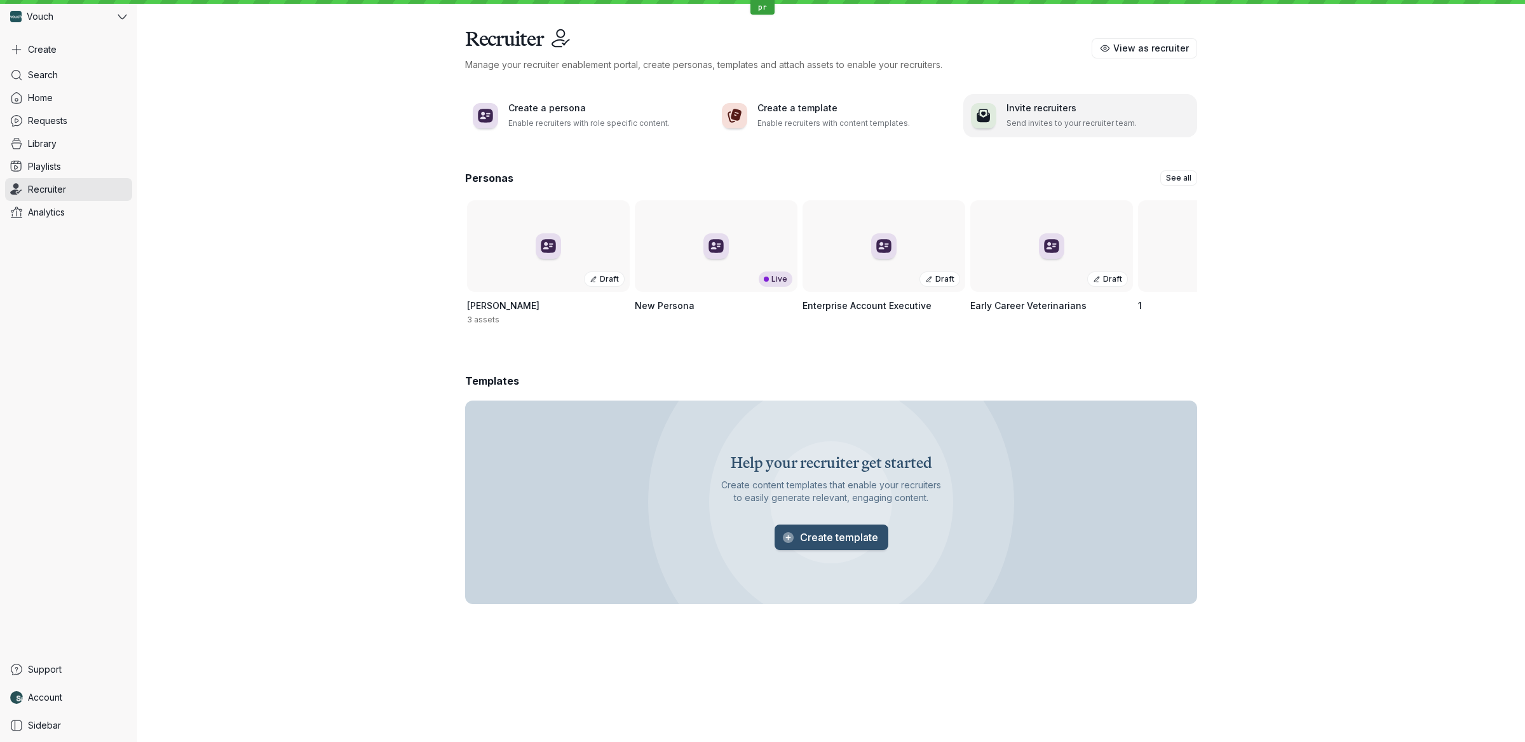
click at [1065, 112] on h3 "Invite recruiters" at bounding box center [1098, 108] width 183 height 13
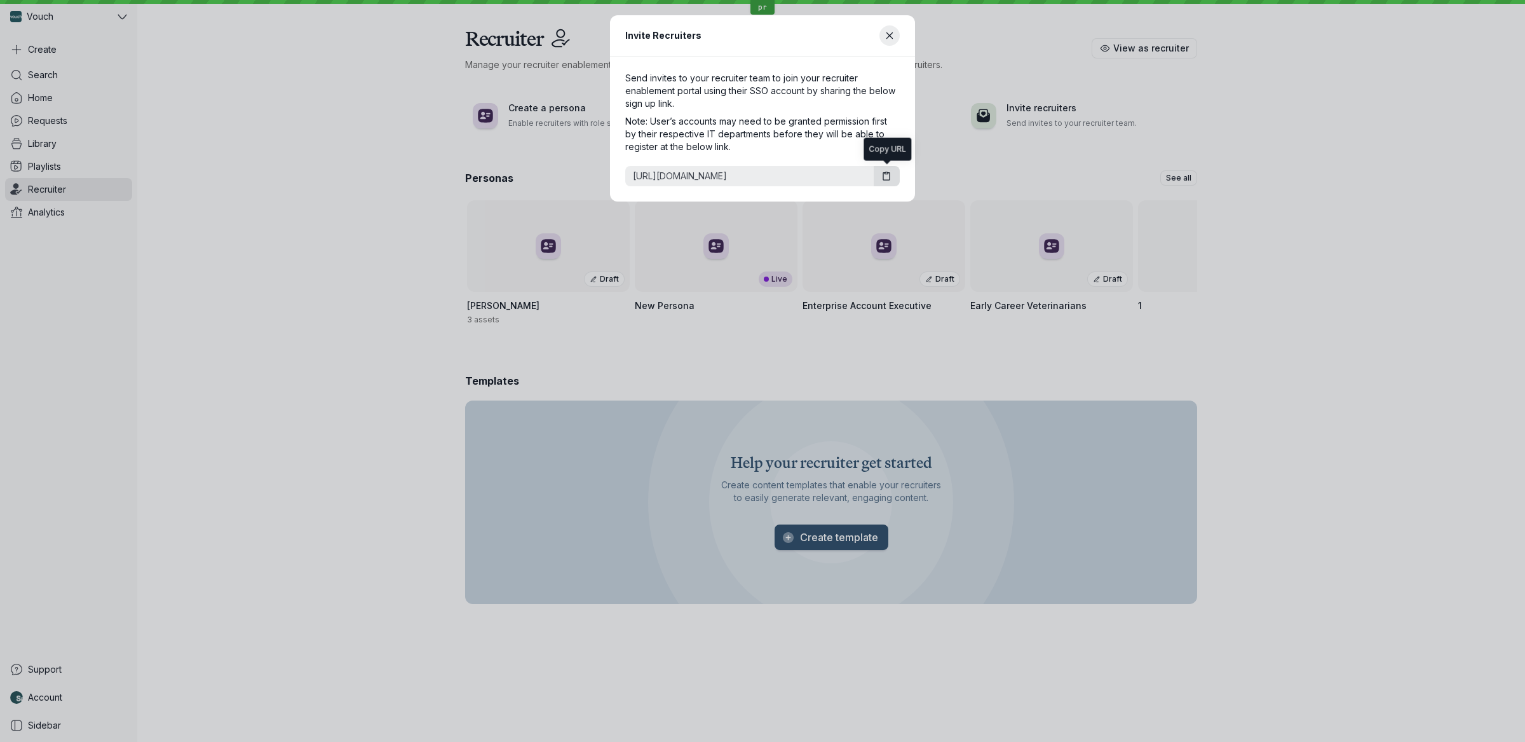
click at [798, 57] on main "Send invites to your recruiter team to join your recruiter enablement portal us…" at bounding box center [762, 129] width 305 height 145
click at [623, 77] on main "Send invites to your recruiter team to join your recruiter enablement portal us…" at bounding box center [762, 129] width 305 height 145
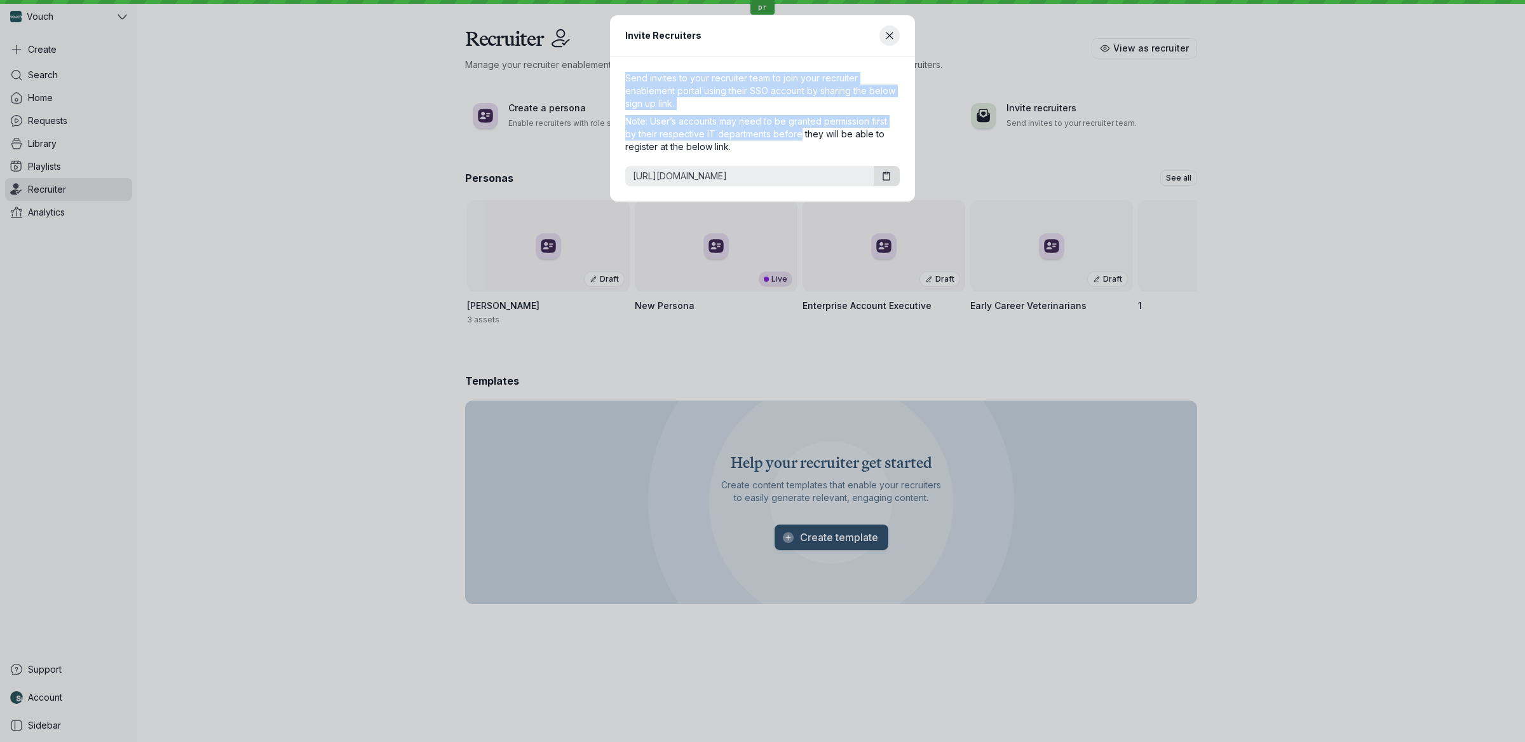
drag, startPoint x: 623, startPoint y: 77, endPoint x: 846, endPoint y: 156, distance: 236.6
click at [778, 135] on main "Send invites to your recruiter team to join your recruiter enablement portal us…" at bounding box center [762, 129] width 305 height 145
click at [885, 173] on icon "Copy URL" at bounding box center [886, 173] width 3 height 2
click at [888, 36] on icon "Close modal" at bounding box center [890, 36] width 11 height 11
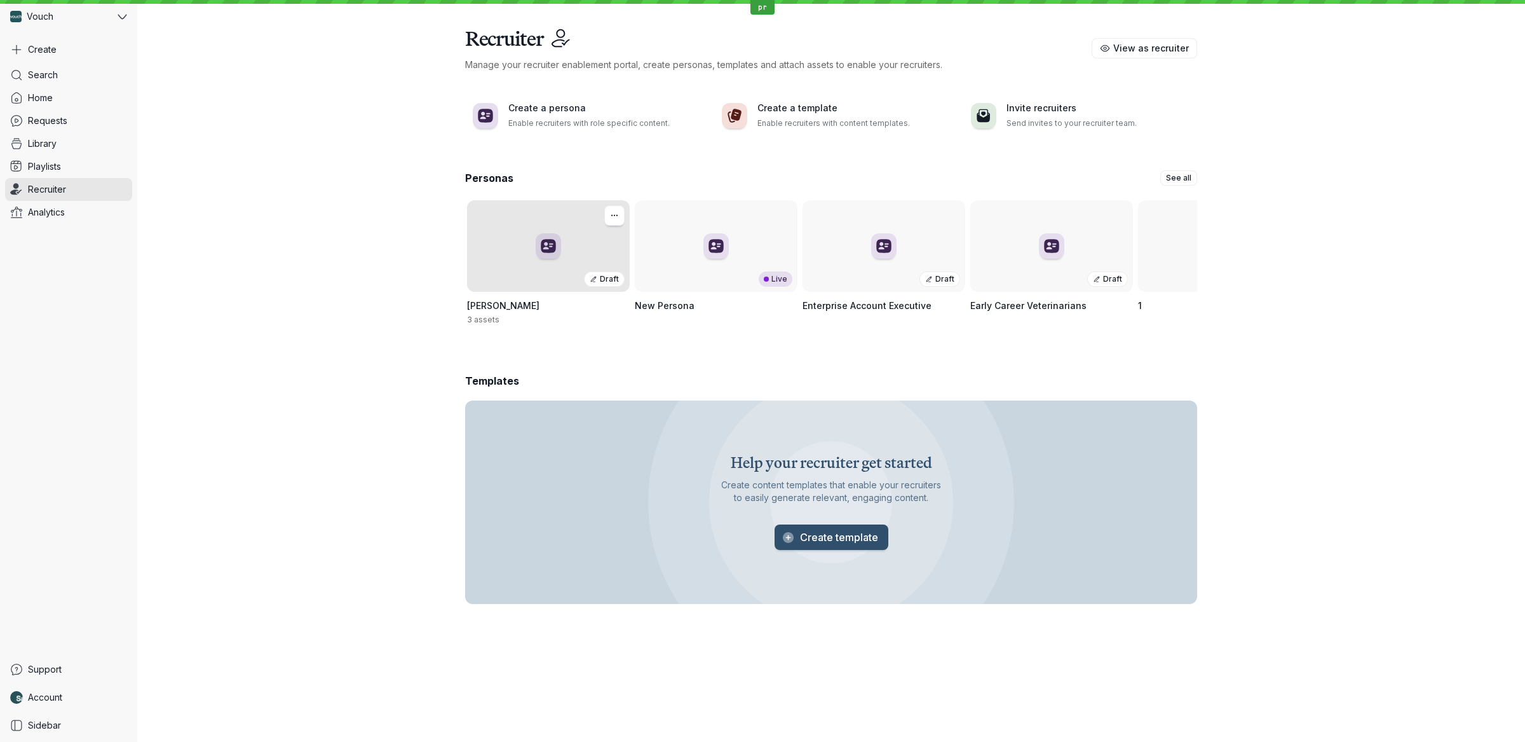
click at [529, 240] on div "Draft" at bounding box center [548, 246] width 163 height 92
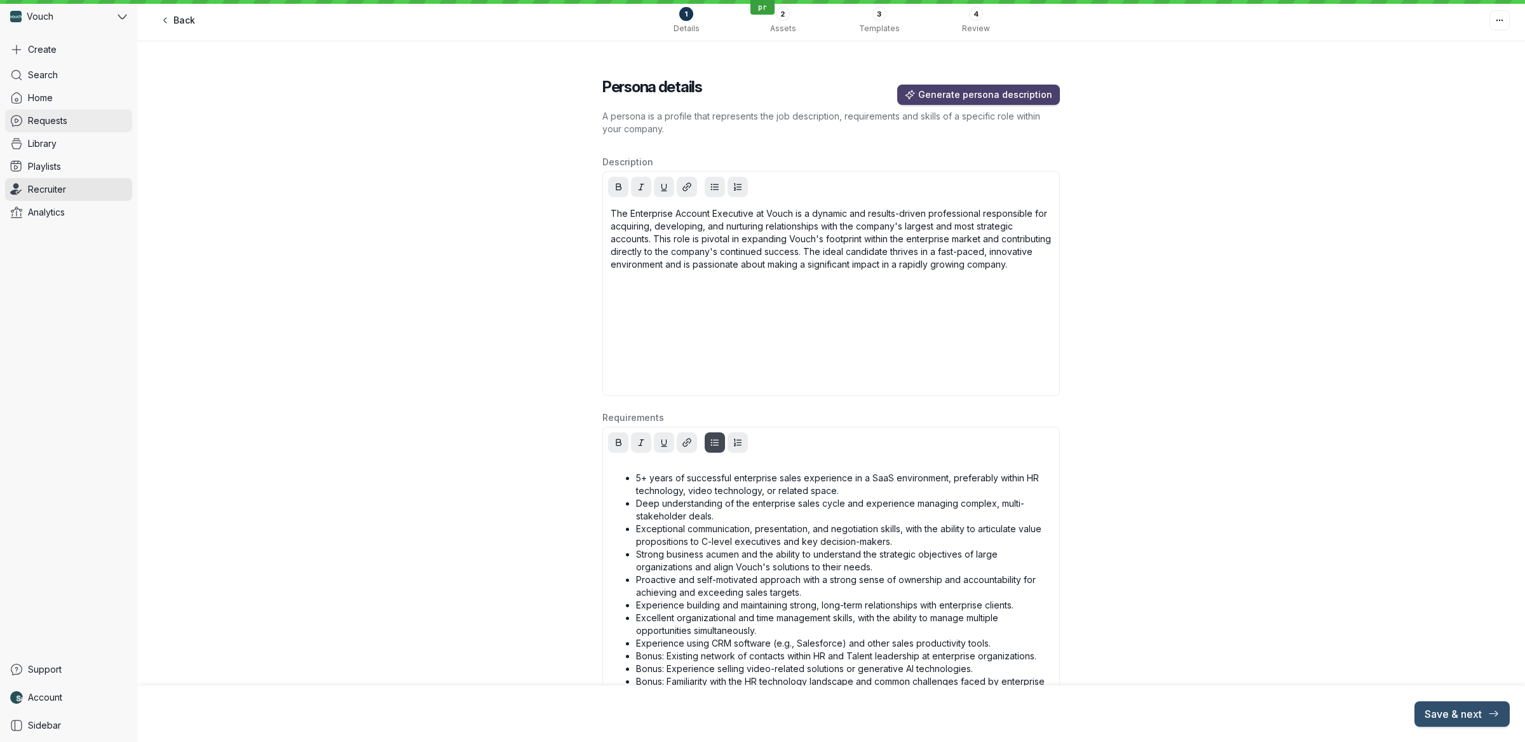
click at [44, 111] on link "Requests" at bounding box center [68, 120] width 127 height 23
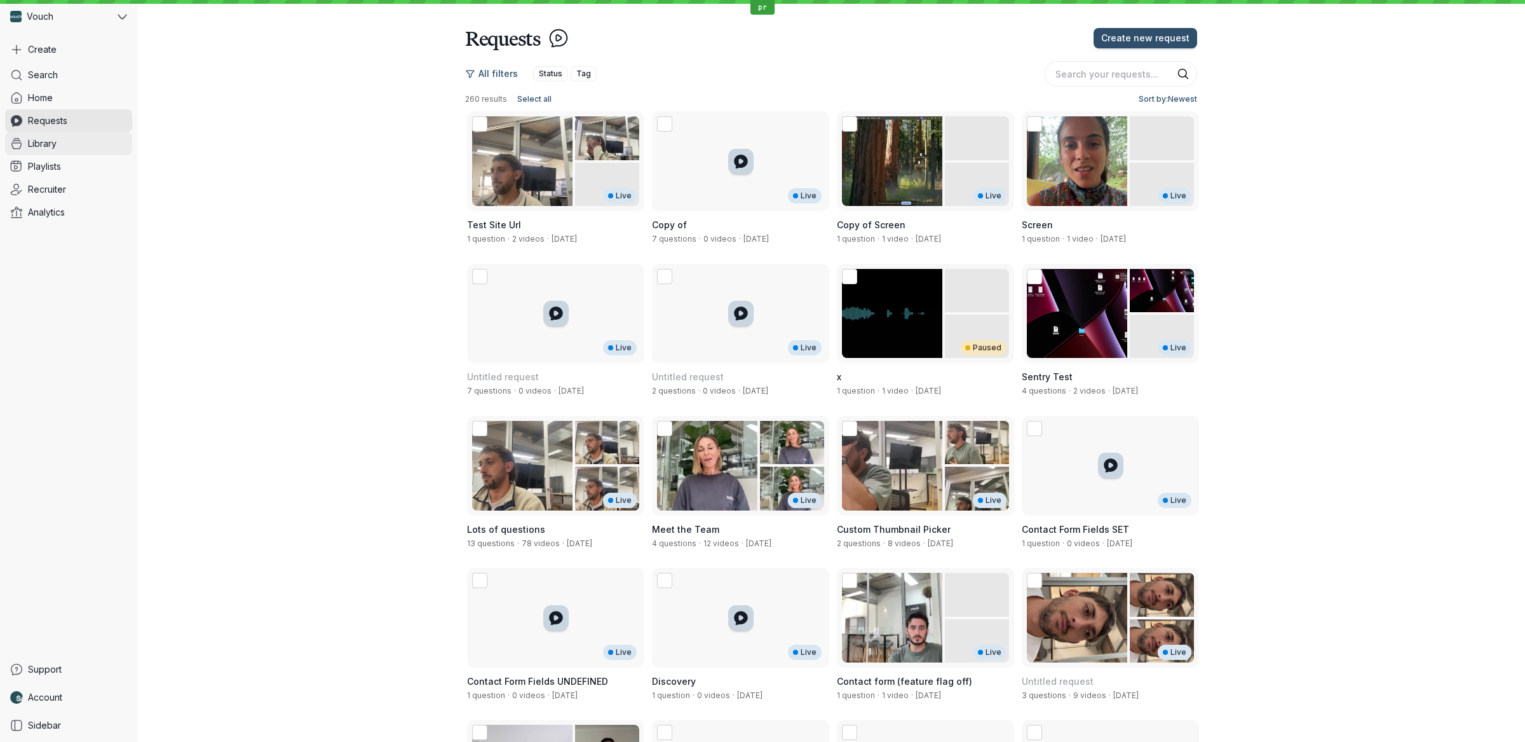
click at [76, 135] on link "Library" at bounding box center [68, 143] width 127 height 23
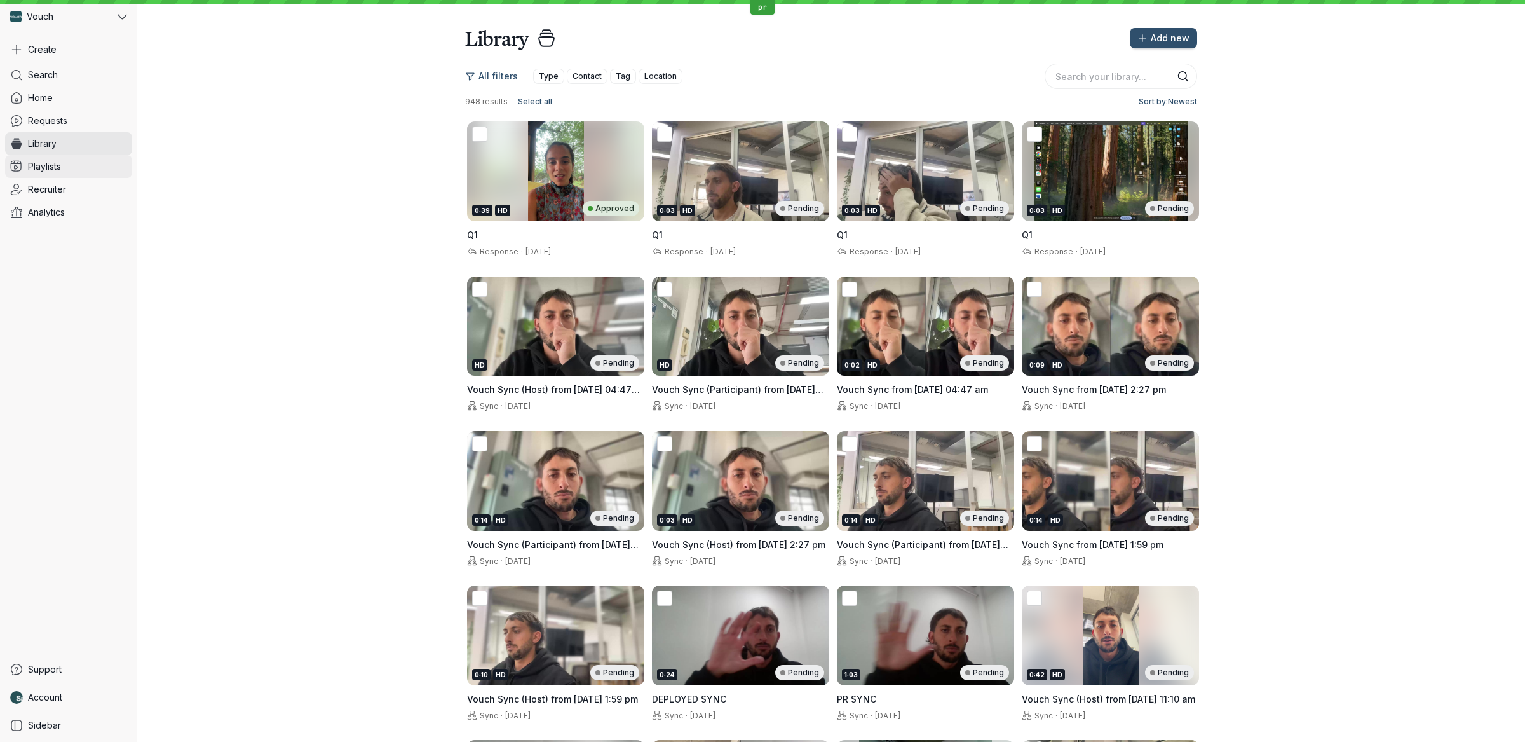
click at [81, 163] on link "Playlists" at bounding box center [68, 166] width 127 height 23
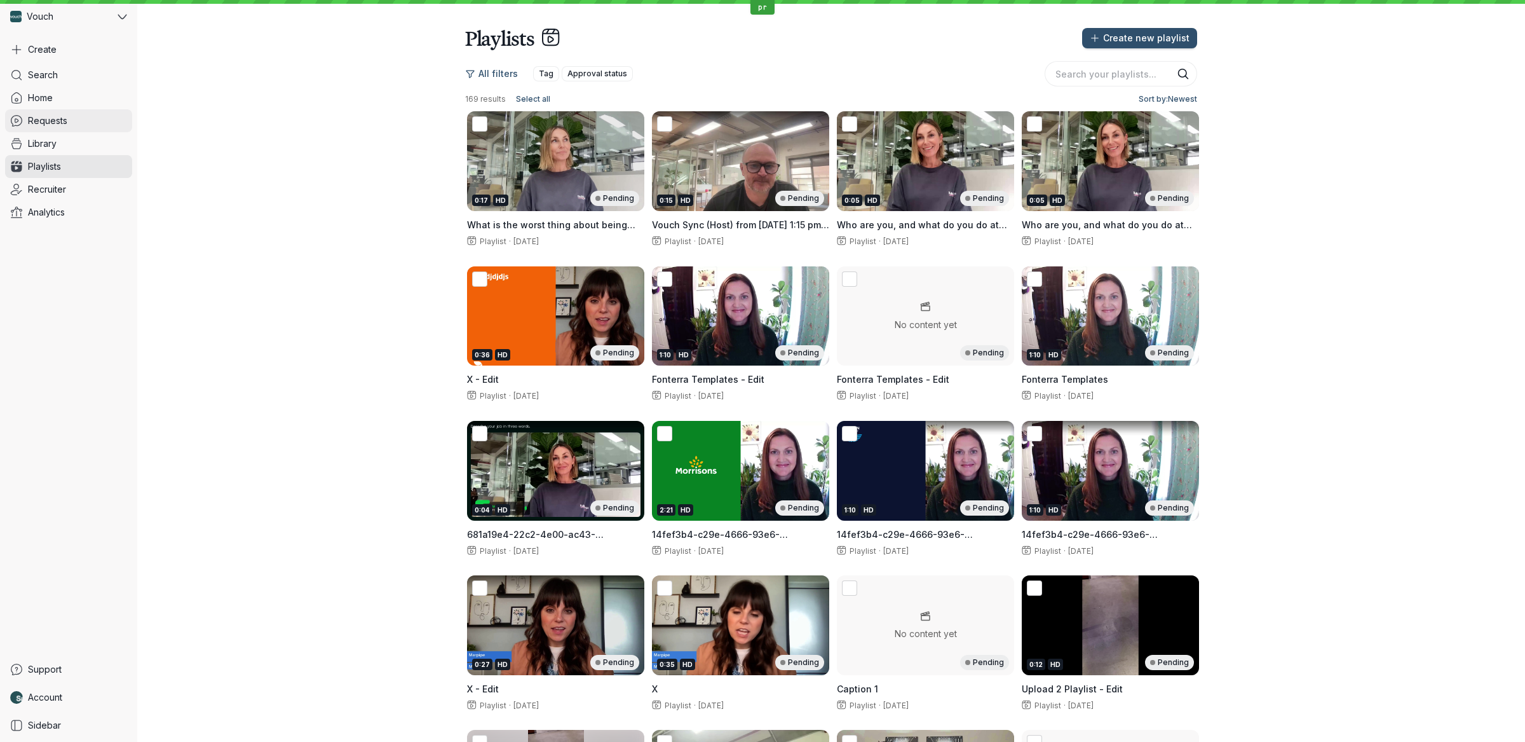
click at [69, 115] on link "Requests" at bounding box center [68, 120] width 127 height 23
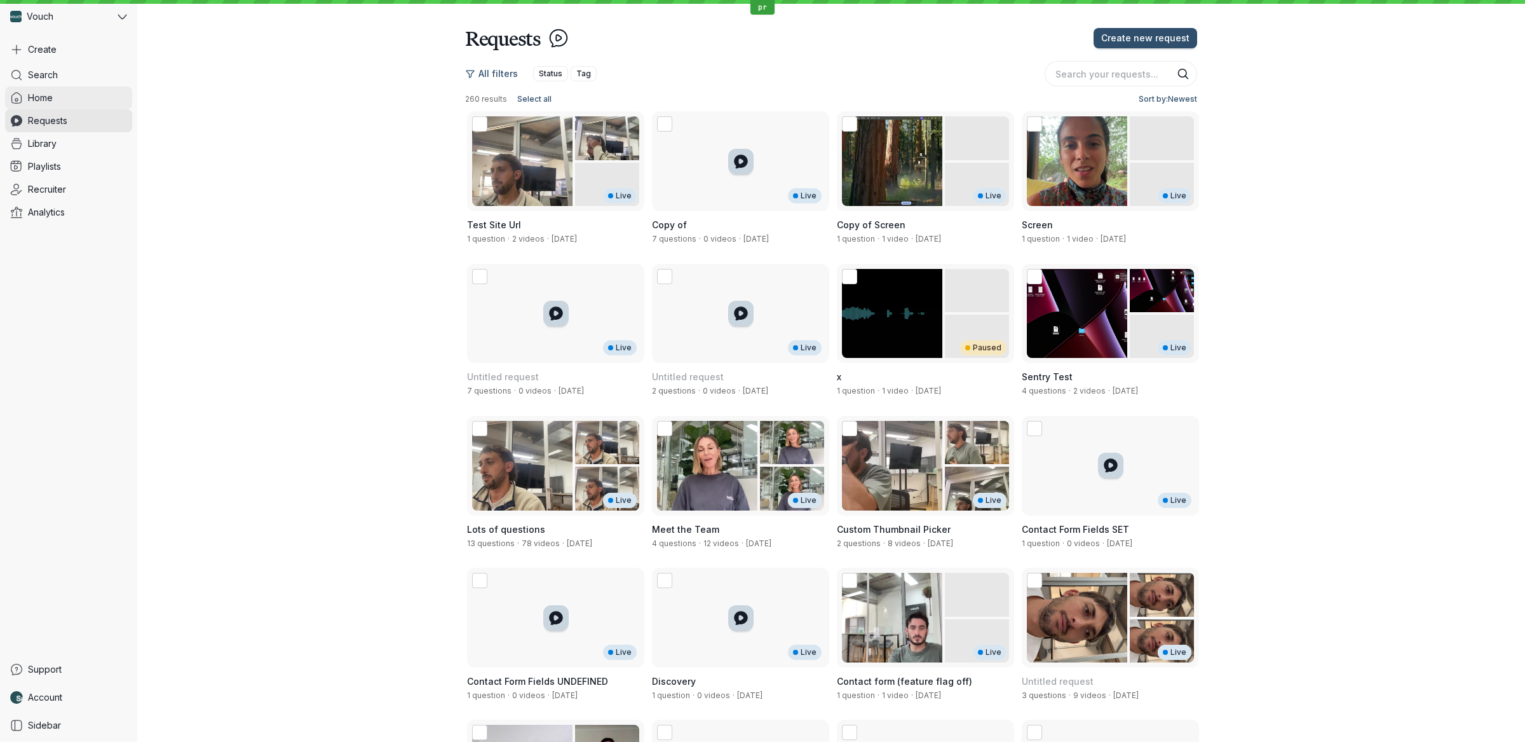
click at [73, 96] on link "Home" at bounding box center [68, 97] width 127 height 23
